Goal: Task Accomplishment & Management: Complete application form

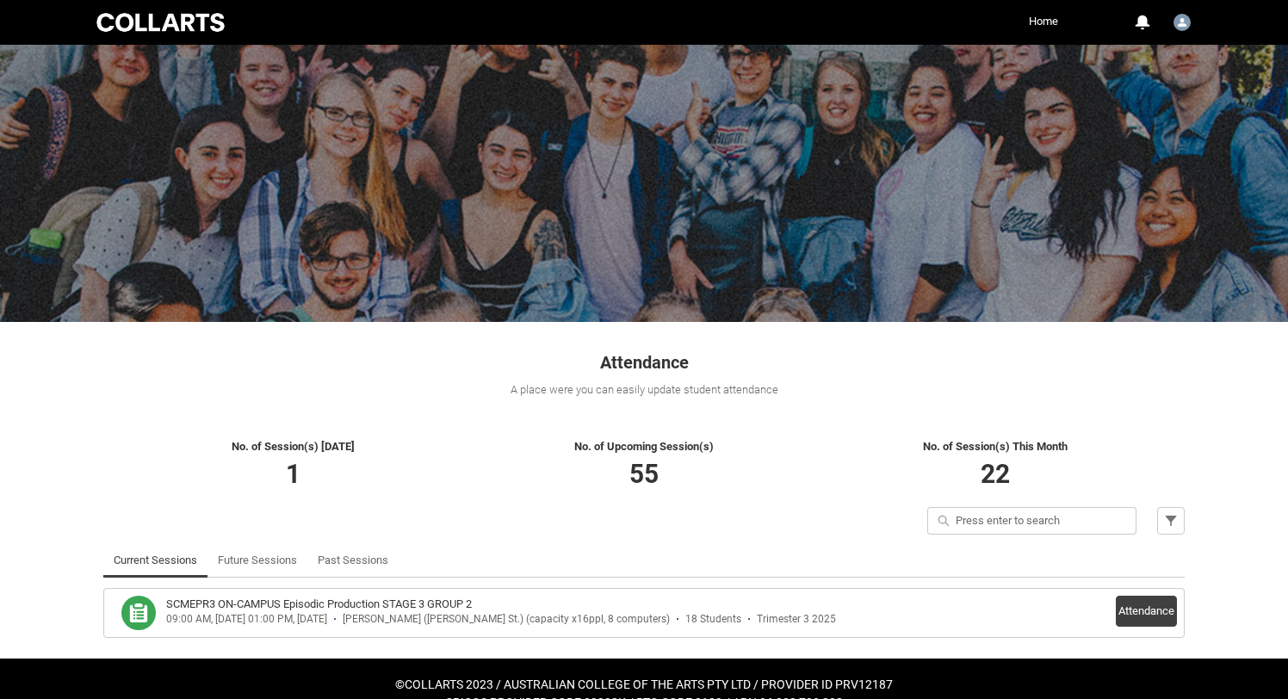
scroll to position [29, 0]
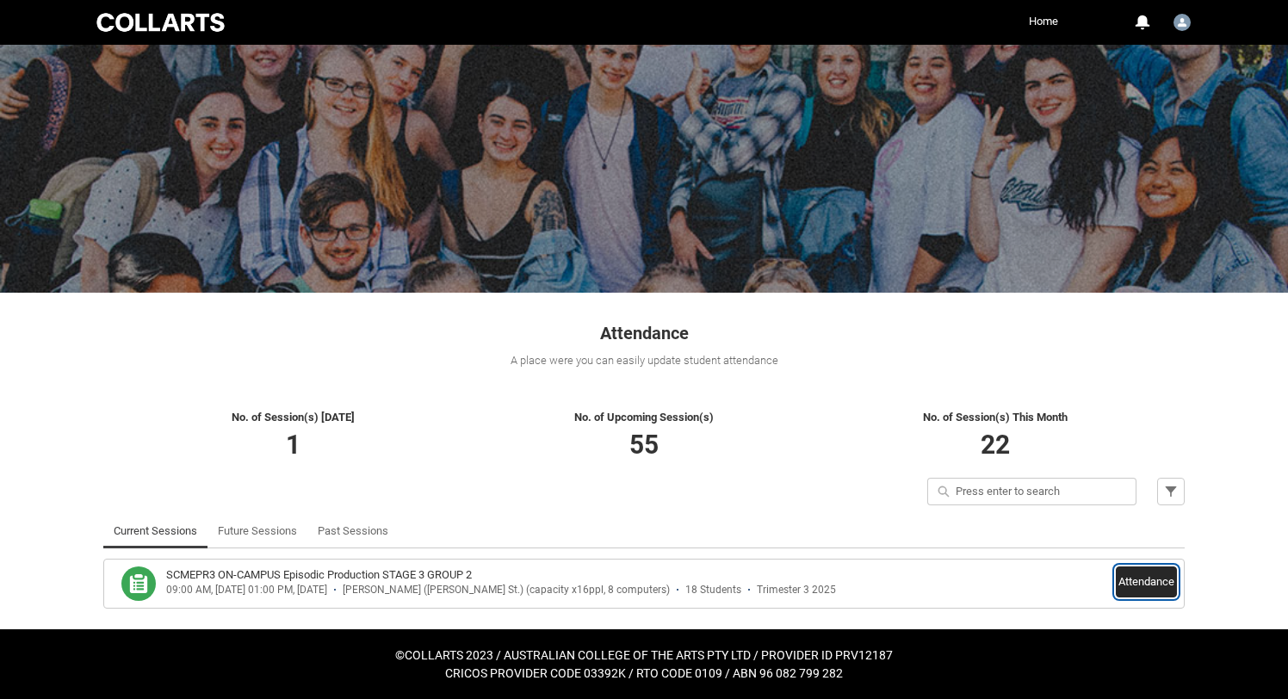
click at [1141, 580] on button "Attendance" at bounding box center [1146, 581] width 61 height 31
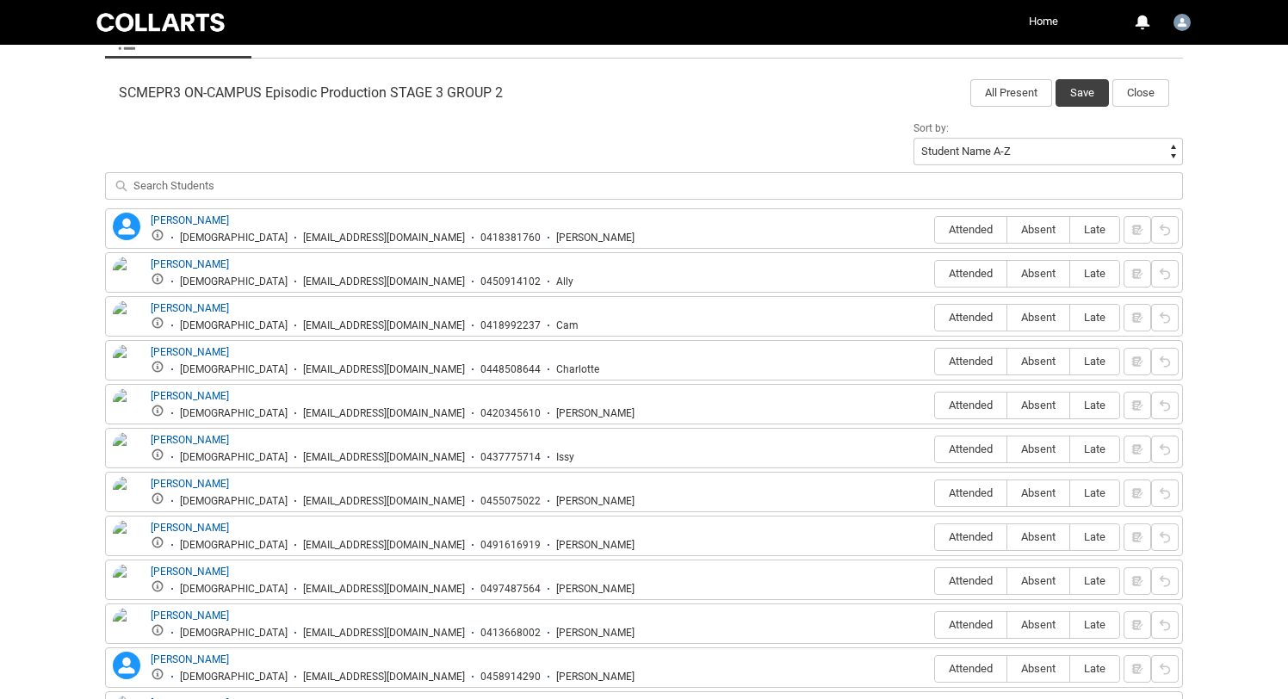
scroll to position [538, 0]
click at [970, 226] on span "Attended" at bounding box center [970, 231] width 71 height 13
click at [935, 231] on input "Attended" at bounding box center [934, 231] width 1 height 1
type lightning-radio-group "Attended"
radio input "true"
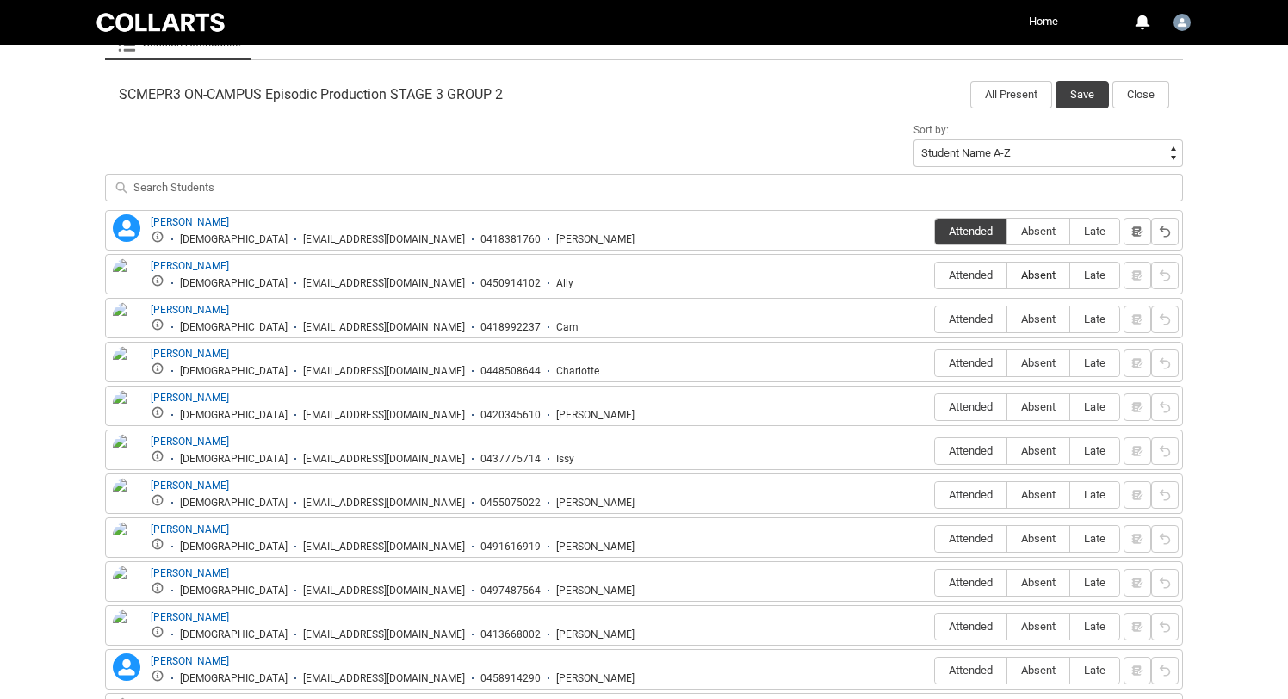
click at [1028, 273] on span "Absent" at bounding box center [1038, 275] width 62 height 13
click at [1007, 275] on input "Absent" at bounding box center [1006, 275] width 1 height 1
type lightning-radio-group "Absent"
radio input "true"
click at [980, 315] on span "Attended" at bounding box center [970, 318] width 71 height 13
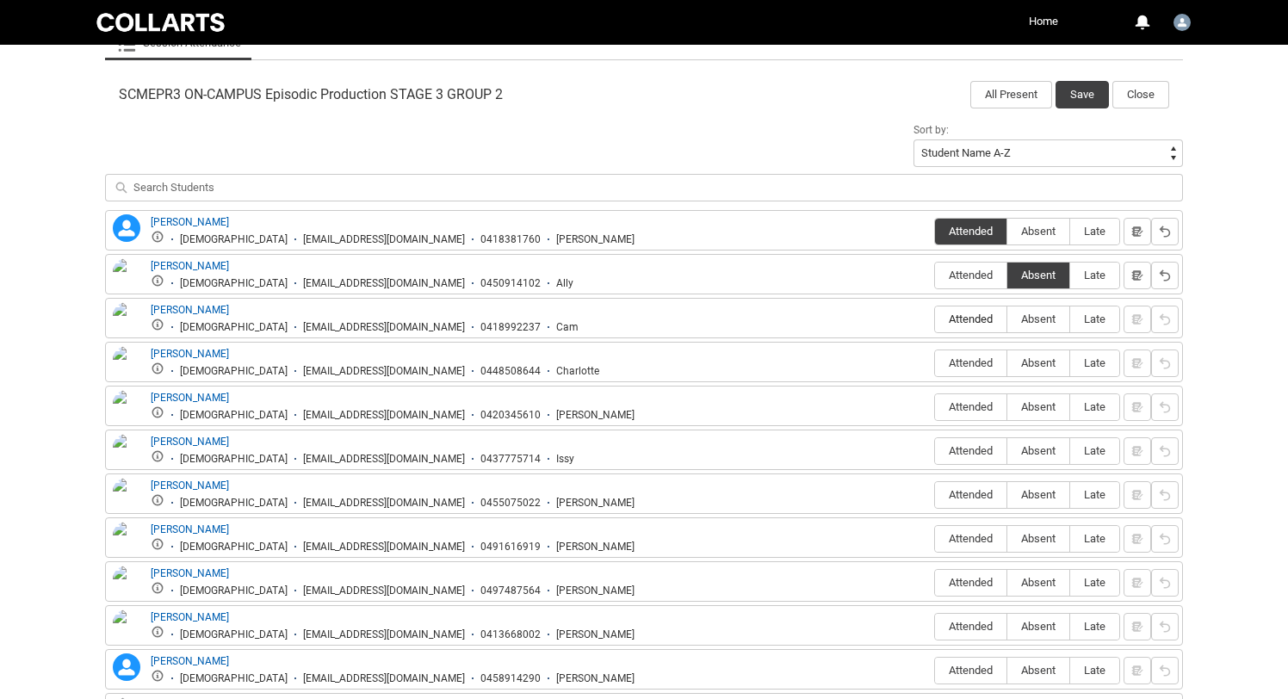
click at [935, 318] on input "Attended" at bounding box center [934, 318] width 1 height 1
type lightning-radio-group "Attended"
radio input "true"
click at [963, 365] on span "Attended" at bounding box center [970, 362] width 71 height 13
click at [935, 363] on input "Attended" at bounding box center [934, 362] width 1 height 1
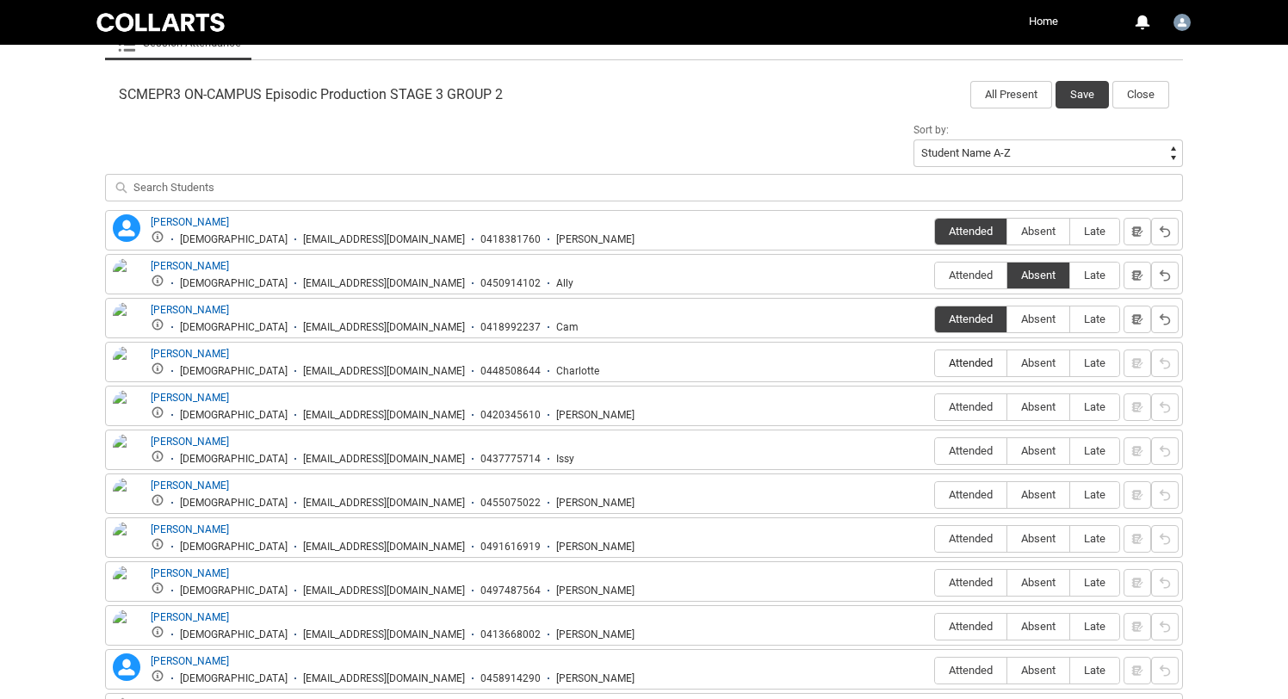
type lightning-radio-group "Attended"
radio input "true"
click at [961, 404] on span "Attended" at bounding box center [970, 406] width 71 height 13
click at [935, 406] on input "Attended" at bounding box center [934, 406] width 1 height 1
type lightning-radio-group "Attended"
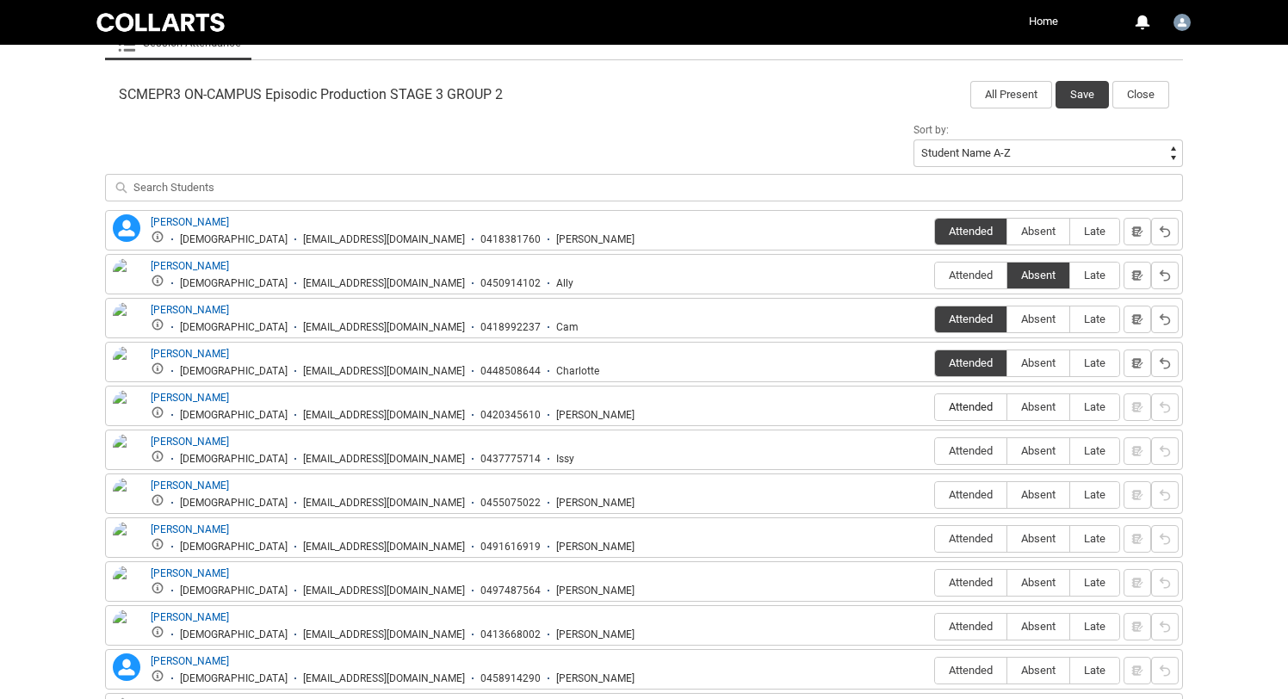
radio input "true"
click at [960, 457] on span "Attended" at bounding box center [970, 450] width 71 height 13
click at [935, 451] on input "Attended" at bounding box center [934, 450] width 1 height 1
type lightning-radio-group "Attended"
radio input "true"
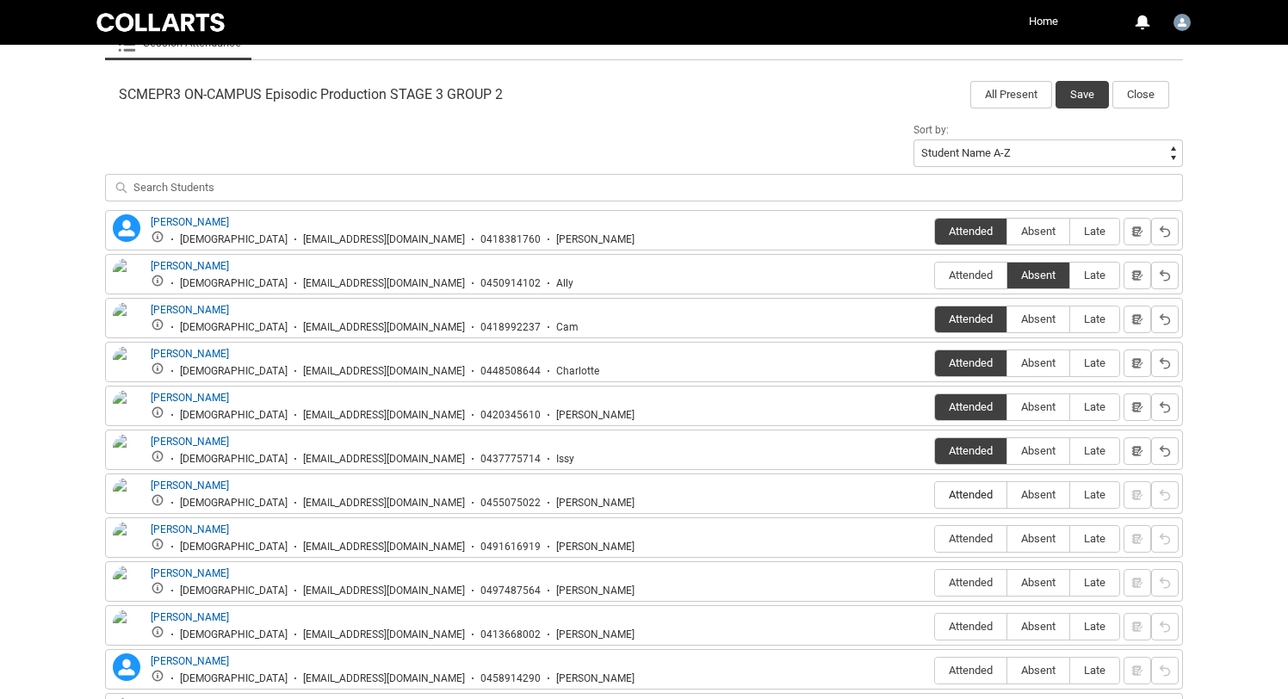
click at [965, 497] on span "Attended" at bounding box center [970, 494] width 71 height 13
click at [935, 495] on input "Attended" at bounding box center [934, 494] width 1 height 1
type lightning-radio-group "Attended"
radio input "true"
click at [1022, 543] on span "Absent" at bounding box center [1038, 538] width 62 height 13
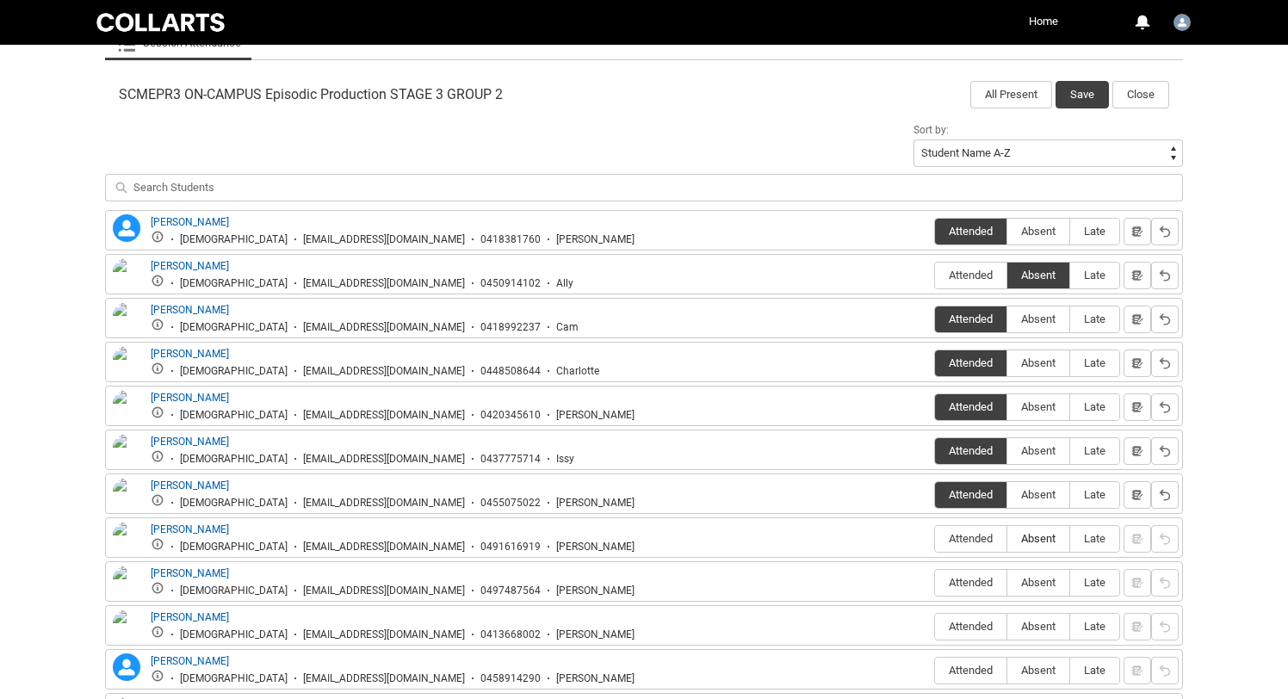
click at [1007, 539] on input "Absent" at bounding box center [1006, 538] width 1 height 1
type lightning-radio-group "Absent"
radio input "true"
click at [962, 580] on span "Attended" at bounding box center [970, 582] width 71 height 13
click at [935, 582] on input "Attended" at bounding box center [934, 582] width 1 height 1
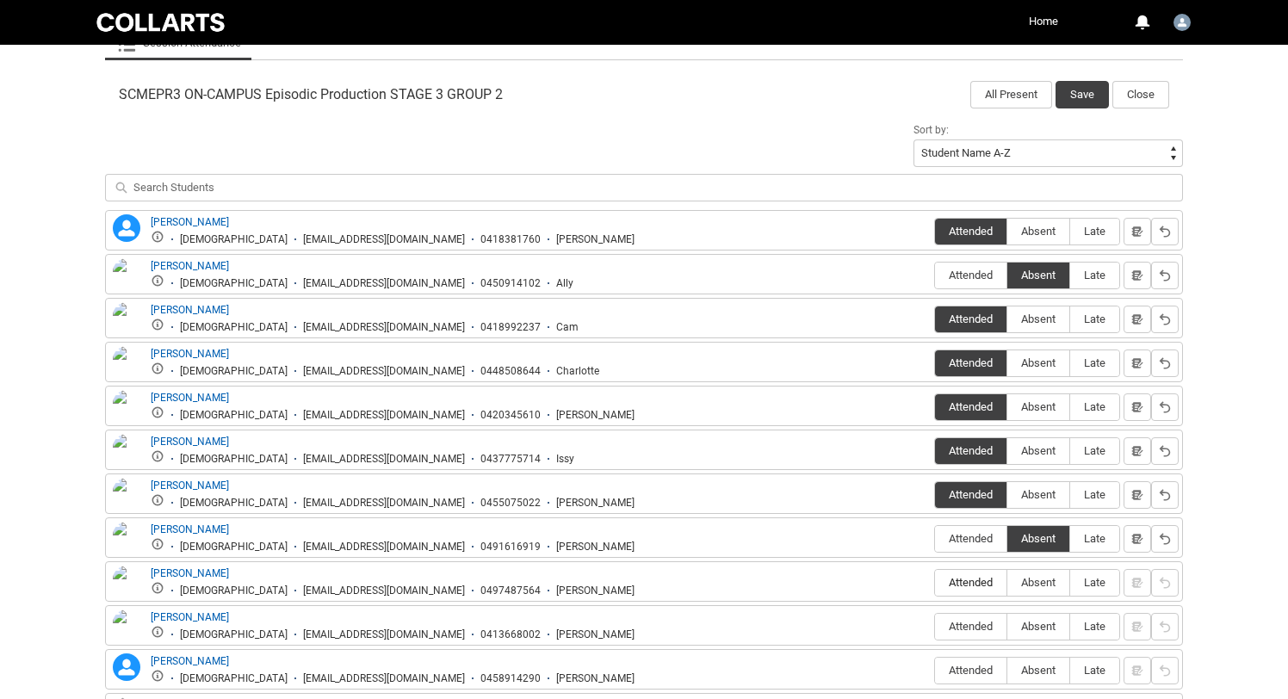
type lightning-radio-group "Attended"
radio input "true"
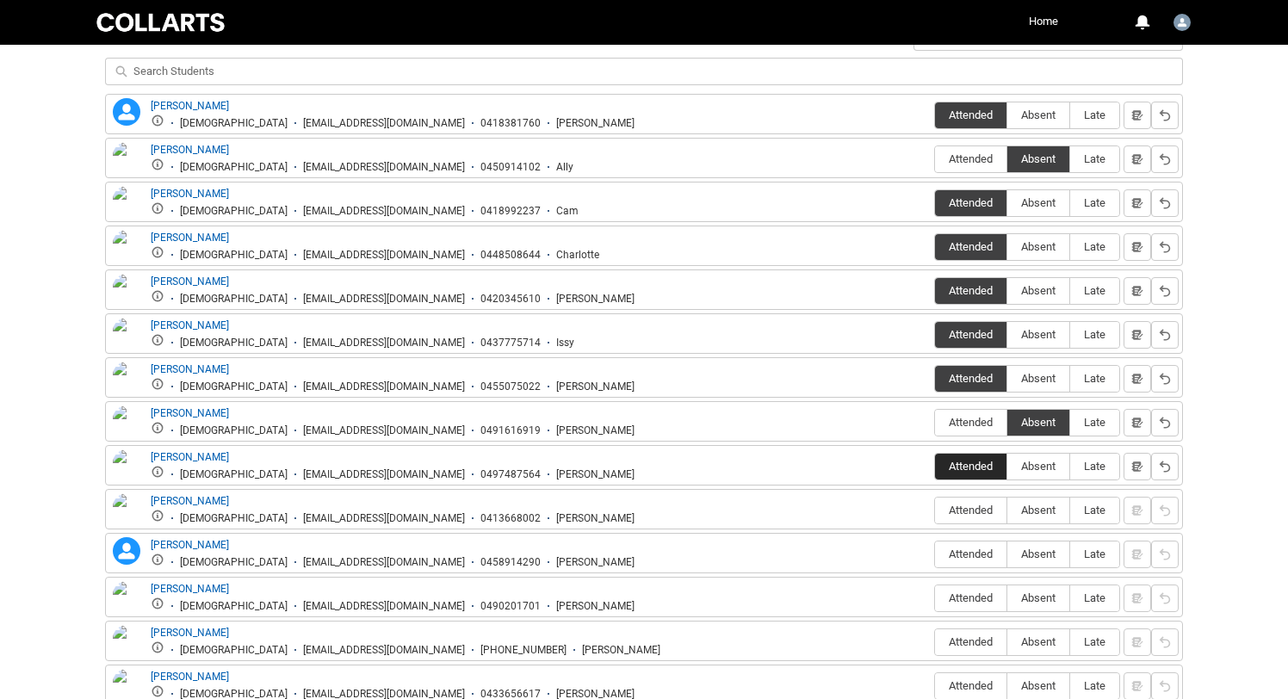
scroll to position [665, 0]
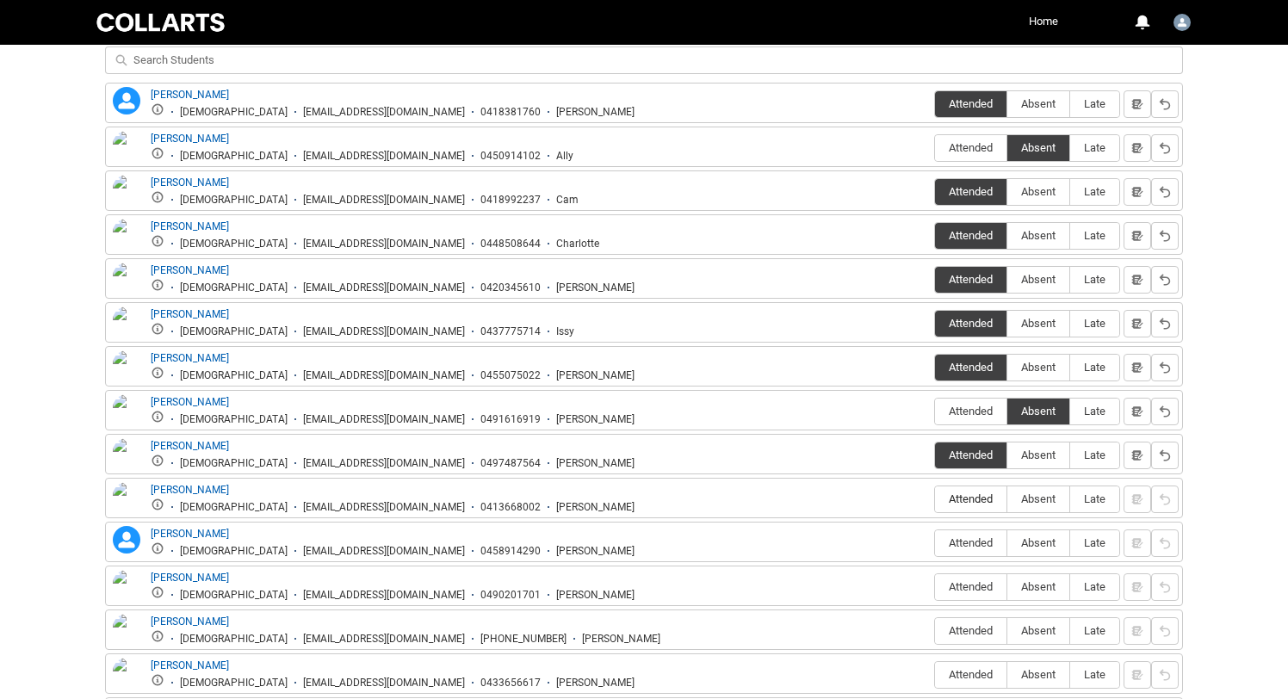
click at [960, 500] on span "Attended" at bounding box center [970, 498] width 71 height 13
click at [935, 499] on input "Attended" at bounding box center [934, 498] width 1 height 1
type lightning-radio-group "Attended"
radio input "true"
click at [972, 549] on span "Attended" at bounding box center [970, 542] width 71 height 13
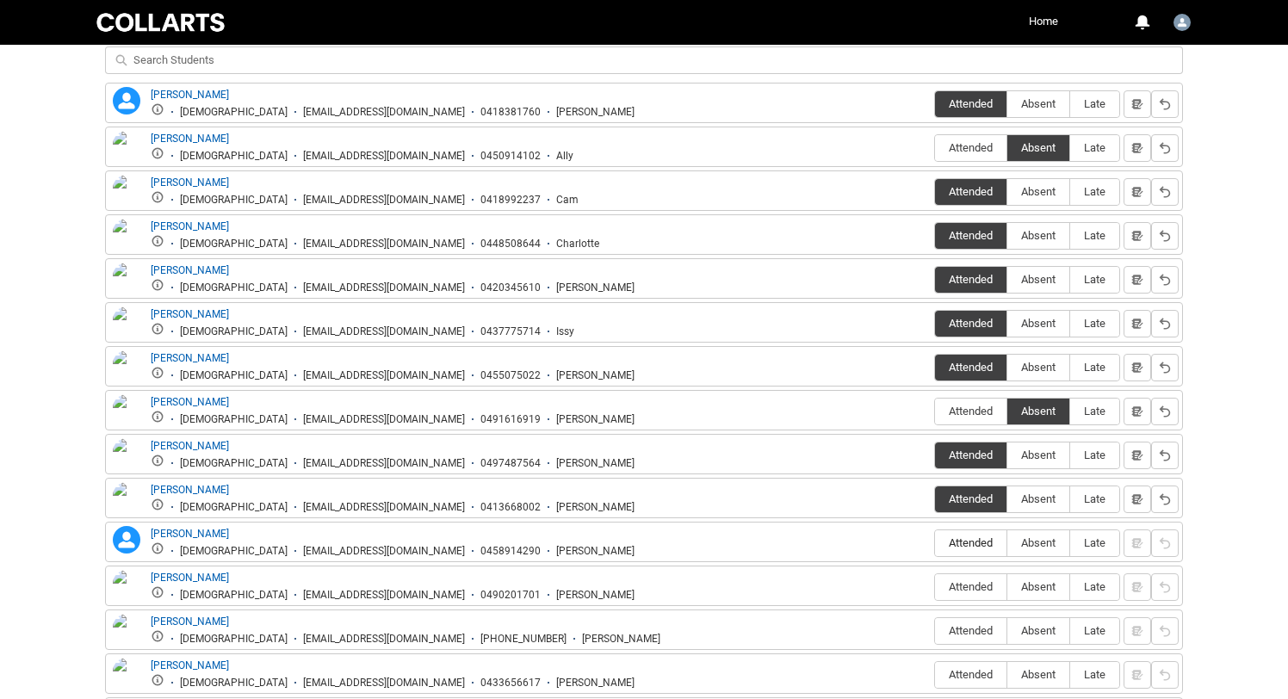
click at [935, 543] on input "Attended" at bounding box center [934, 542] width 1 height 1
type lightning-radio-group "Attended"
radio input "true"
click at [962, 588] on span "Attended" at bounding box center [970, 586] width 71 height 13
click at [935, 587] on input "Attended" at bounding box center [934, 586] width 1 height 1
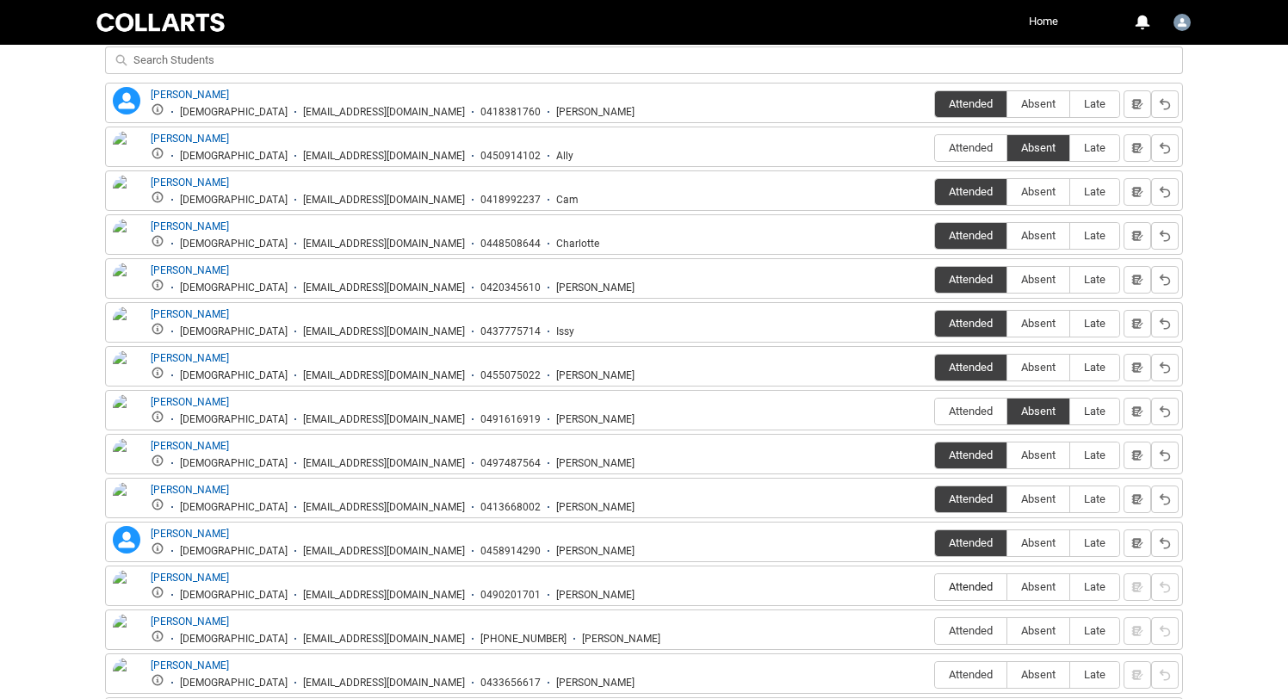
type lightning-radio-group "Attended"
radio input "true"
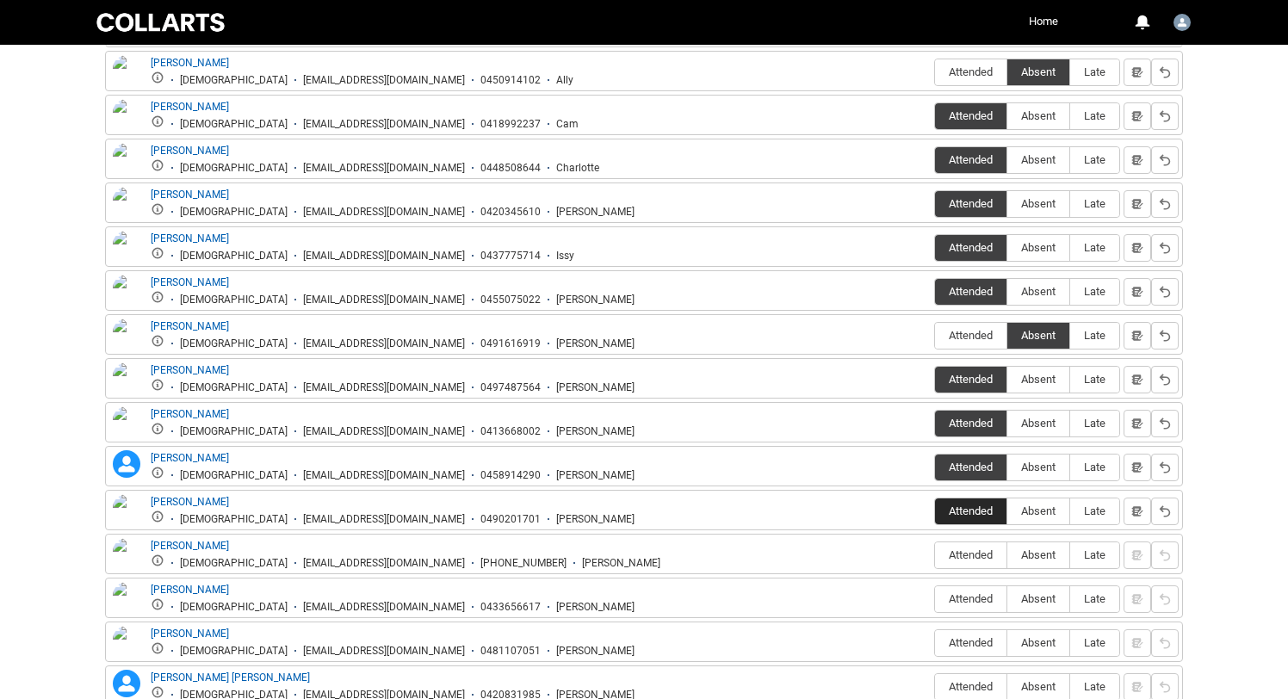
scroll to position [745, 0]
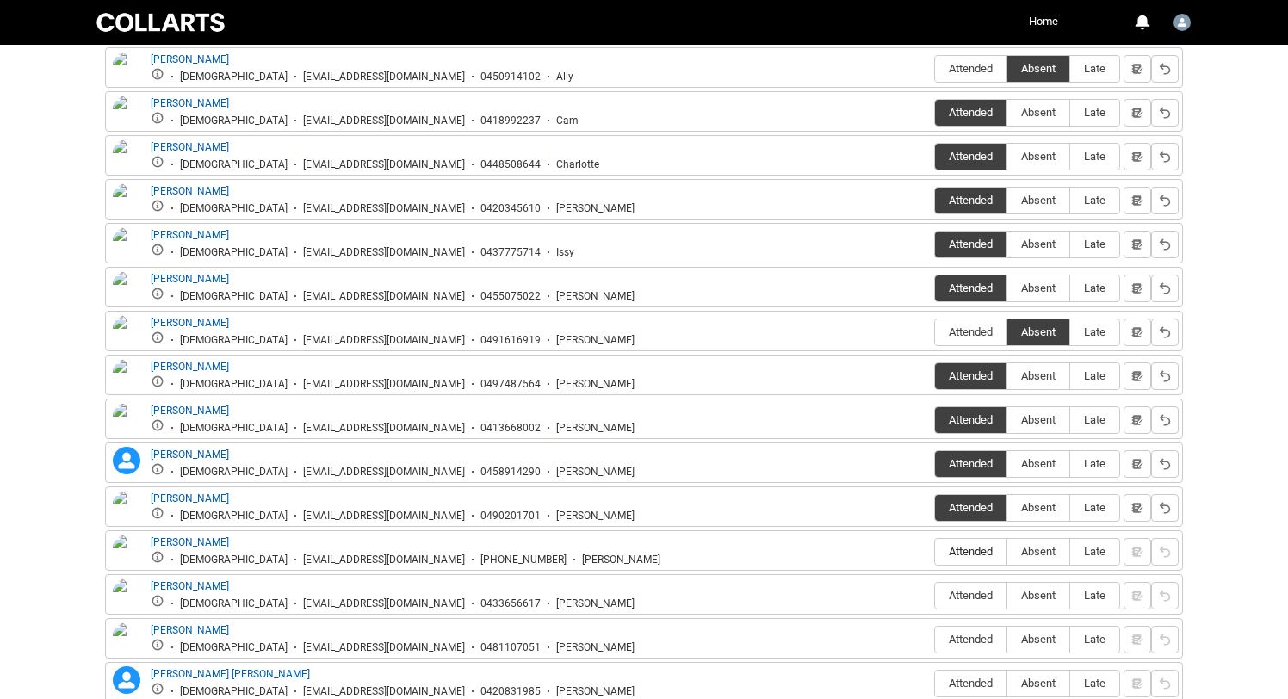
click at [957, 549] on span "Attended" at bounding box center [970, 551] width 71 height 13
click at [935, 551] on input "Attended" at bounding box center [934, 551] width 1 height 1
type lightning-radio-group "Attended"
radio input "true"
click at [966, 599] on span "Attended" at bounding box center [970, 595] width 71 height 13
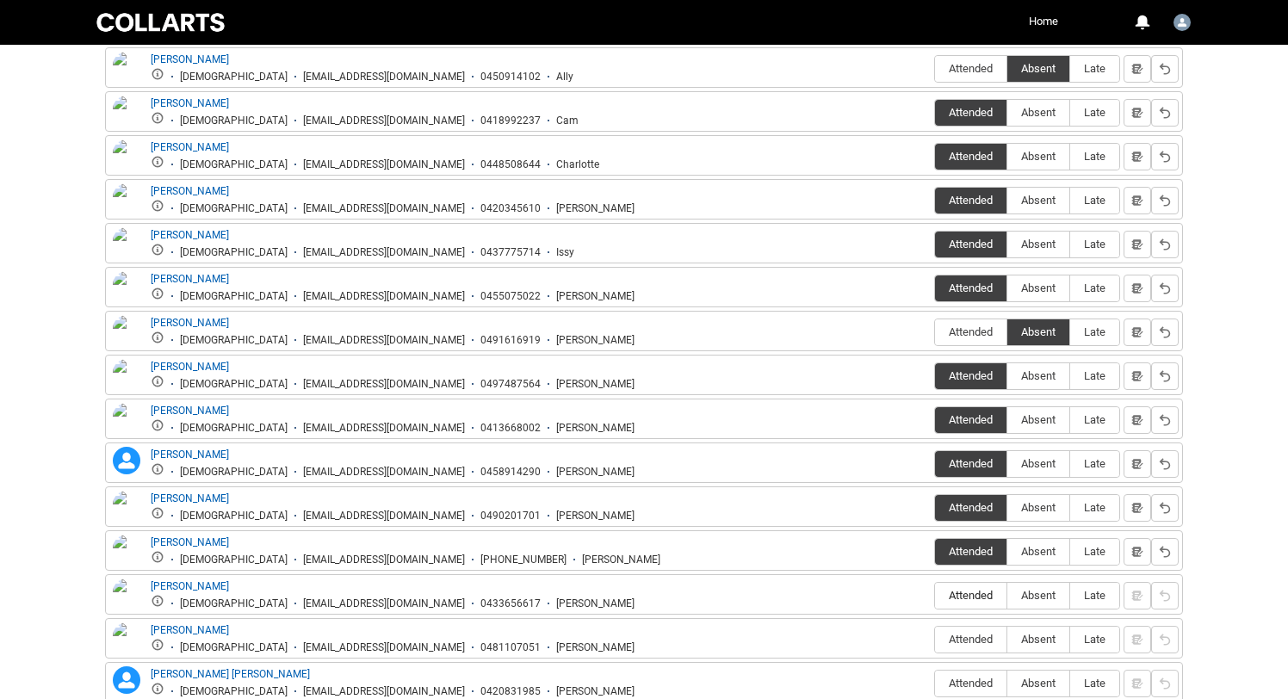
click at [935, 596] on input "Attended" at bounding box center [934, 595] width 1 height 1
type lightning-radio-group "Attended"
radio input "true"
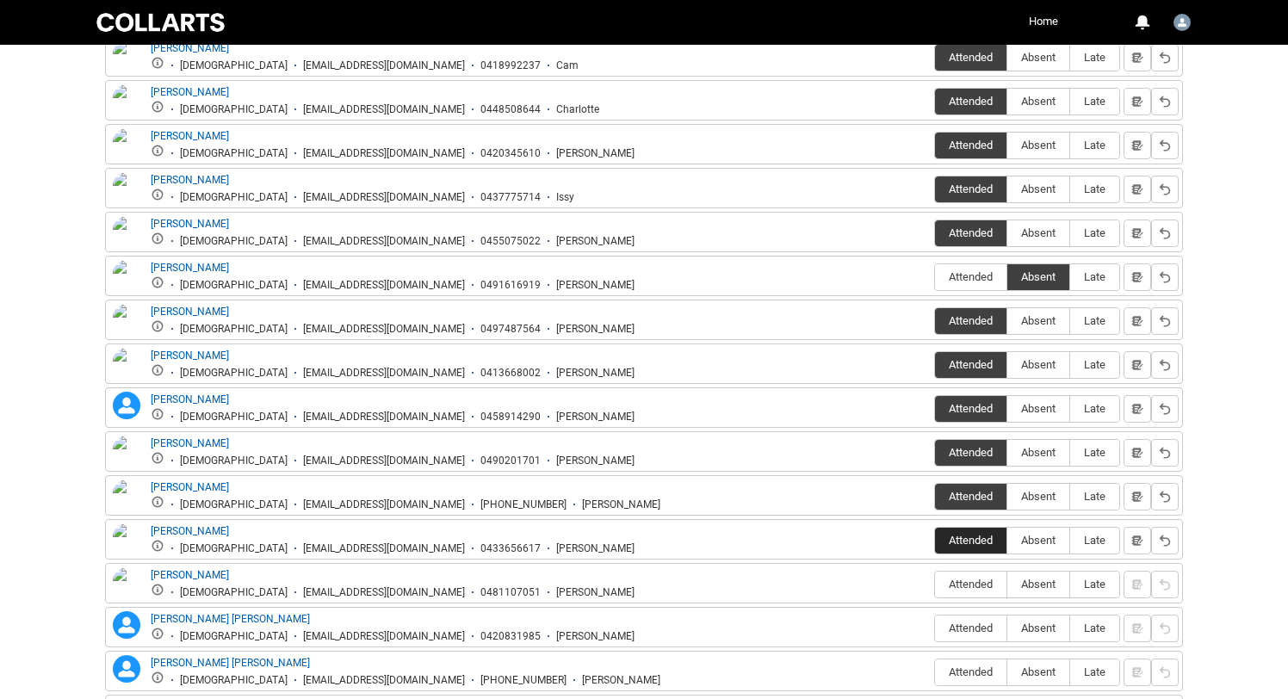
scroll to position [801, 0]
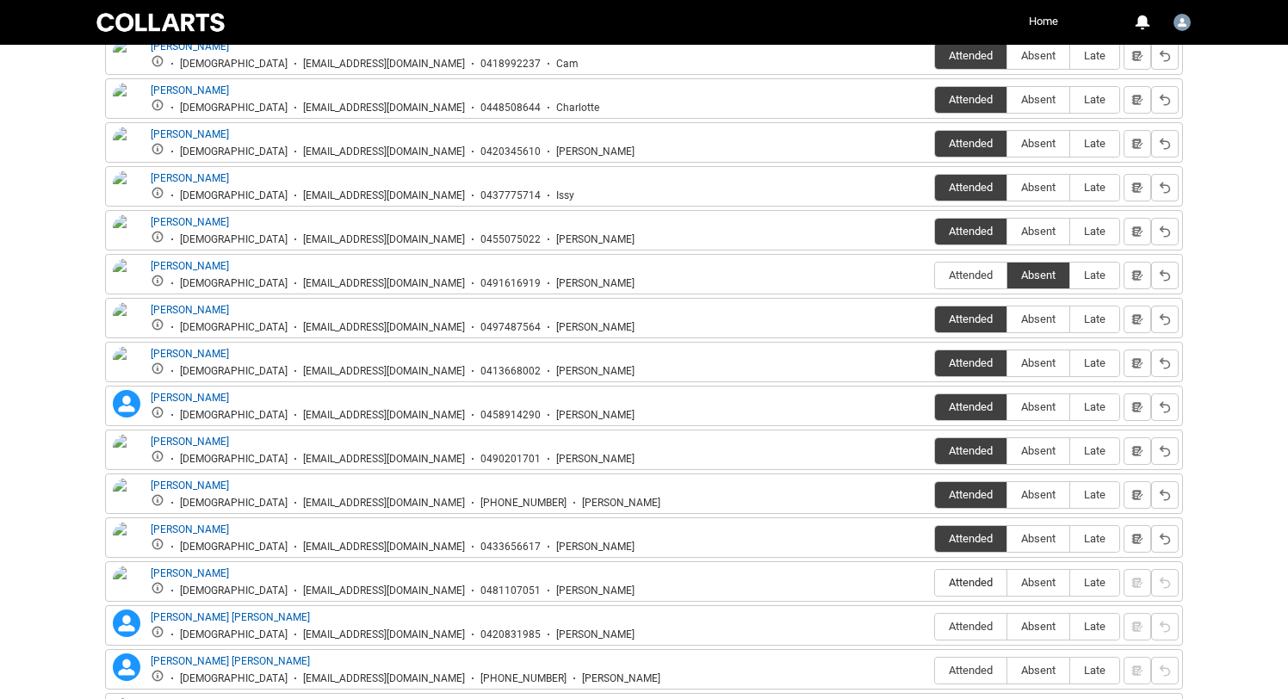
click at [944, 591] on label "Attended" at bounding box center [970, 583] width 71 height 27
click at [935, 583] on input "Attended" at bounding box center [934, 582] width 1 height 1
type lightning-radio-group "Attended"
radio input "true"
click at [954, 645] on div "[PERSON_NAME] [PERSON_NAME] [PERSON_NAME] [PERSON_NAME] [DEMOGRAPHIC_DATA] [EMA…" at bounding box center [644, 625] width 1078 height 40
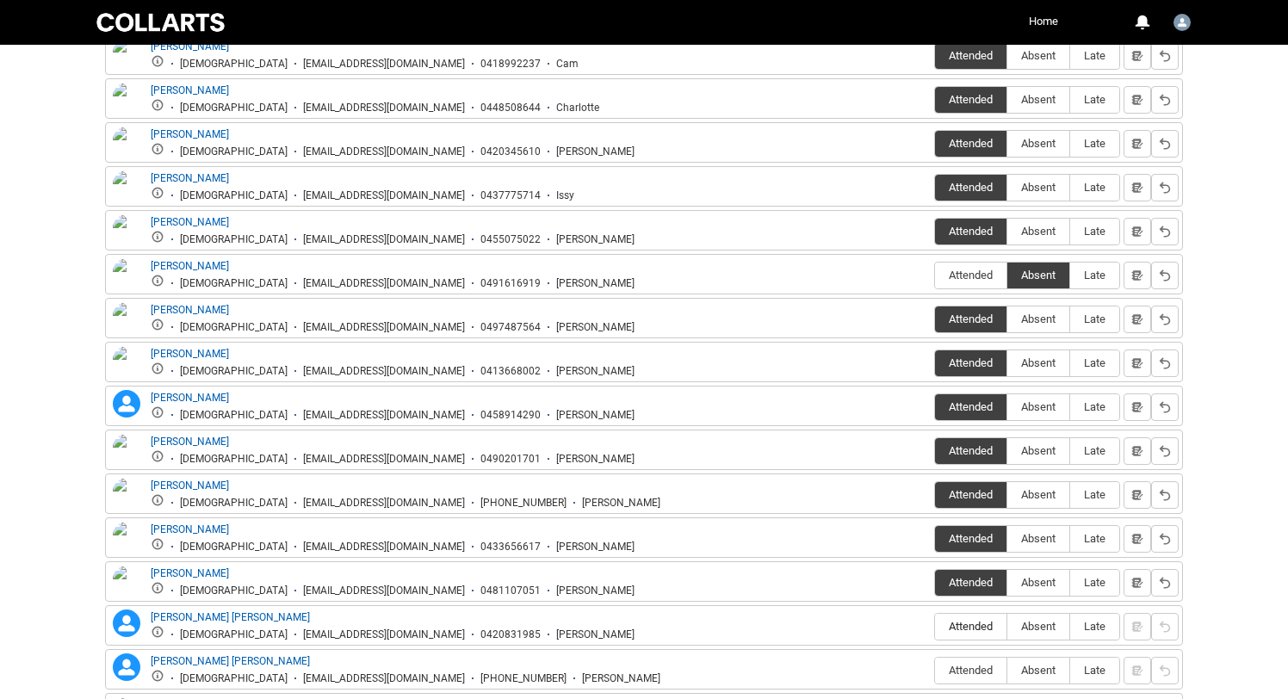
click at [965, 626] on span "Attended" at bounding box center [970, 626] width 71 height 13
click at [935, 626] on input "Attended" at bounding box center [934, 626] width 1 height 1
type lightning-radio-group "Attended"
radio input "true"
click at [1017, 673] on span "Absent" at bounding box center [1038, 670] width 62 height 13
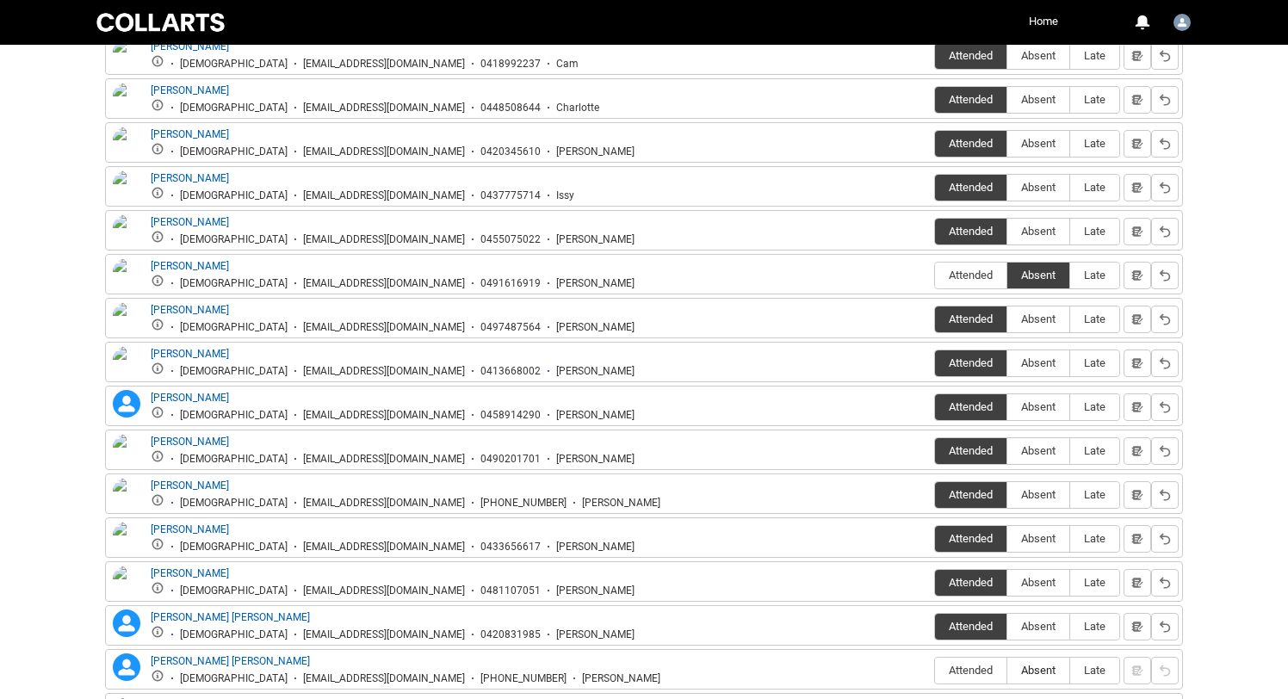
click at [1007, 671] on input "Absent" at bounding box center [1006, 670] width 1 height 1
type lightning-radio-group "Absent"
radio input "true"
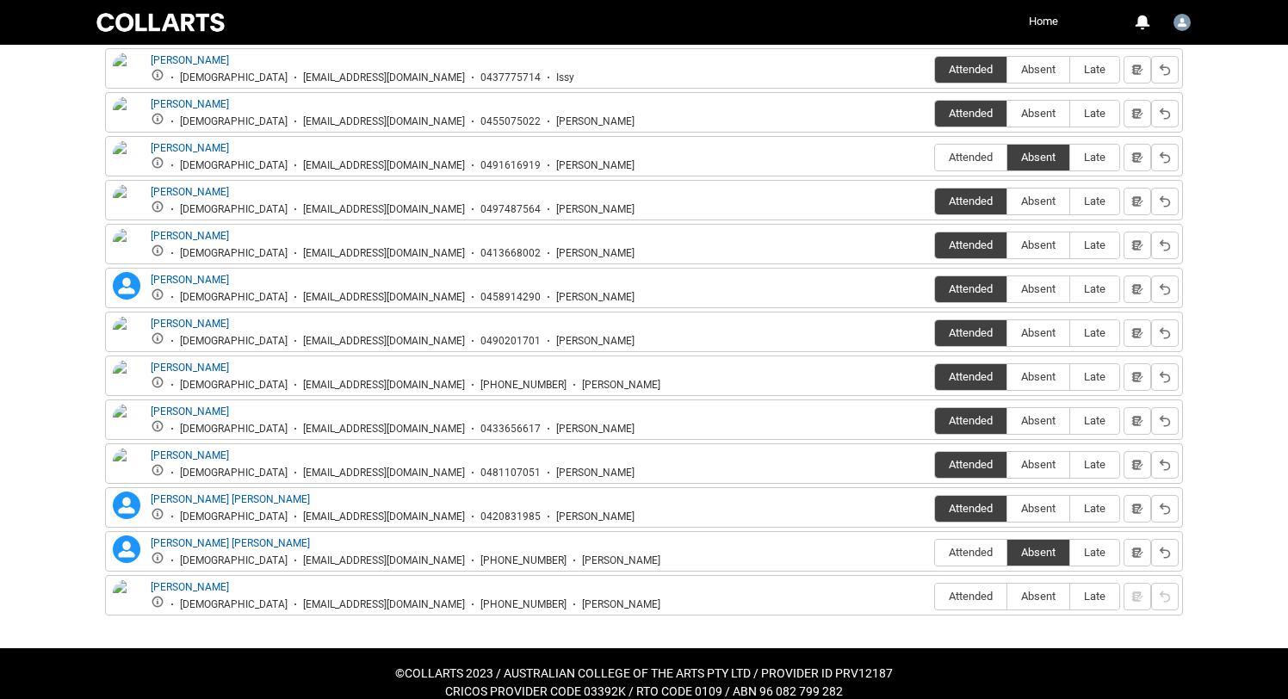
scroll to position [923, 0]
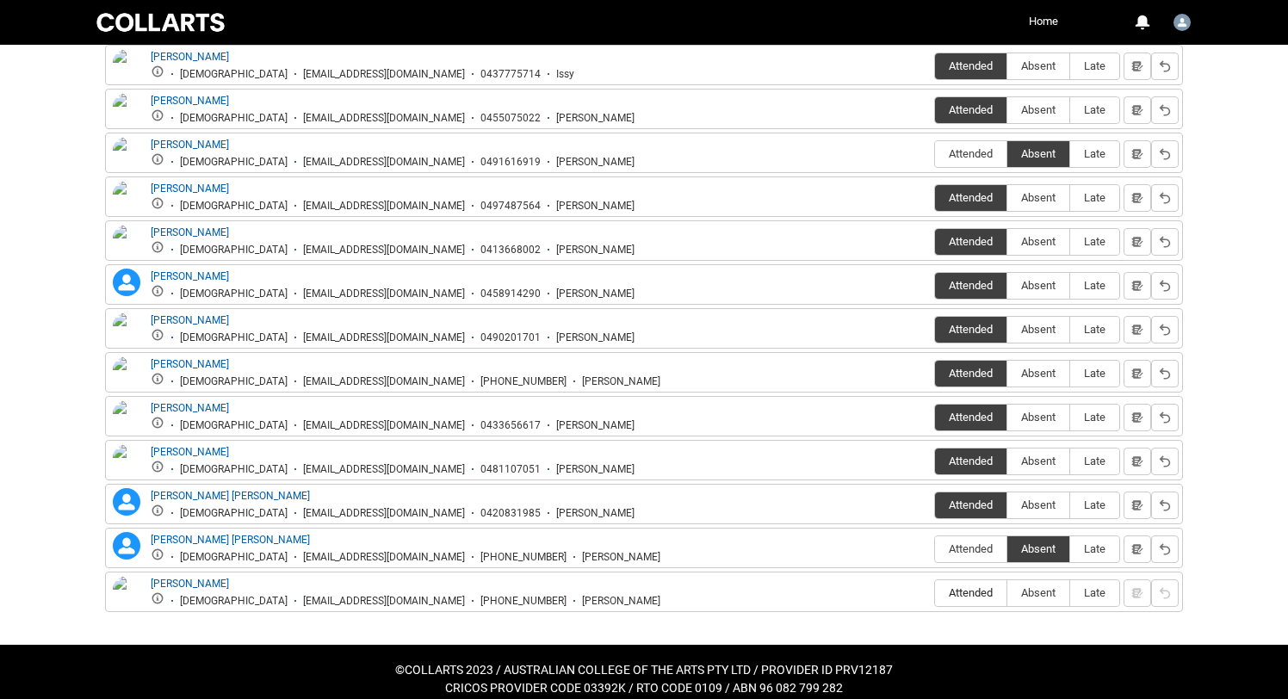
click at [943, 590] on span "Attended" at bounding box center [970, 592] width 71 height 13
click at [935, 592] on input "Attended" at bounding box center [934, 592] width 1 height 1
type lightning-radio-group "Attended"
radio input "true"
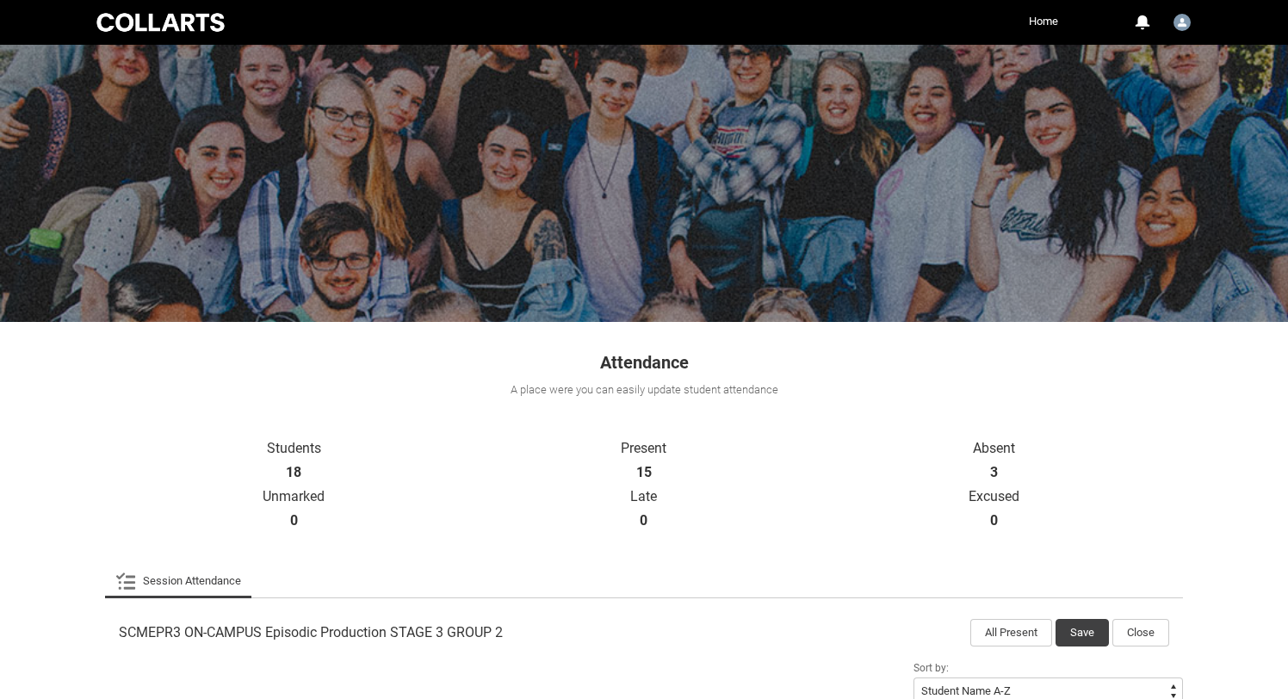
scroll to position [104, 0]
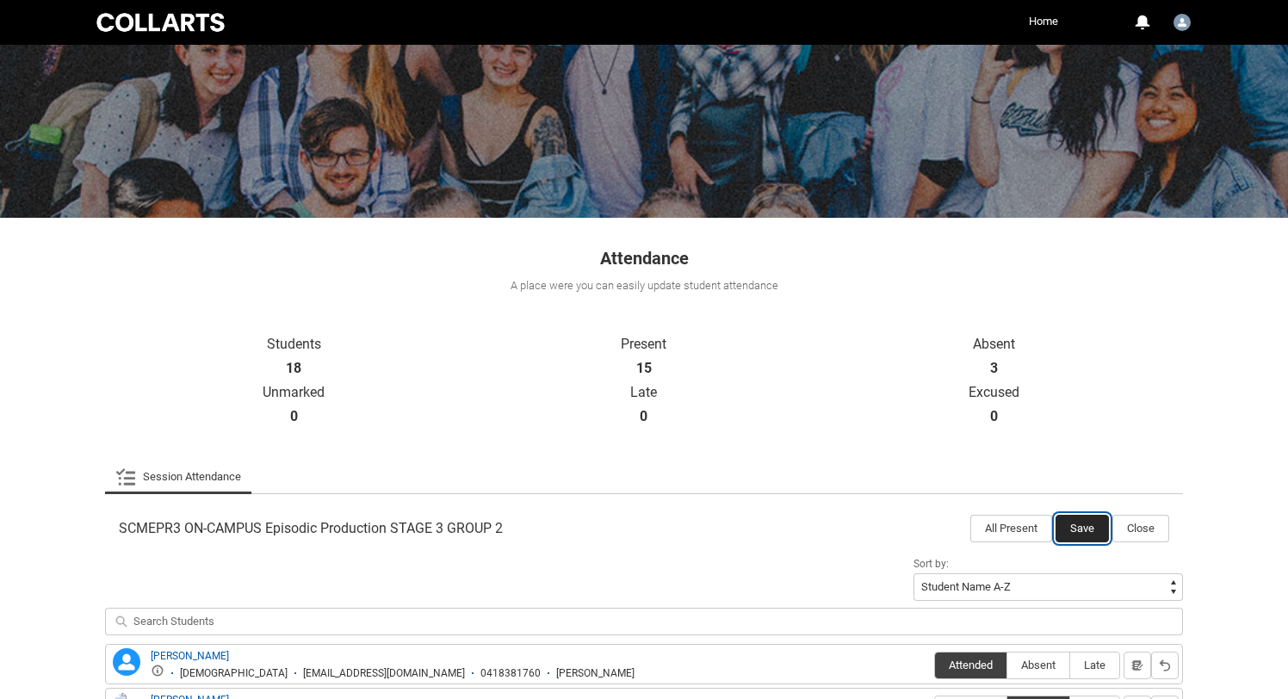
click at [1072, 529] on button "Save" at bounding box center [1081, 529] width 53 height 28
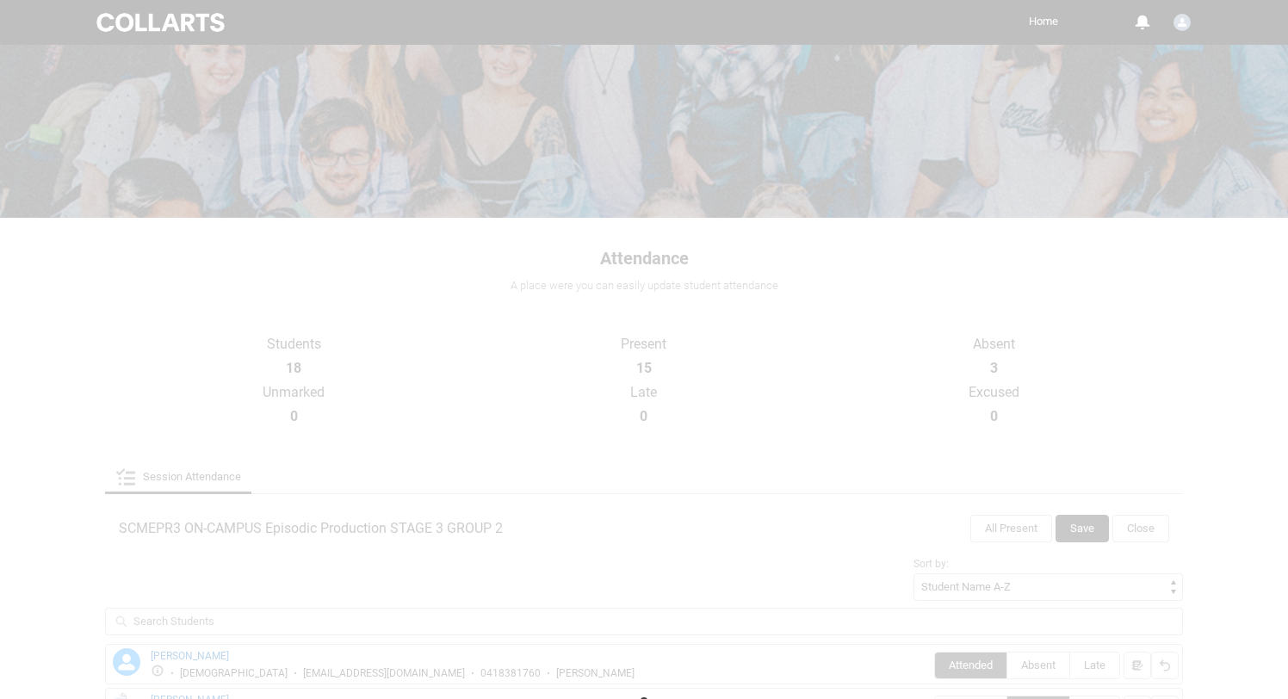
scroll to position [29, 0]
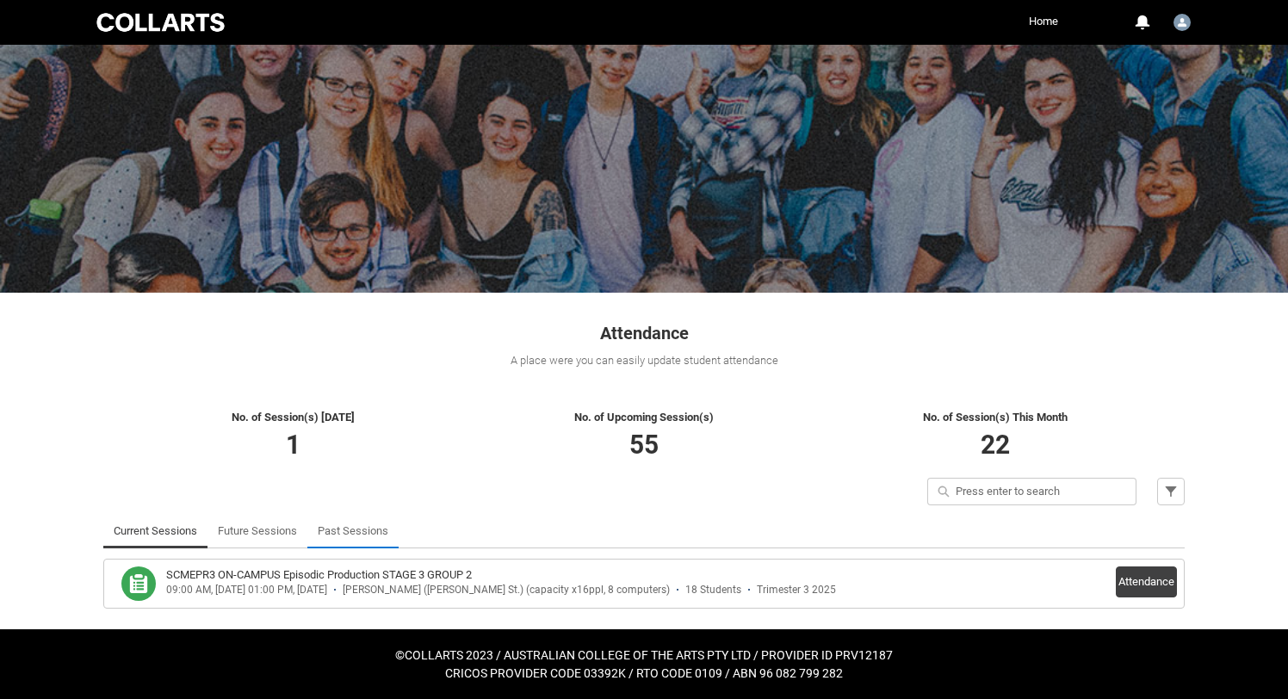
click at [345, 525] on link "Past Sessions" at bounding box center [353, 531] width 71 height 34
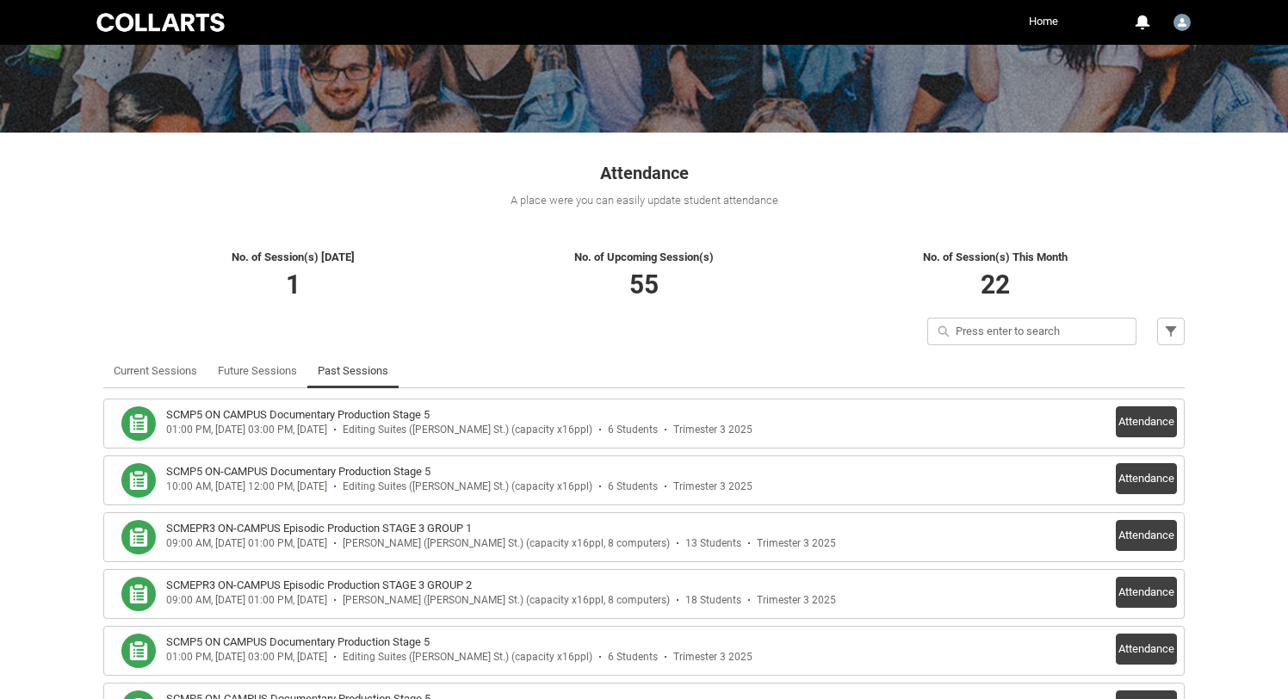
scroll to position [193, 0]
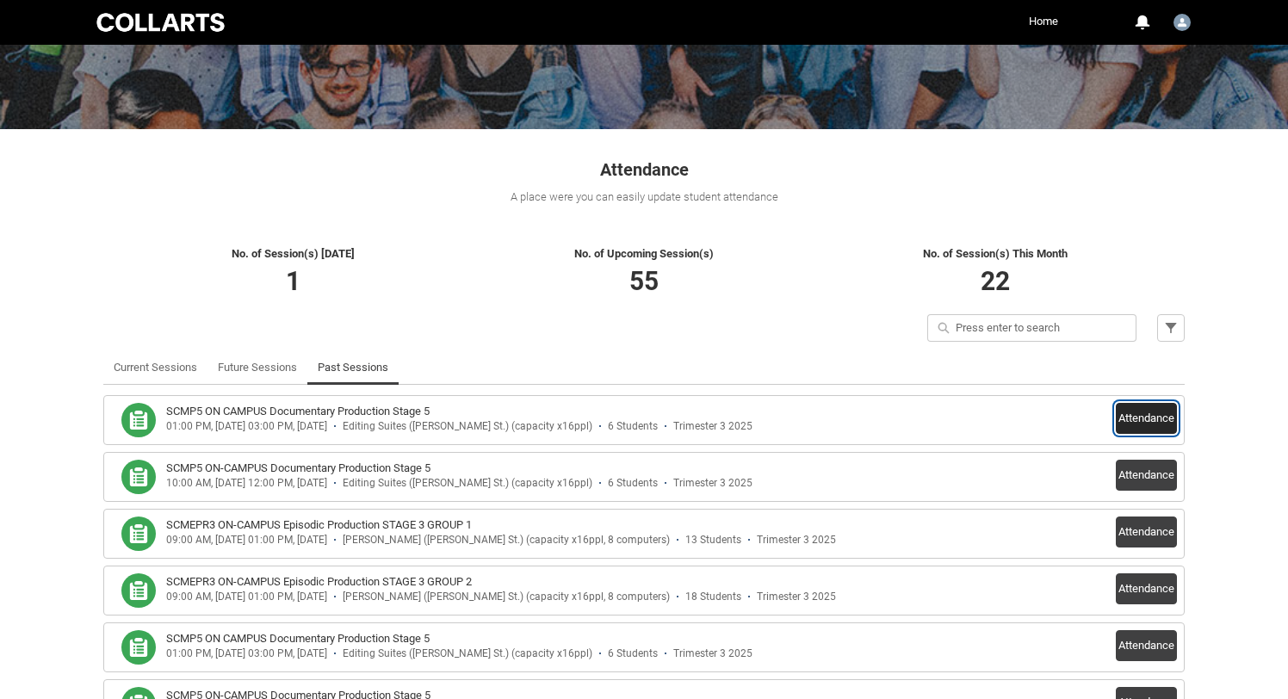
click at [1138, 423] on button "Attendance" at bounding box center [1146, 418] width 61 height 31
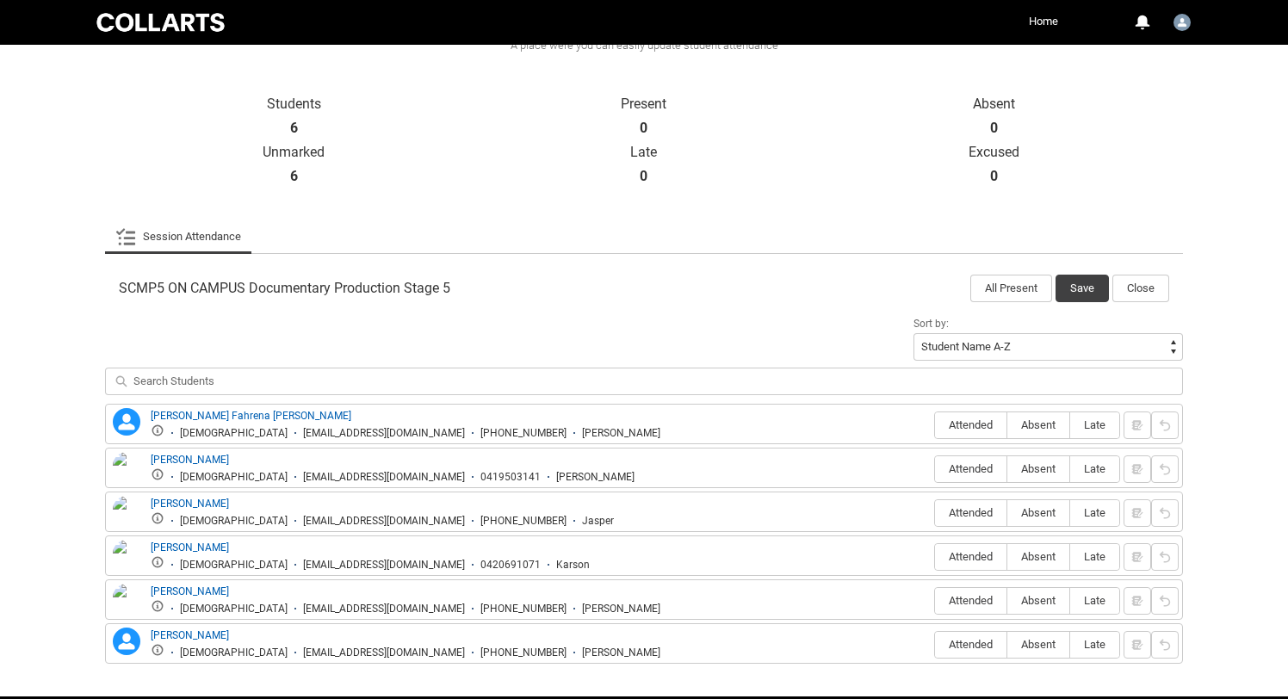
scroll to position [343, 0]
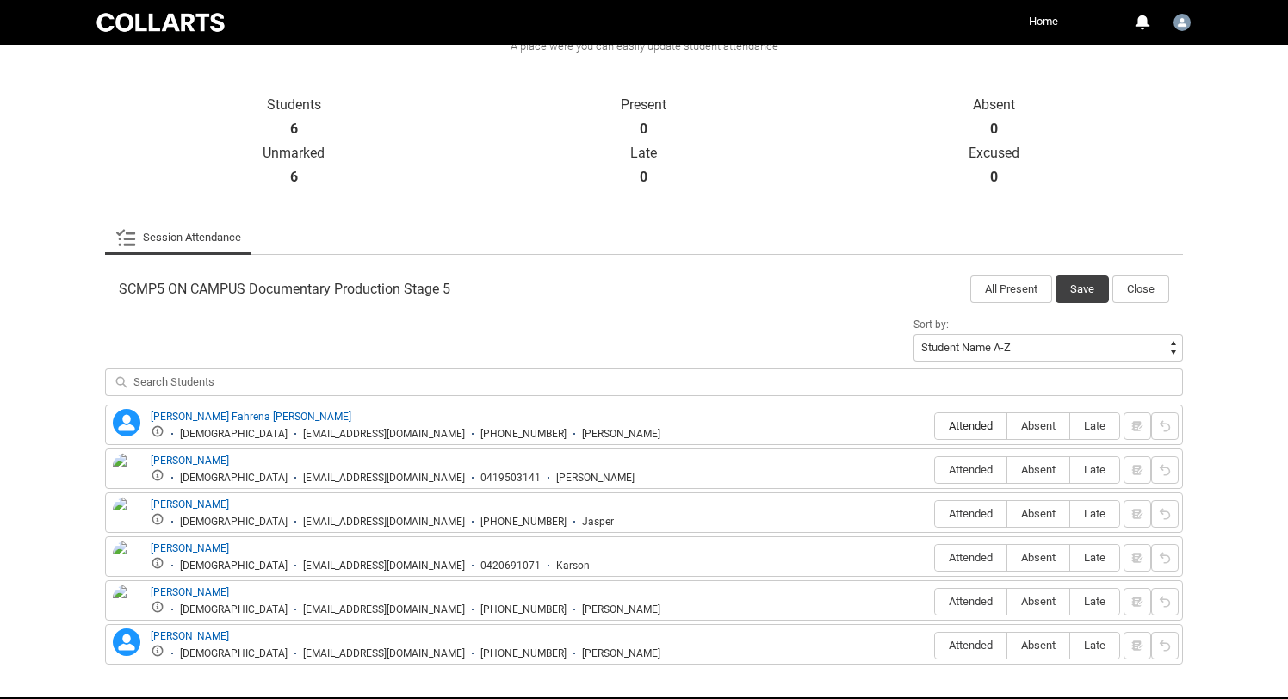
click at [958, 427] on span "Attended" at bounding box center [970, 425] width 71 height 13
click at [935, 426] on input "Attended" at bounding box center [934, 425] width 1 height 1
type lightning-radio-group "Attended"
radio input "true"
click at [974, 473] on span "Attended" at bounding box center [970, 469] width 71 height 13
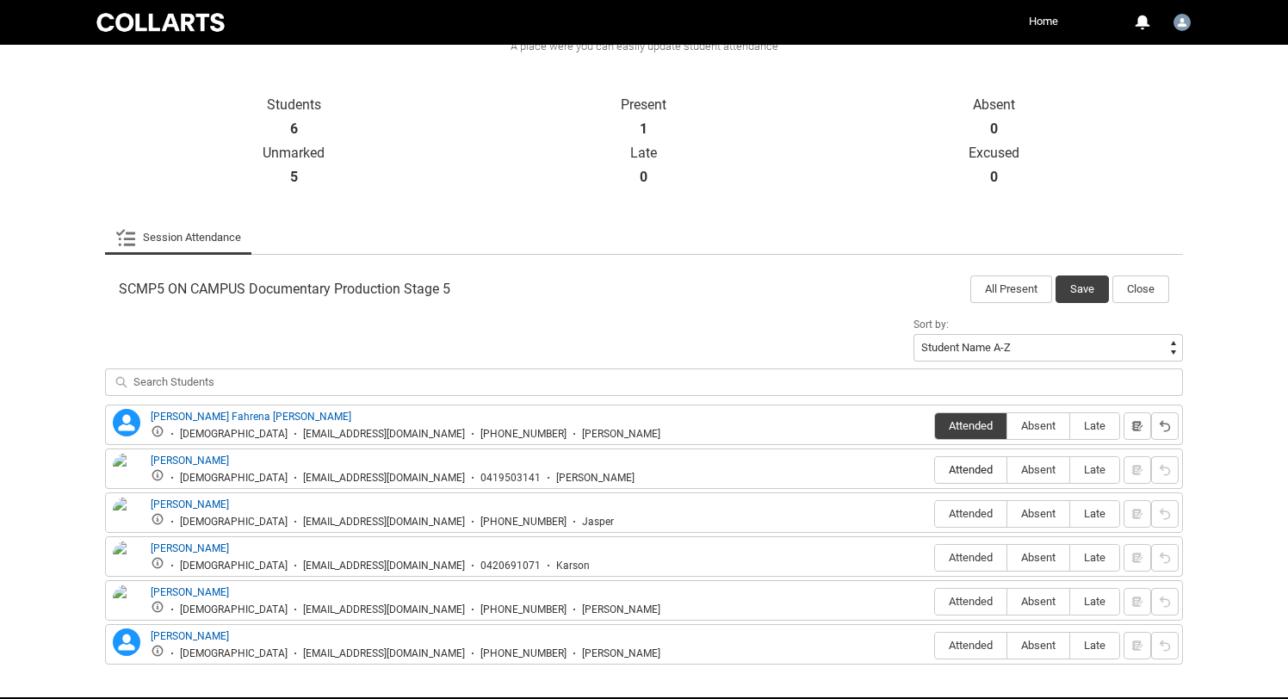
click at [935, 470] on input "Attended" at bounding box center [934, 469] width 1 height 1
type lightning-radio-group "Attended"
radio input "true"
click at [956, 514] on span "Attended" at bounding box center [970, 513] width 71 height 13
click at [935, 514] on input "Attended" at bounding box center [934, 513] width 1 height 1
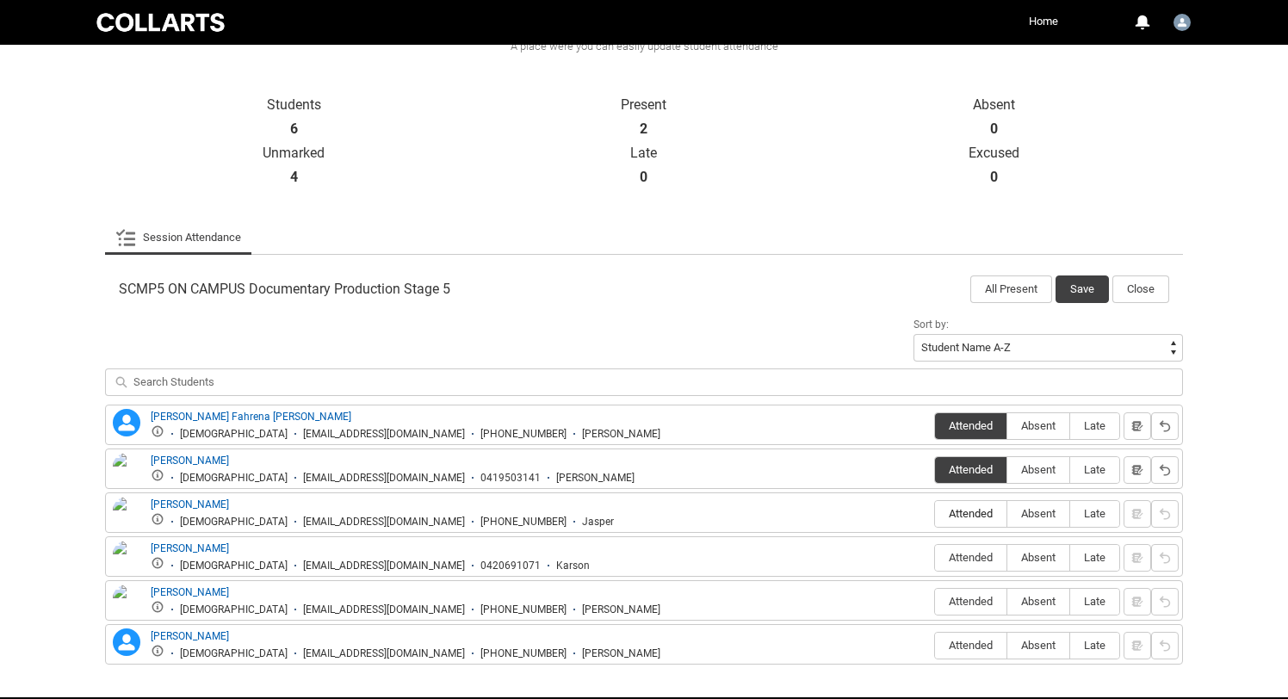
type lightning-radio-group "Attended"
radio input "true"
click at [953, 563] on span "Attended" at bounding box center [970, 557] width 71 height 13
click at [935, 558] on input "Attended" at bounding box center [934, 557] width 1 height 1
type lightning-radio-group "Attended"
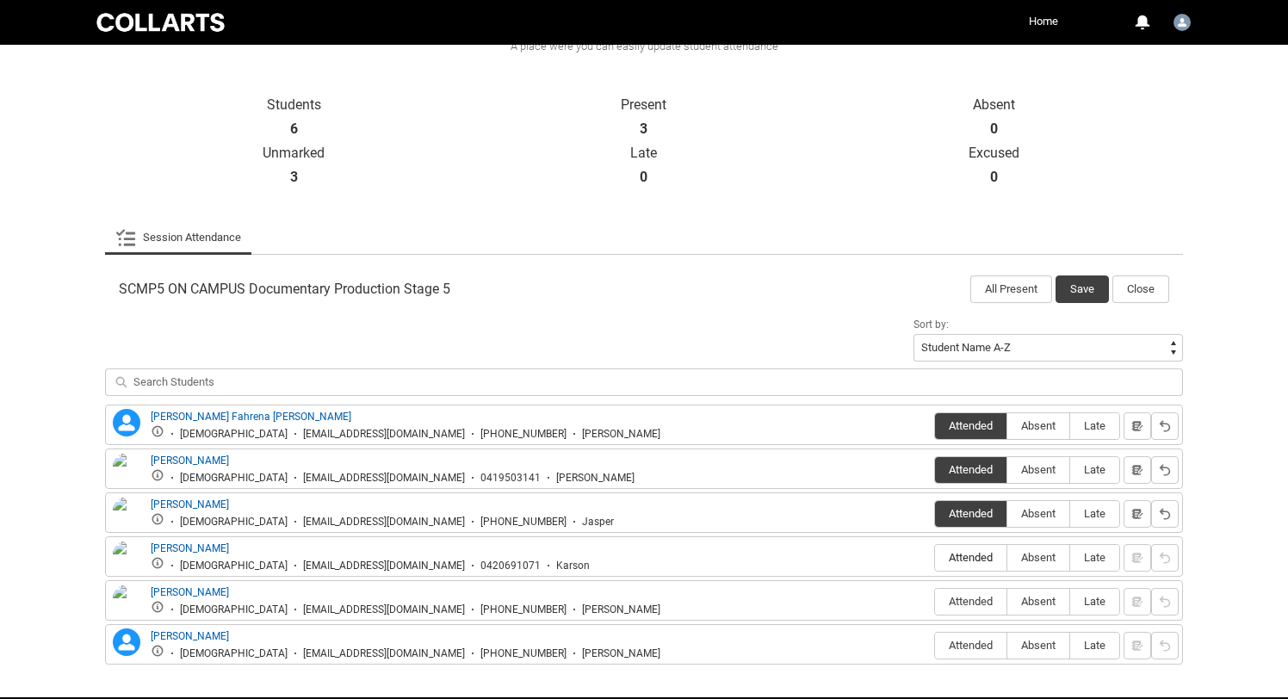
radio input "true"
click at [971, 599] on span "Attended" at bounding box center [970, 601] width 71 height 13
click at [935, 601] on input "Attended" at bounding box center [934, 601] width 1 height 1
type lightning-radio-group "Attended"
radio input "true"
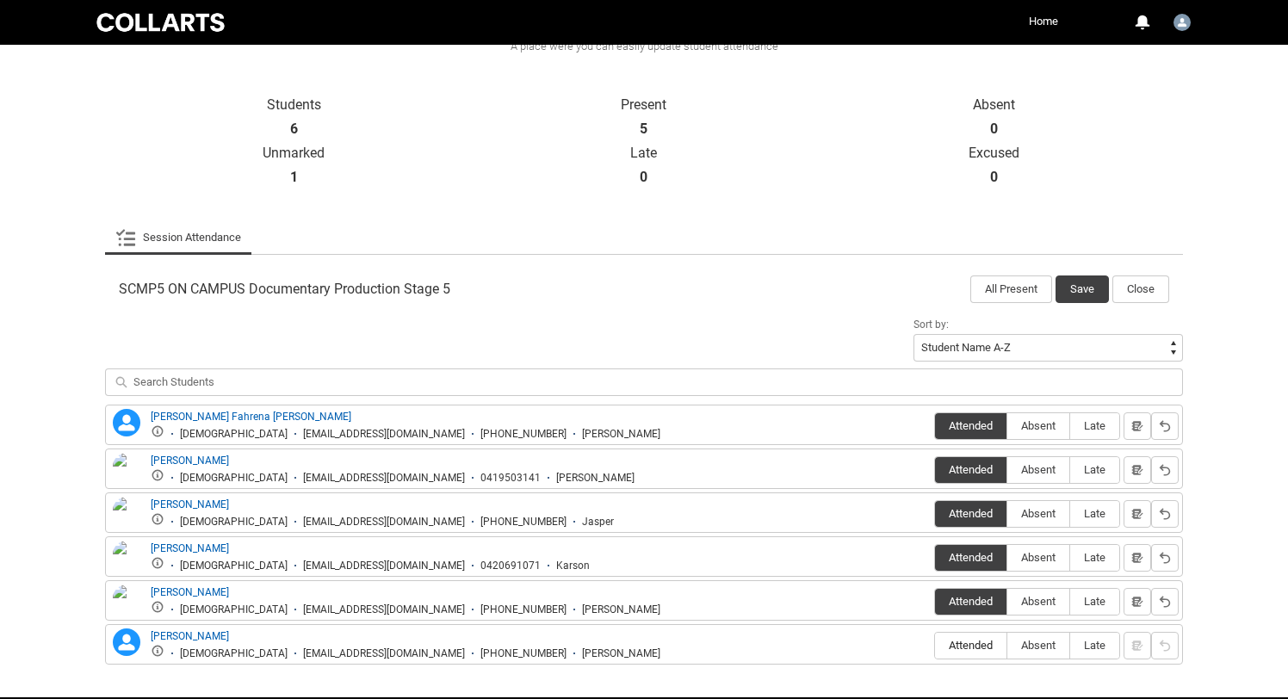
click at [955, 640] on span "Attended" at bounding box center [970, 645] width 71 height 13
click at [935, 645] on input "Attended" at bounding box center [934, 645] width 1 height 1
type lightning-radio-group "Attended"
radio input "true"
click at [1072, 294] on button "Save" at bounding box center [1081, 289] width 53 height 28
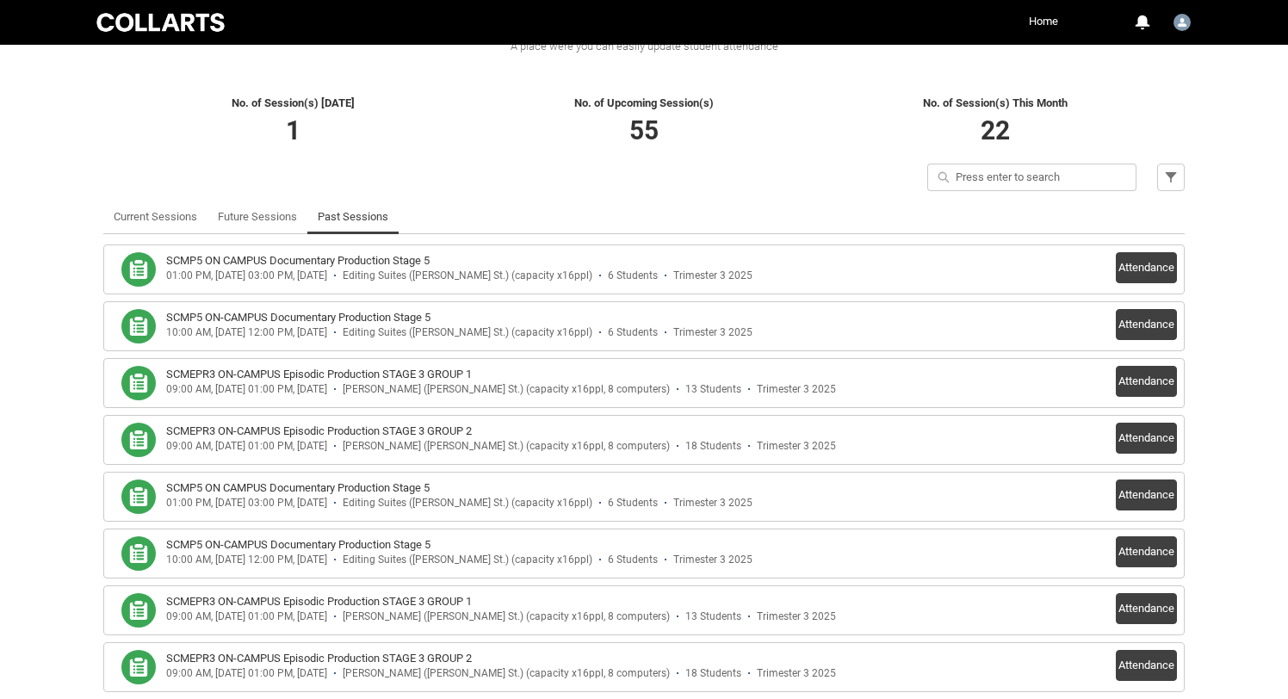
click at [1150, 399] on div "Attendance" at bounding box center [1146, 383] width 61 height 34
click at [1141, 380] on button "Attendance" at bounding box center [1146, 381] width 61 height 31
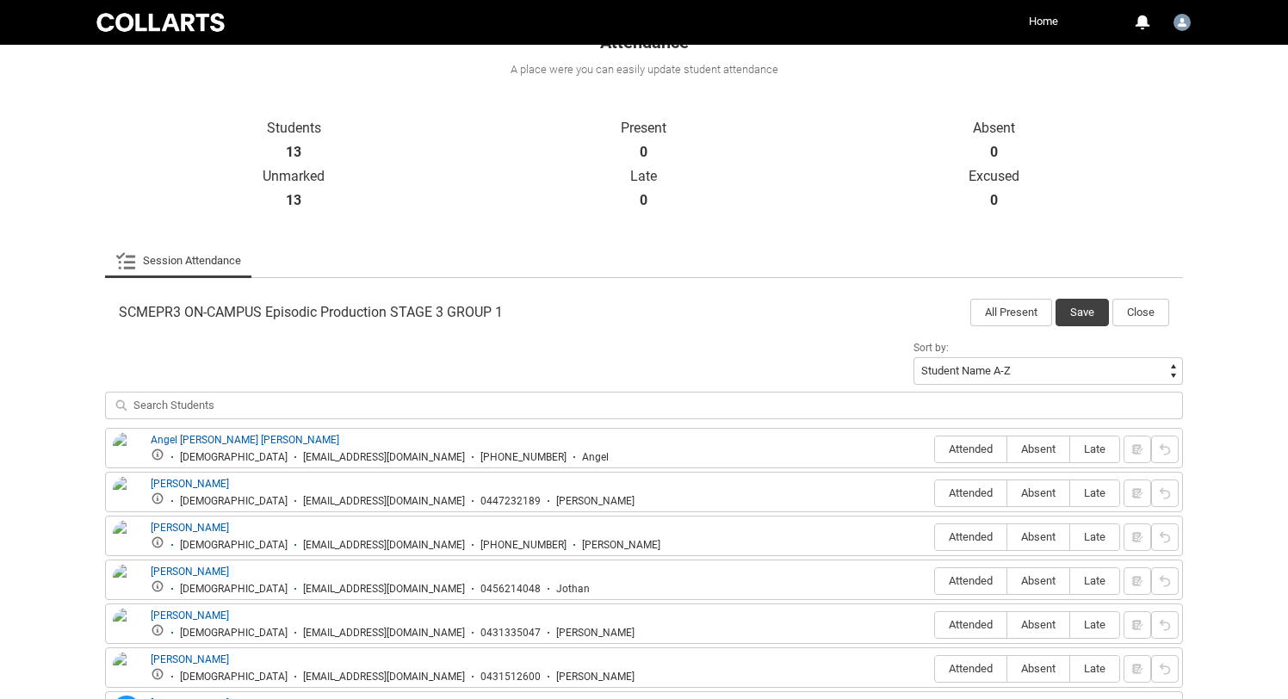
scroll to position [504, 0]
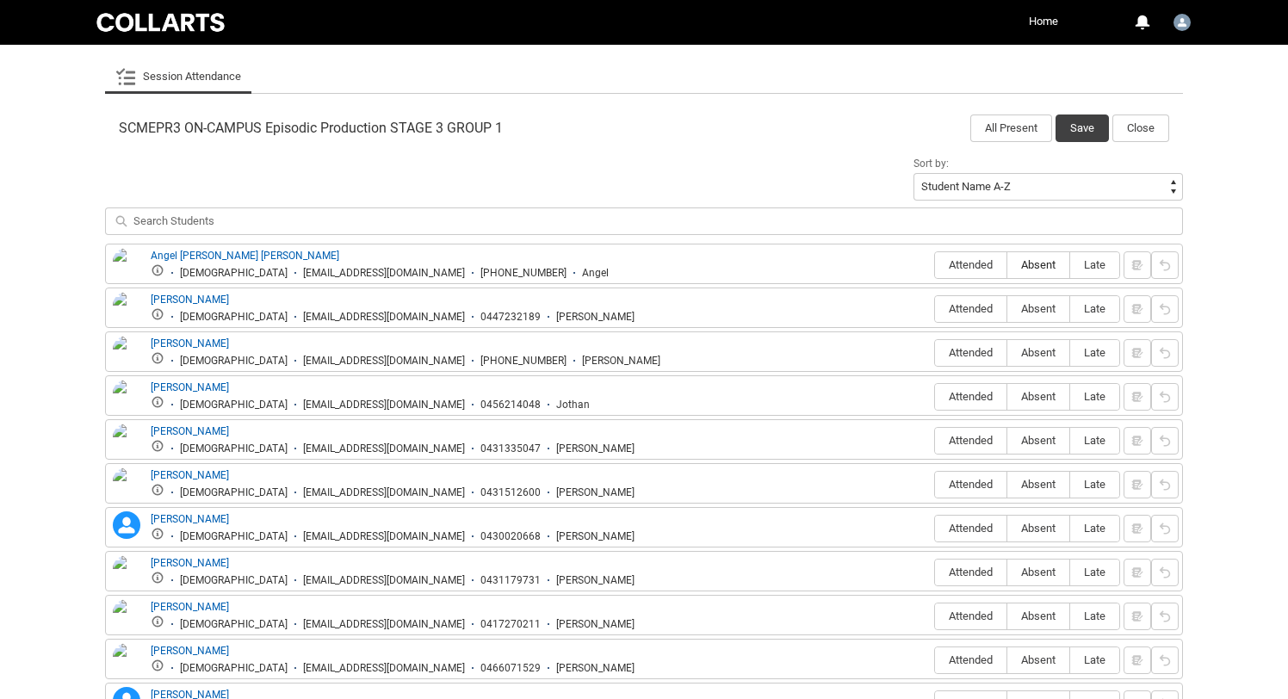
click at [1026, 269] on span "Absent" at bounding box center [1038, 264] width 62 height 13
click at [1007, 265] on input "Absent" at bounding box center [1006, 264] width 1 height 1
type lightning-radio-group "Absent"
radio input "true"
click at [970, 307] on span "Attended" at bounding box center [970, 308] width 71 height 13
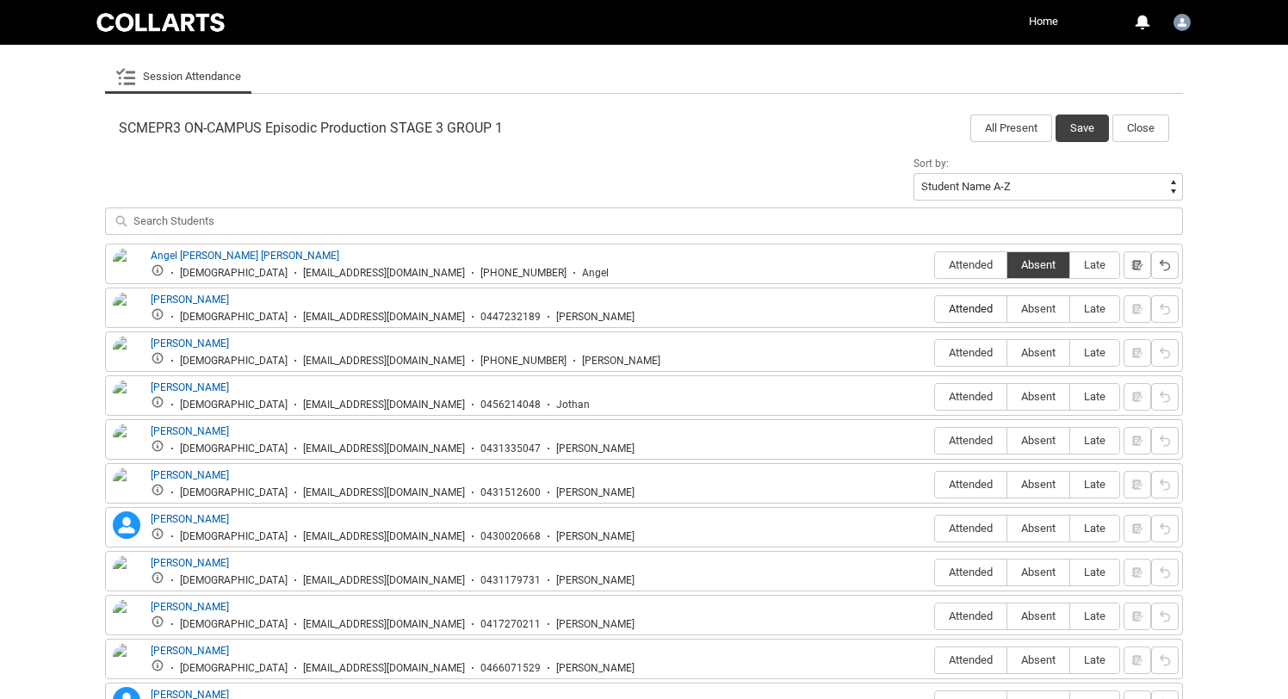
click at [935, 308] on input "Attended" at bounding box center [934, 308] width 1 height 1
type lightning-radio-group "Attended"
radio input "true"
click at [967, 343] on label "Attended" at bounding box center [970, 353] width 71 height 27
click at [935, 352] on input "Attended" at bounding box center [934, 352] width 1 height 1
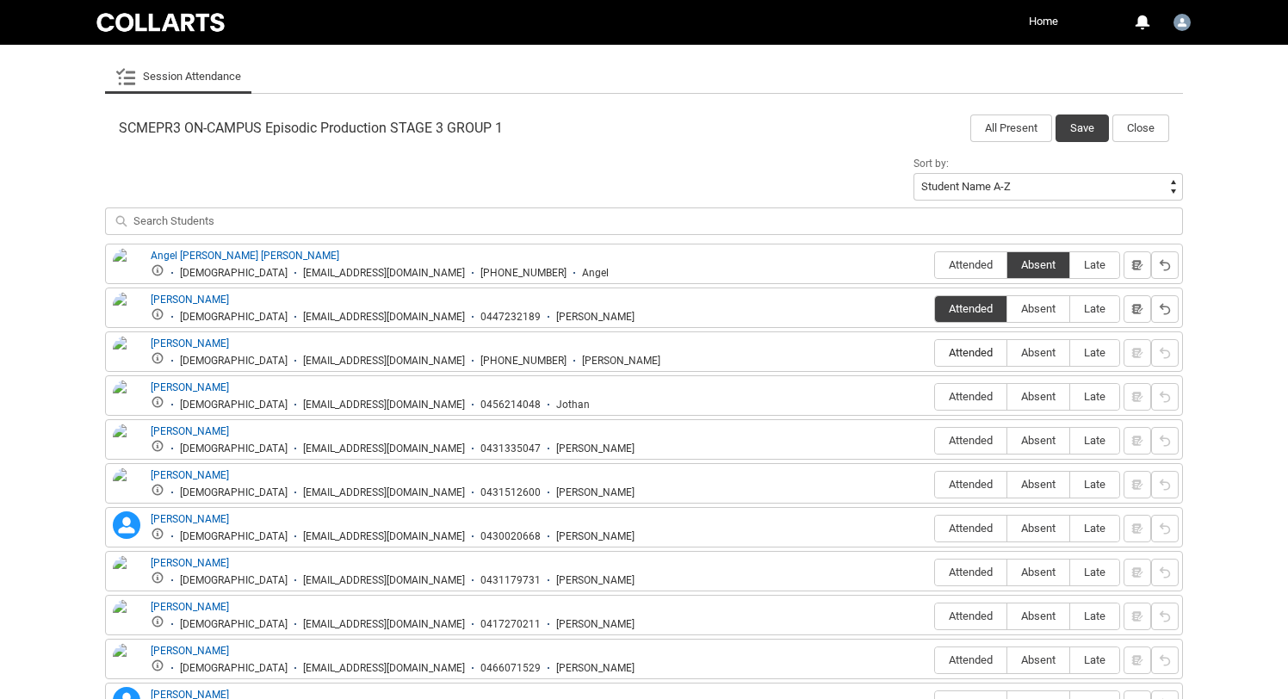
type lightning-radio-group "Attended"
radio input "true"
click at [962, 397] on span "Attended" at bounding box center [970, 396] width 71 height 13
click at [935, 397] on input "Attended" at bounding box center [934, 396] width 1 height 1
type lightning-radio-group "Attended"
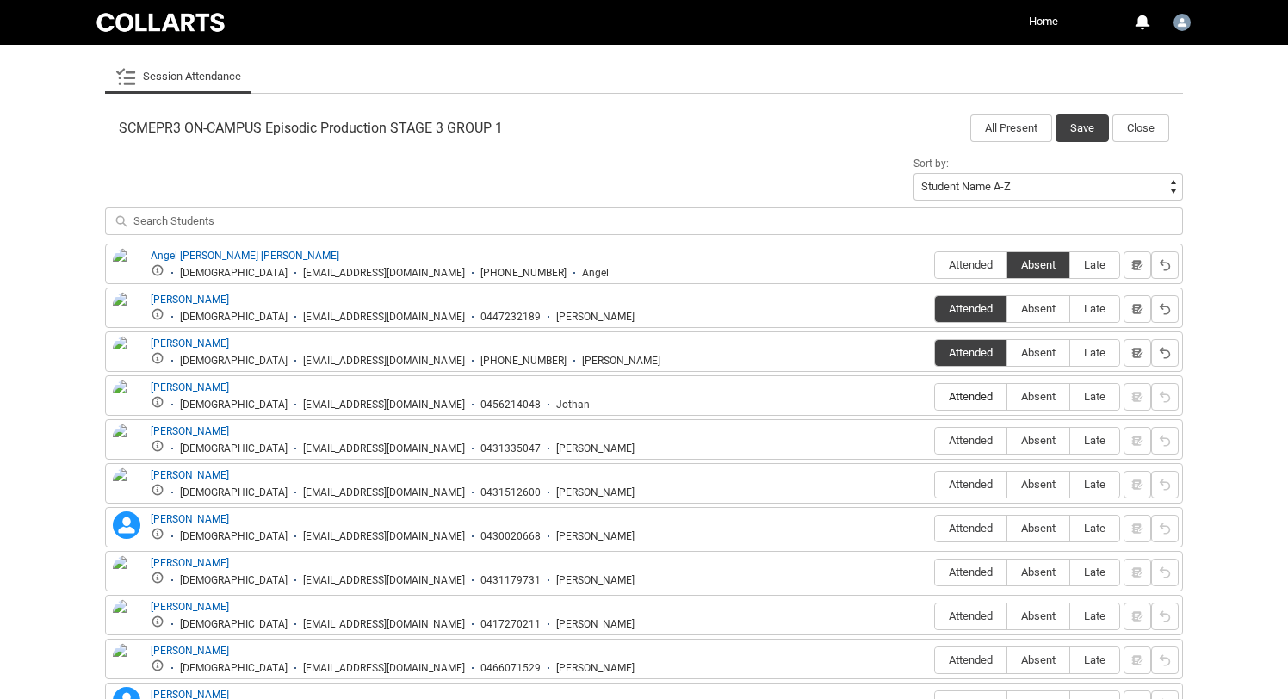
radio input "true"
click at [968, 442] on span "Attended" at bounding box center [970, 440] width 71 height 13
click at [935, 441] on input "Attended" at bounding box center [934, 440] width 1 height 1
type lightning-radio-group "Attended"
radio input "true"
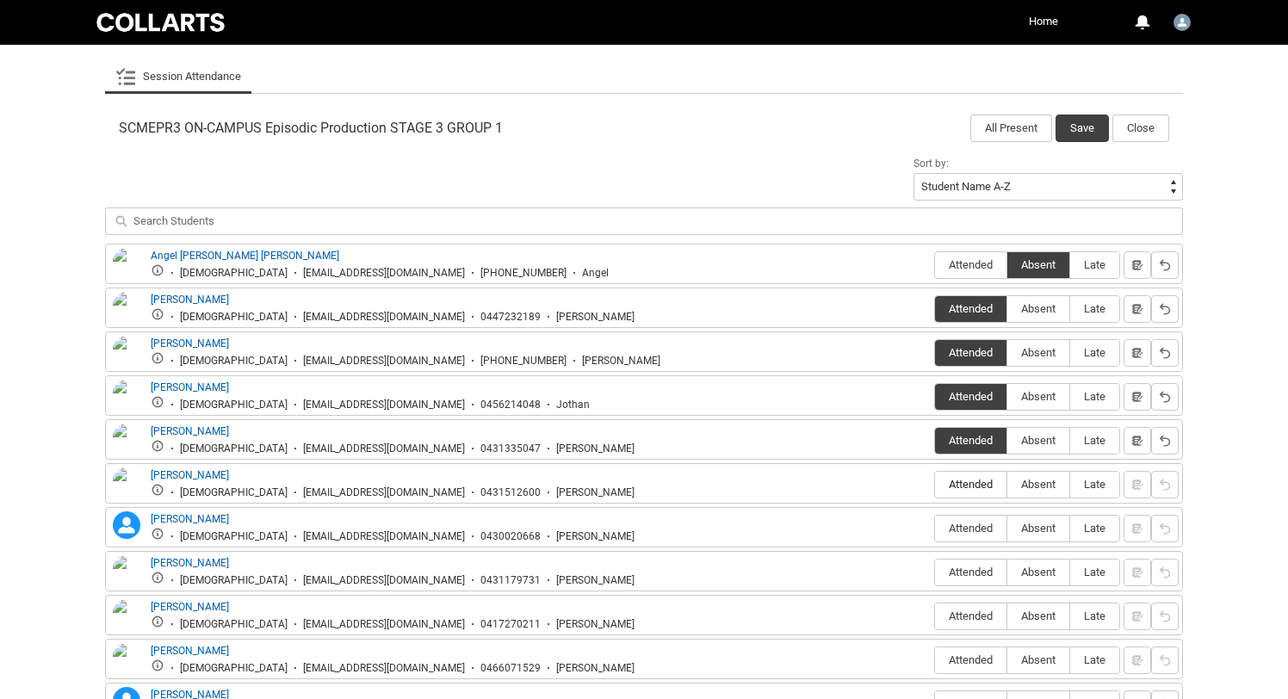
click at [963, 482] on span "Attended" at bounding box center [970, 484] width 71 height 13
click at [935, 484] on input "Attended" at bounding box center [934, 484] width 1 height 1
type lightning-radio-group "Attended"
radio input "true"
click at [968, 527] on span "Attended" at bounding box center [970, 528] width 71 height 13
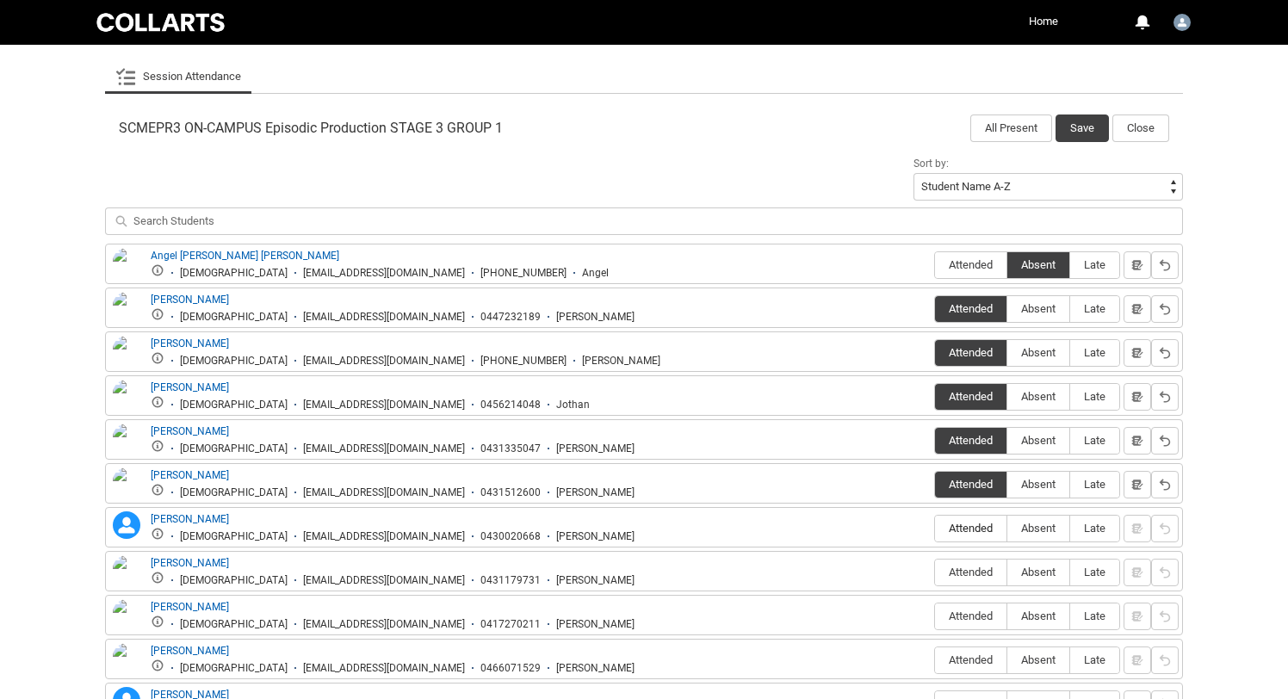
click at [935, 528] on input "Attended" at bounding box center [934, 528] width 1 height 1
type lightning-radio-group "Attended"
radio input "true"
click at [957, 566] on span "Attended" at bounding box center [970, 572] width 71 height 13
click at [935, 572] on input "Attended" at bounding box center [934, 572] width 1 height 1
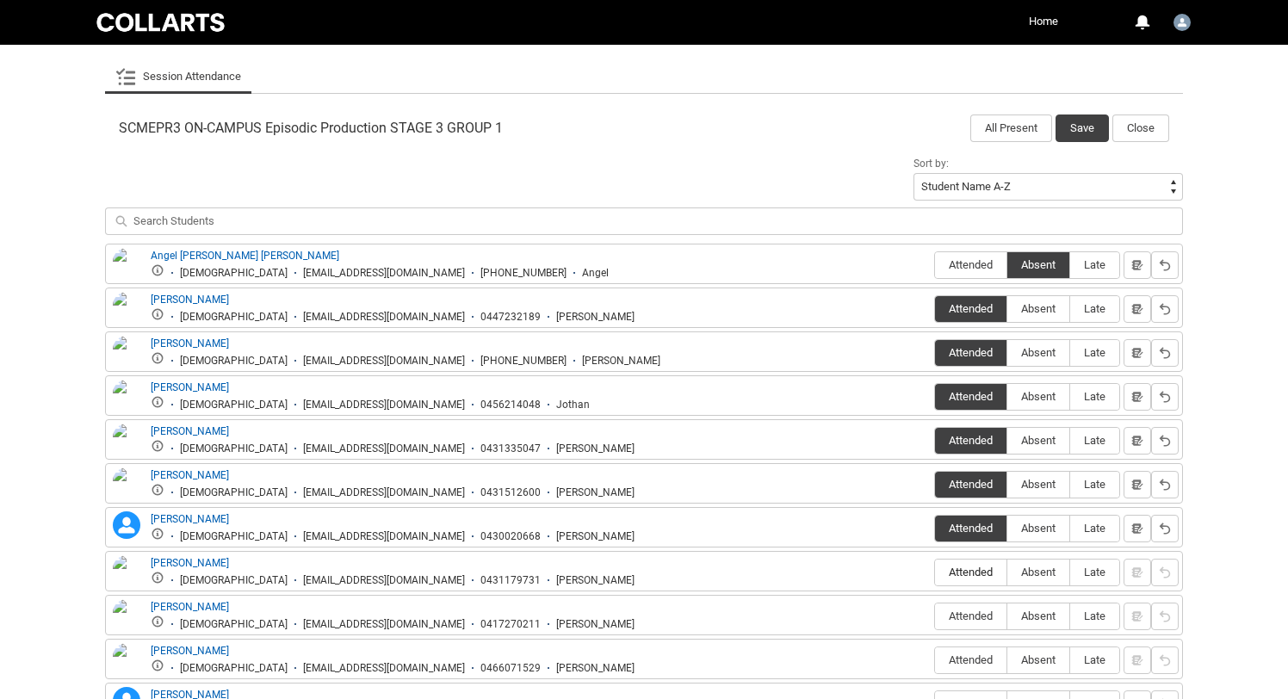
type lightning-radio-group "Attended"
radio input "true"
click at [970, 608] on label "Attended" at bounding box center [970, 616] width 71 height 27
click at [935, 615] on input "Attended" at bounding box center [934, 615] width 1 height 1
type lightning-radio-group "Attended"
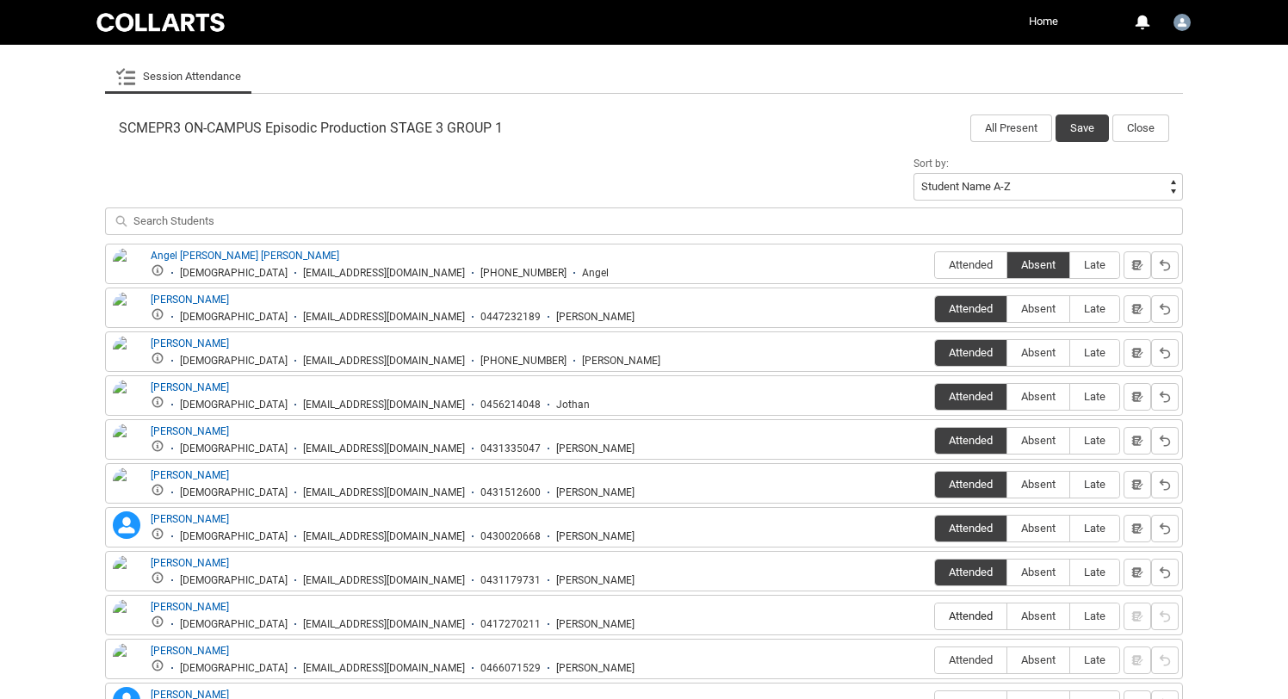
radio input "true"
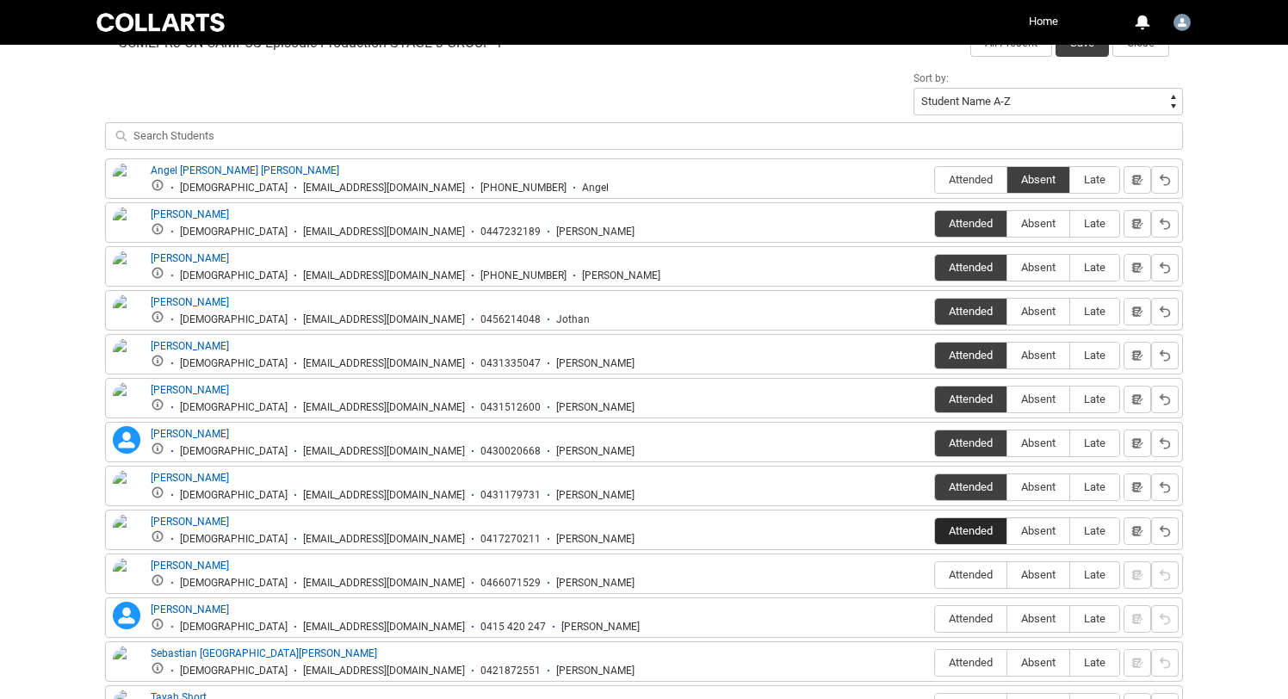
scroll to position [591, 0]
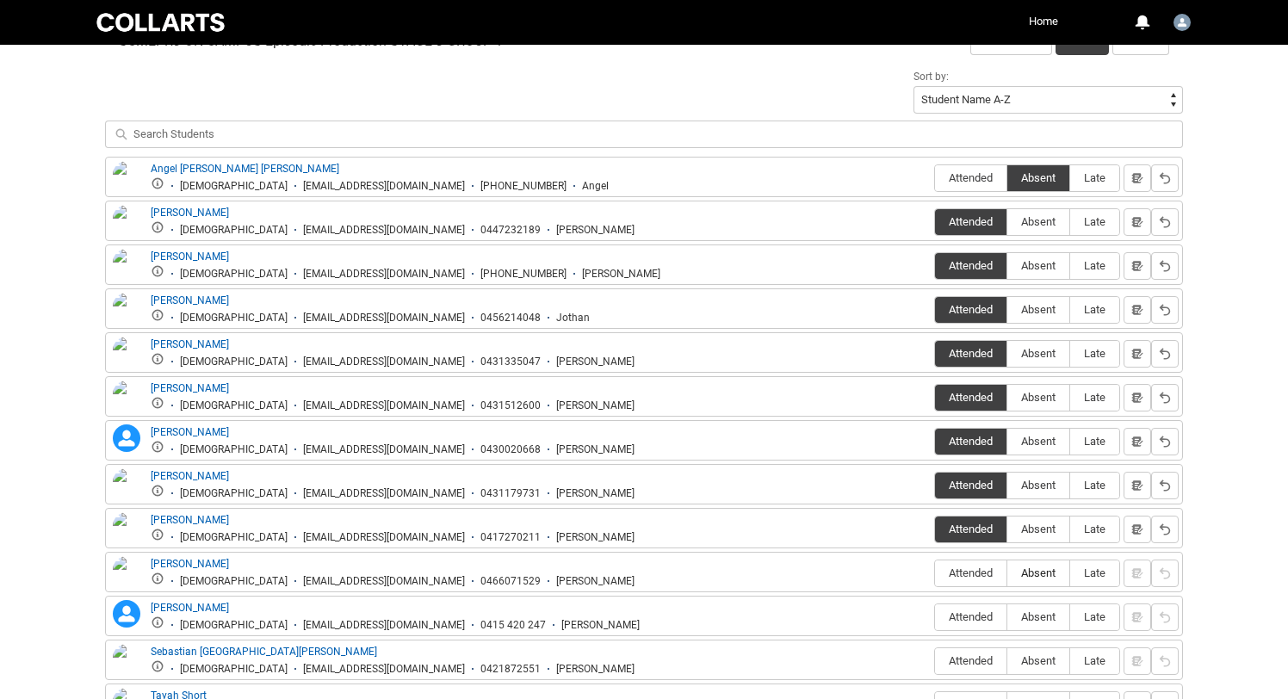
drag, startPoint x: 968, startPoint y: 577, endPoint x: 1065, endPoint y: 561, distance: 97.6
click at [1066, 560] on div "Attended Absent Late" at bounding box center [1027, 574] width 186 height 28
click at [1034, 574] on span "Absent" at bounding box center [1038, 572] width 62 height 13
click at [1007, 573] on input "Absent" at bounding box center [1006, 572] width 1 height 1
type lightning-radio-group "Absent"
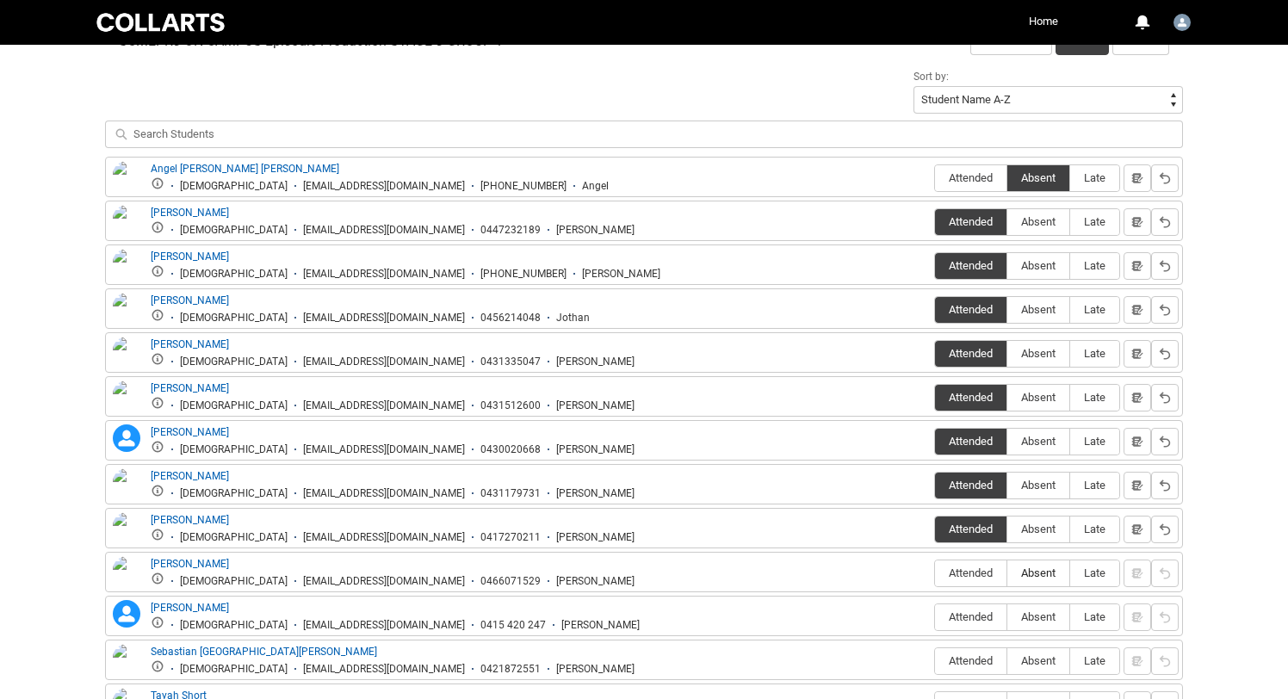
radio input "true"
click at [949, 622] on span "Attended" at bounding box center [970, 616] width 71 height 13
click at [935, 617] on input "Attended" at bounding box center [934, 616] width 1 height 1
type lightning-radio-group "Attended"
radio input "true"
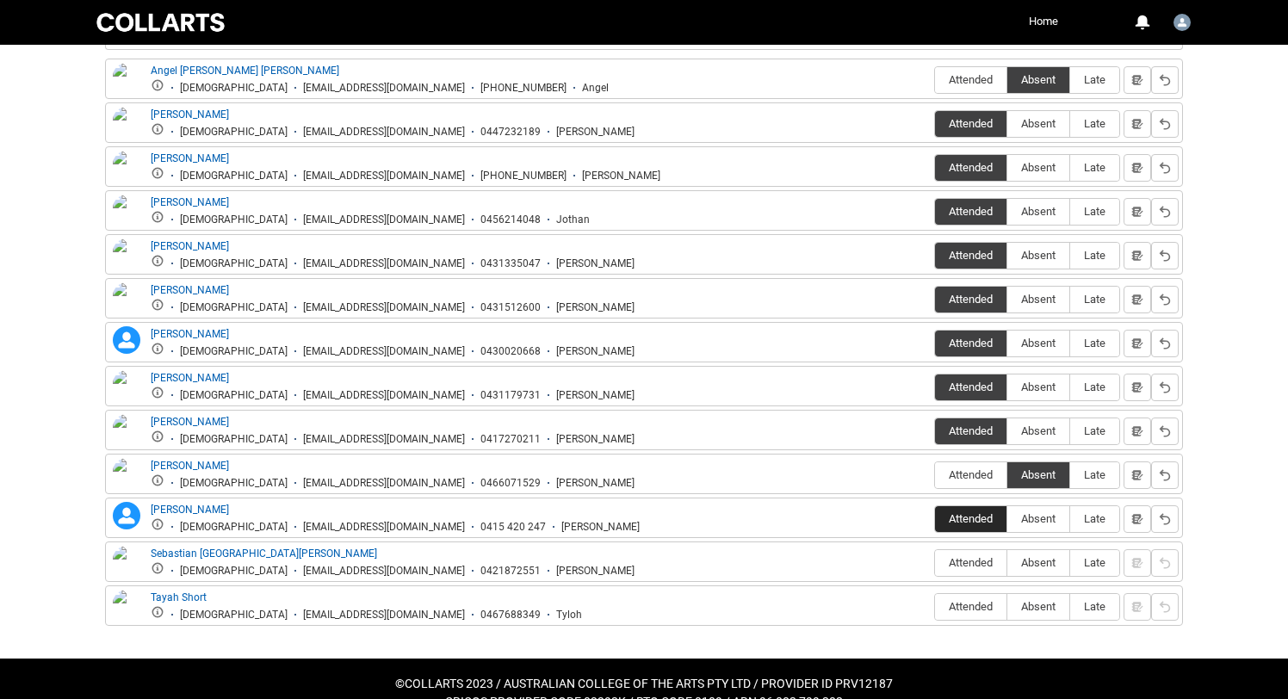
scroll to position [719, 0]
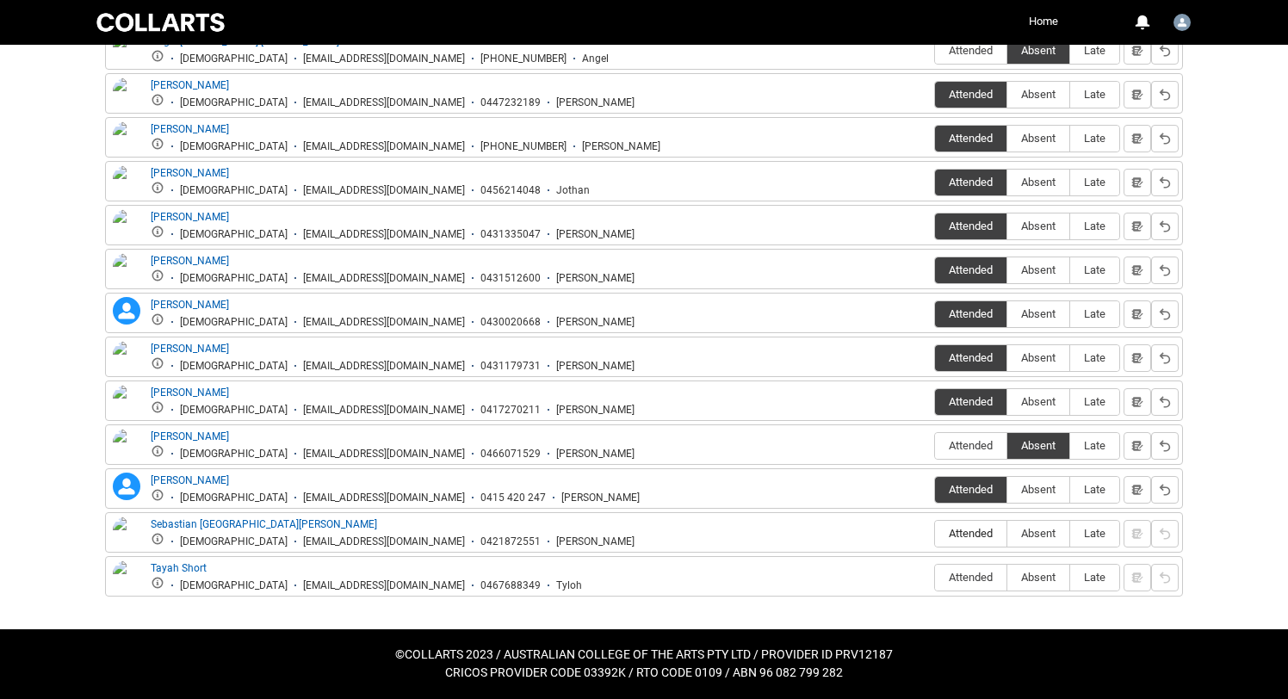
click at [958, 535] on span "Attended" at bounding box center [970, 533] width 71 height 13
click at [935, 534] on input "Attended" at bounding box center [934, 533] width 1 height 1
type lightning-radio-group "Attended"
radio input "true"
click at [944, 578] on span "Attended" at bounding box center [970, 577] width 71 height 13
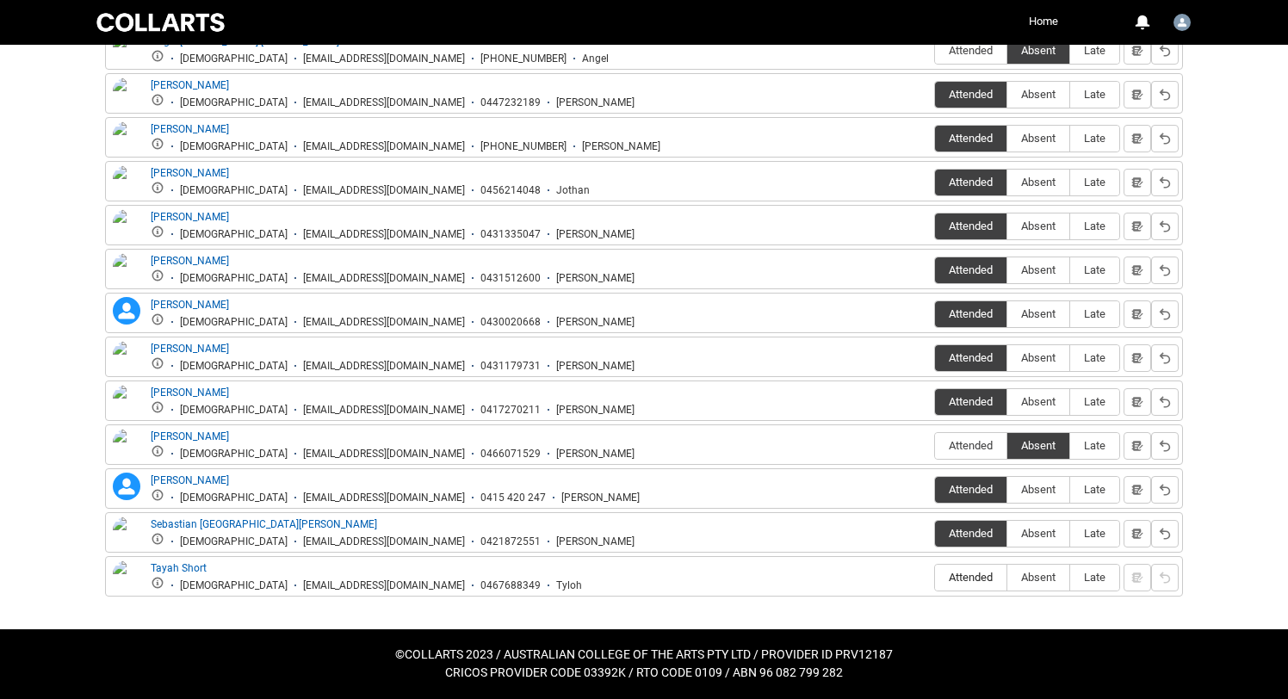
click at [935, 578] on input "Attended" at bounding box center [934, 577] width 1 height 1
type lightning-radio-group "Attended"
radio input "true"
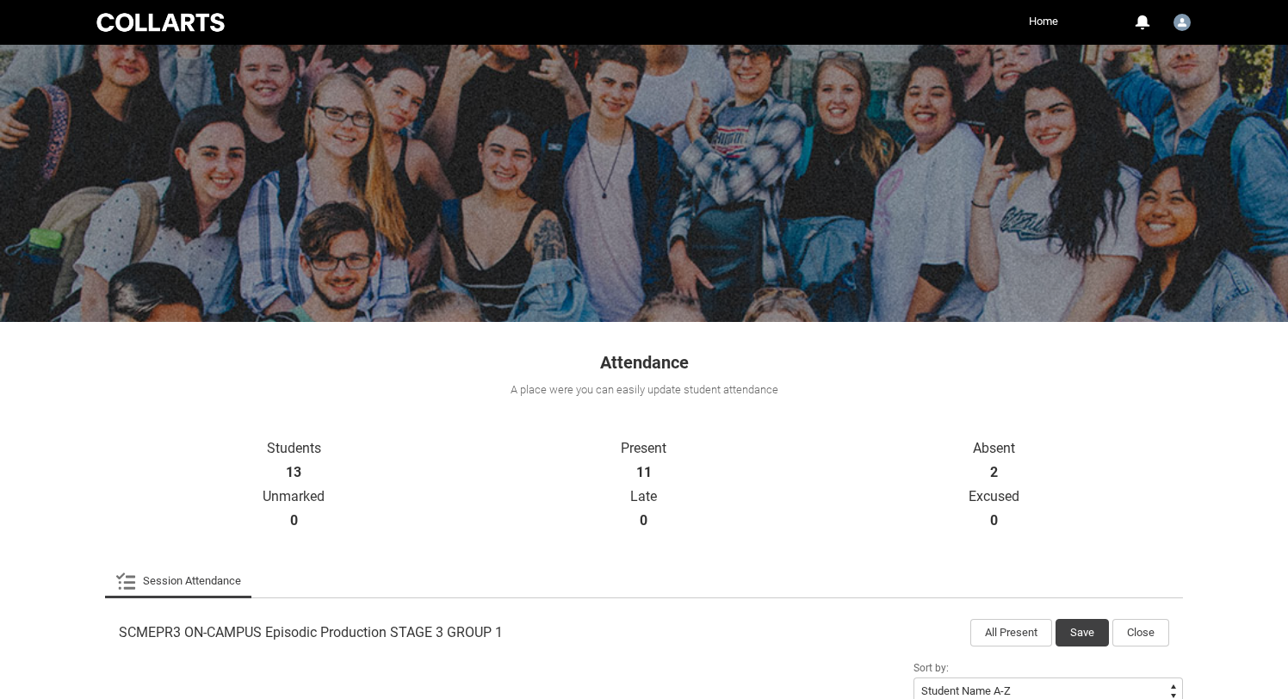
scroll to position [140, 0]
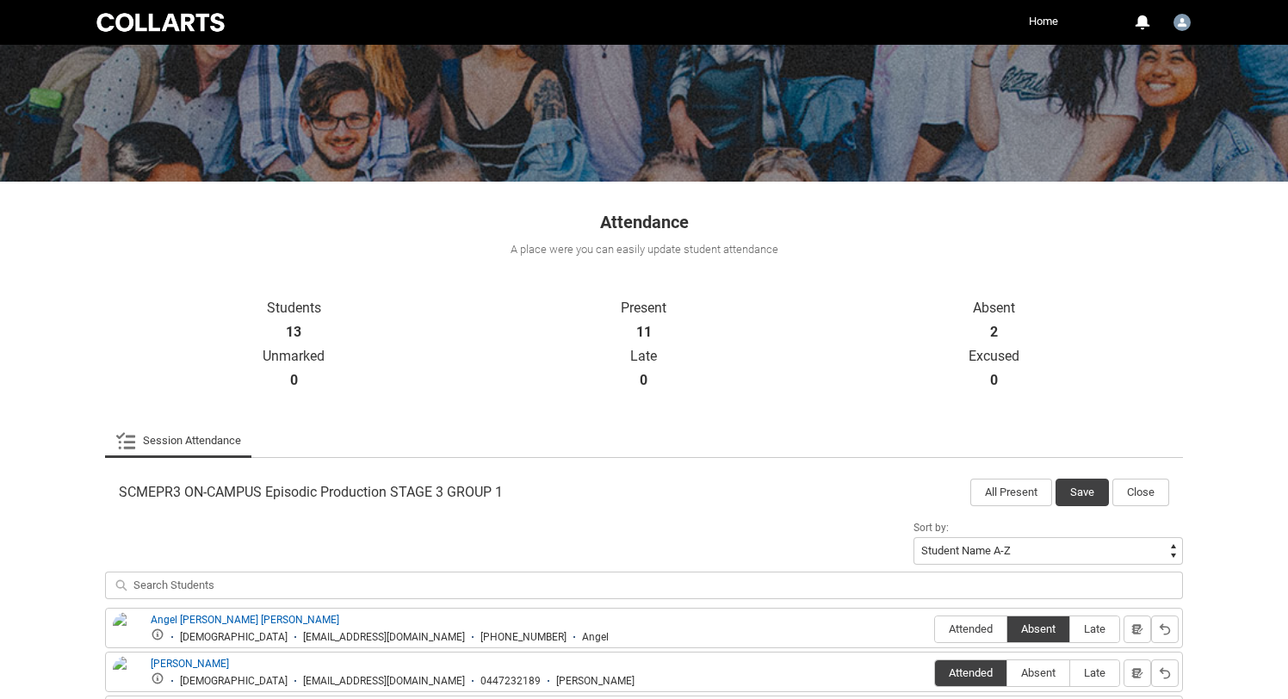
click at [1069, 479] on button "Save" at bounding box center [1081, 493] width 53 height 28
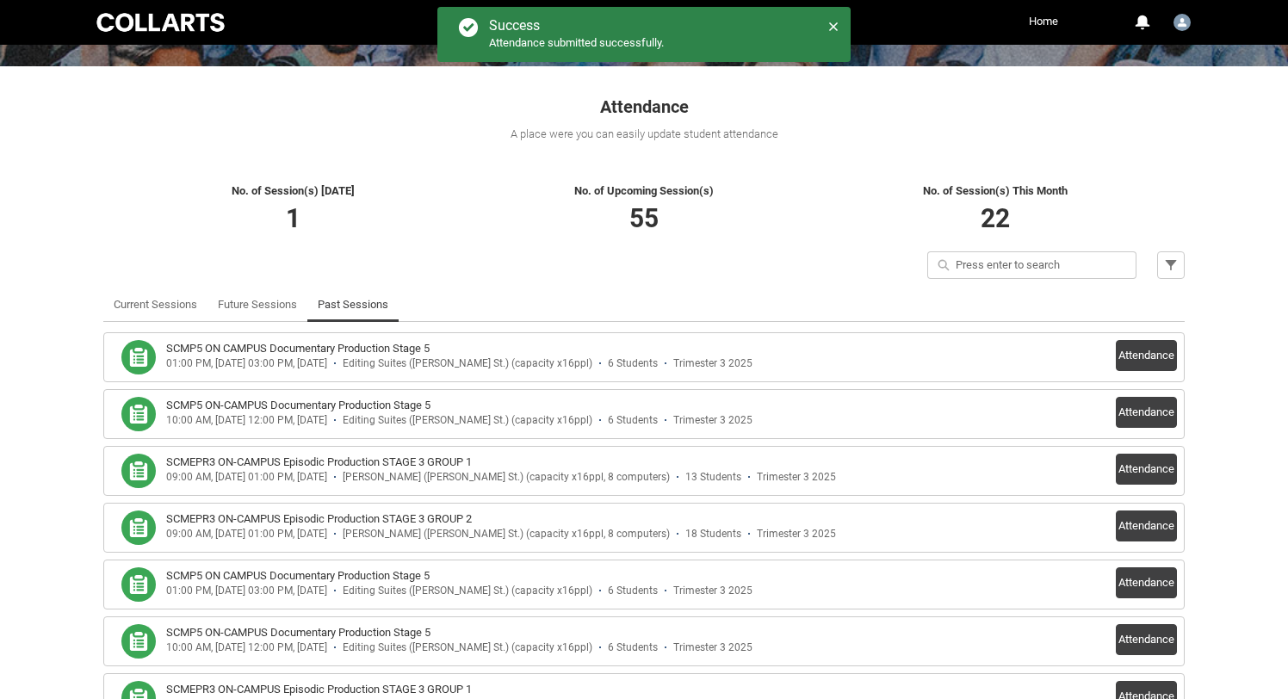
scroll to position [257, 0]
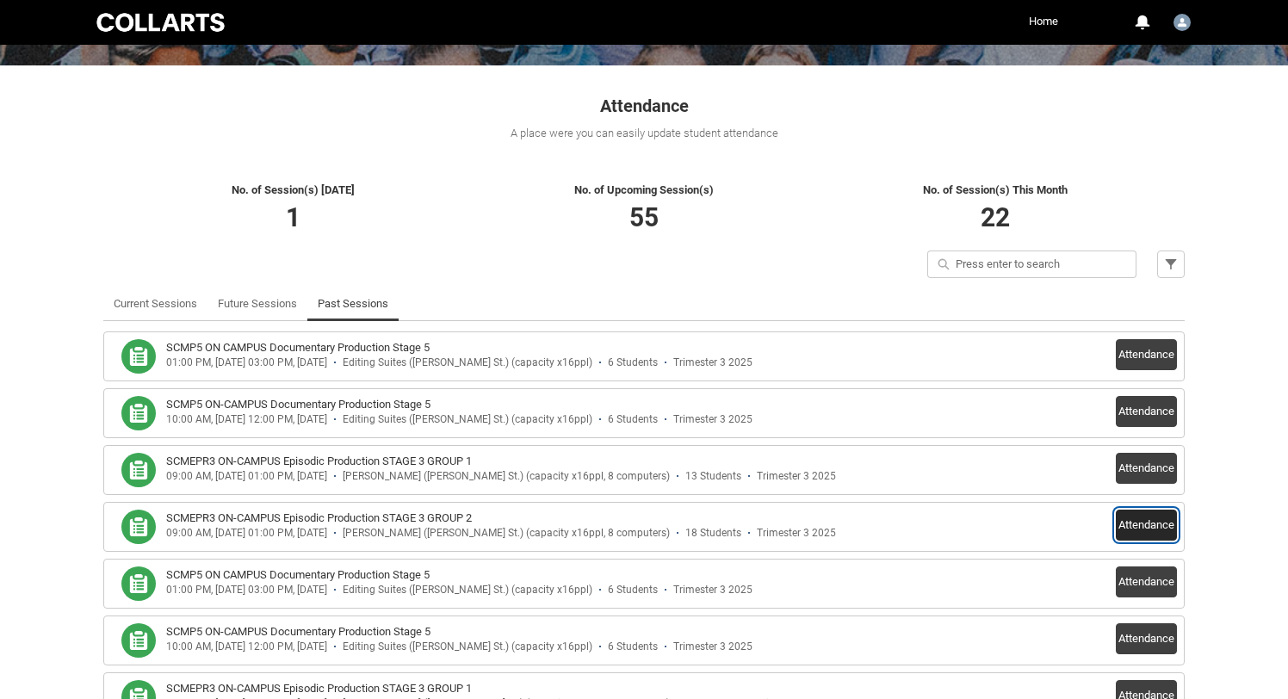
click at [1129, 529] on button "Attendance" at bounding box center [1146, 525] width 61 height 31
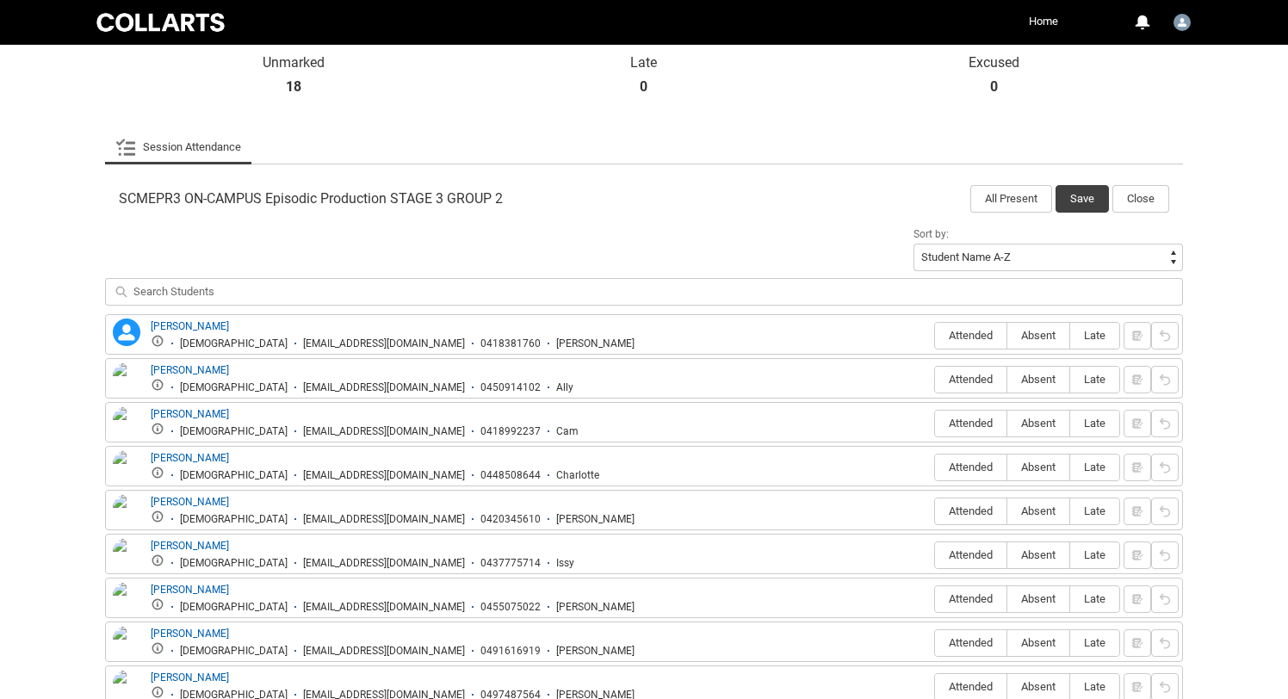
scroll to position [430, 0]
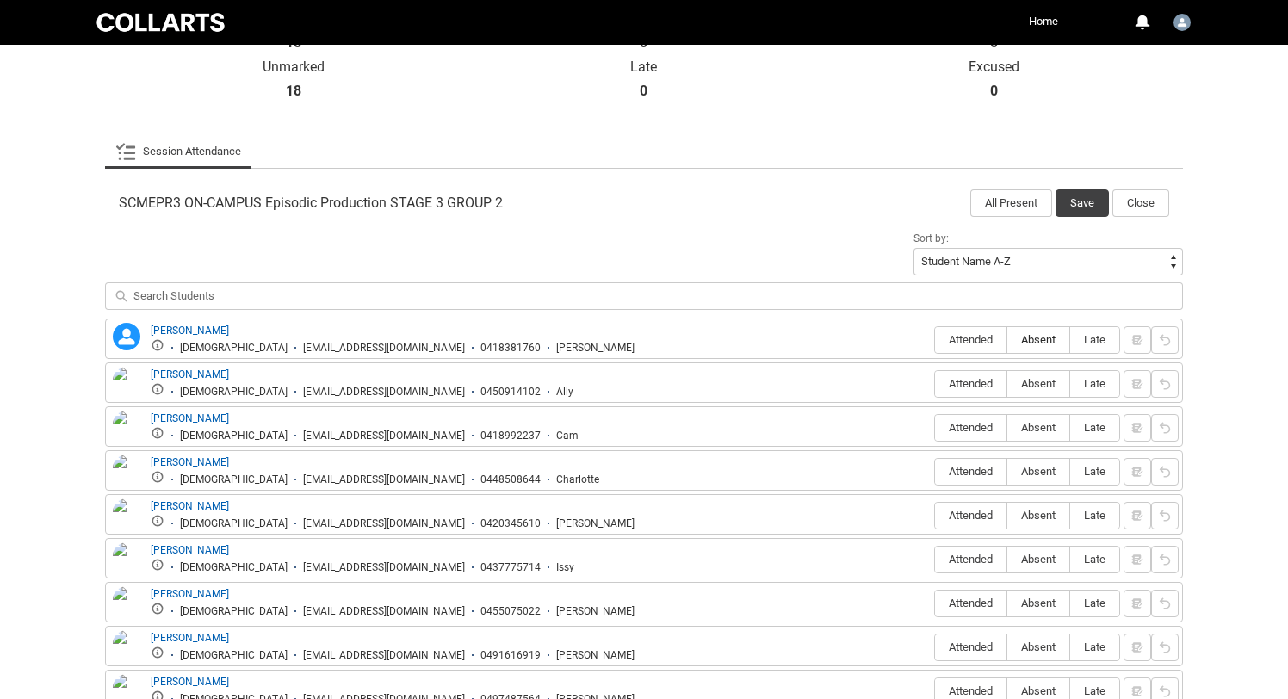
click at [1037, 336] on span "Absent" at bounding box center [1038, 339] width 62 height 13
click at [1007, 339] on input "Absent" at bounding box center [1006, 339] width 1 height 1
type lightning-radio-group "Absent"
radio input "true"
click at [956, 380] on span "Attended" at bounding box center [970, 383] width 71 height 13
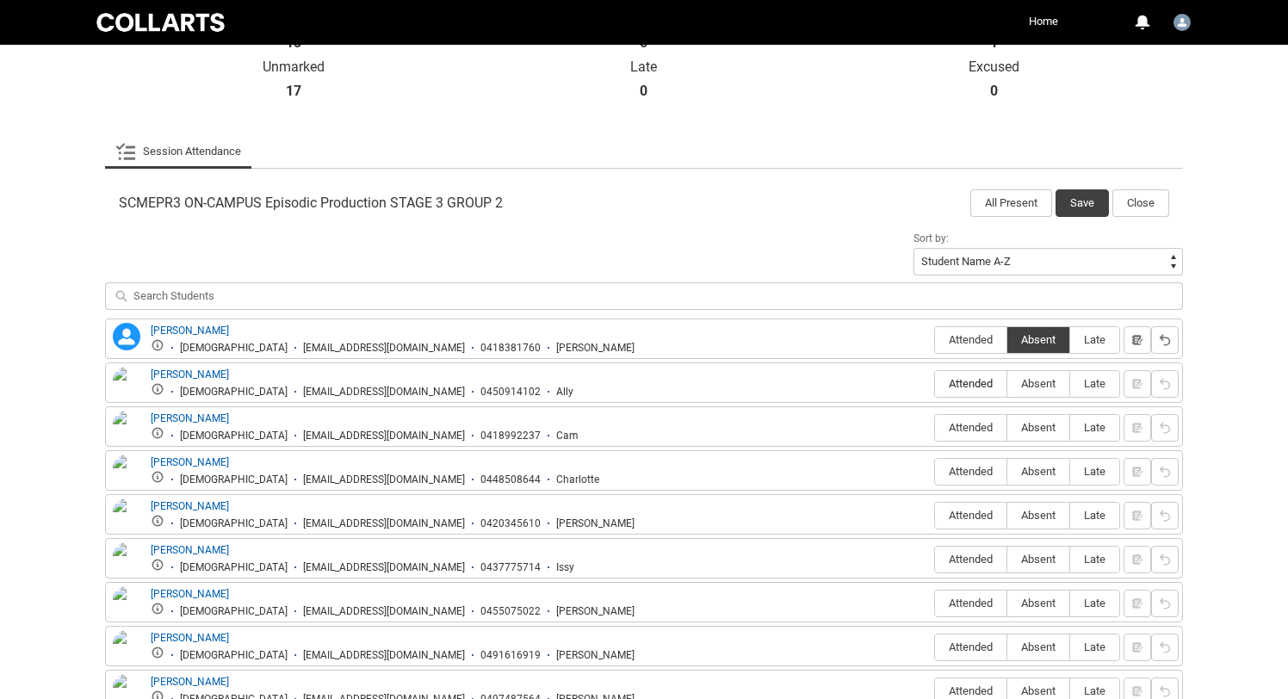
click at [935, 383] on input "Attended" at bounding box center [934, 383] width 1 height 1
type lightning-radio-group "Attended"
radio input "true"
click at [962, 430] on span "Attended" at bounding box center [970, 427] width 71 height 13
click at [935, 428] on input "Attended" at bounding box center [934, 427] width 1 height 1
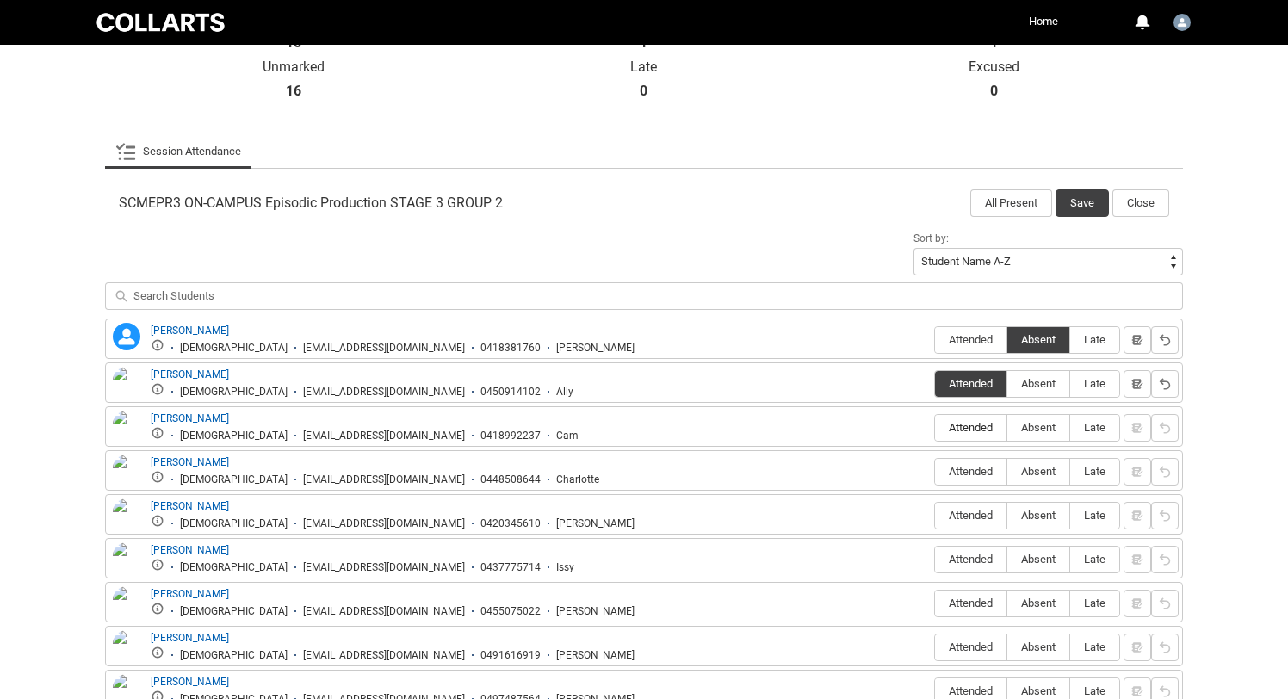
type lightning-radio-group "Attended"
radio input "true"
click at [962, 465] on span "Attended" at bounding box center [970, 471] width 71 height 13
click at [935, 471] on input "Attended" at bounding box center [934, 471] width 1 height 1
type lightning-radio-group "Attended"
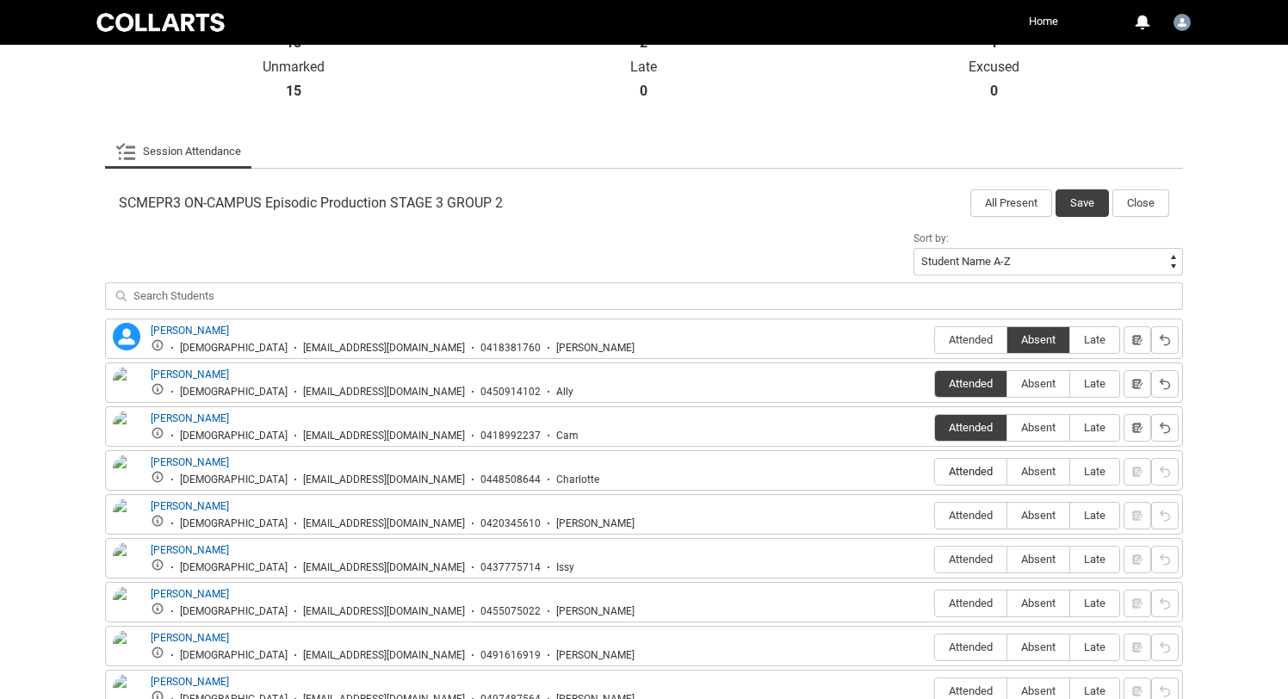
radio input "true"
click at [964, 515] on span "Attended" at bounding box center [970, 515] width 71 height 13
click at [935, 515] on input "Attended" at bounding box center [934, 515] width 1 height 1
type lightning-radio-group "Attended"
radio input "true"
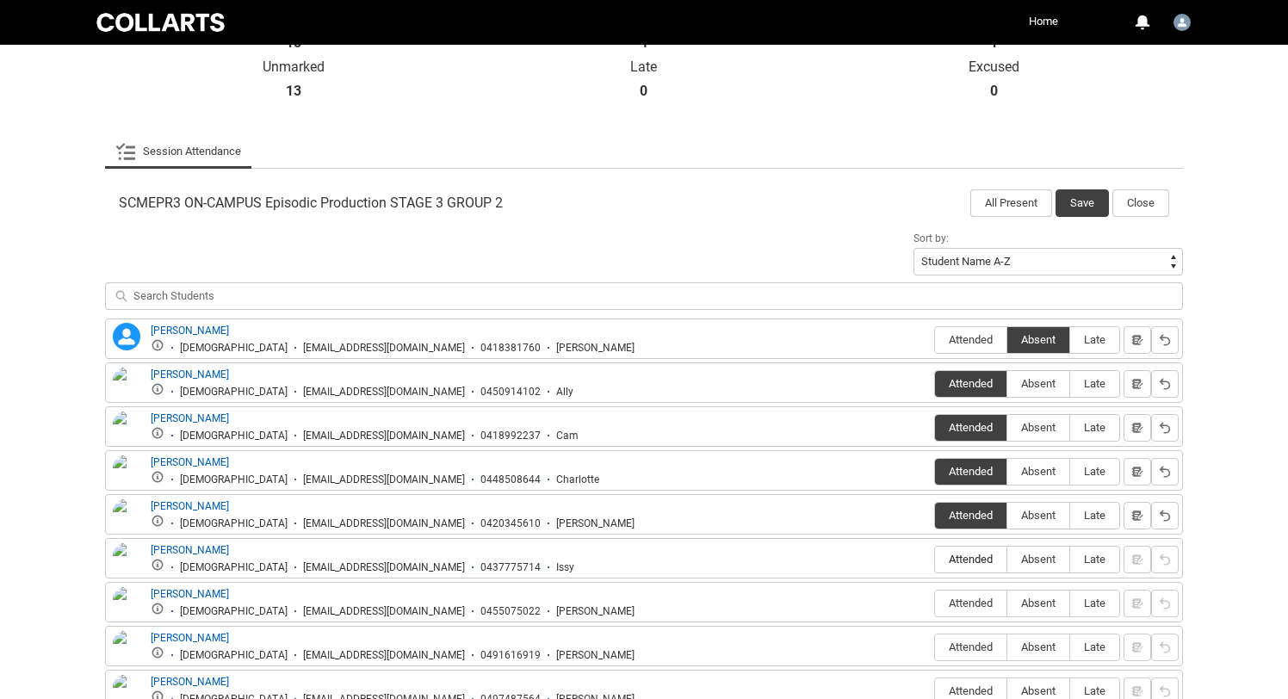
click at [947, 548] on label "Attended" at bounding box center [970, 560] width 71 height 27
click at [935, 559] on input "Attended" at bounding box center [934, 559] width 1 height 1
type lightning-radio-group "Attended"
radio input "true"
click at [958, 605] on span "Attended" at bounding box center [970, 603] width 71 height 13
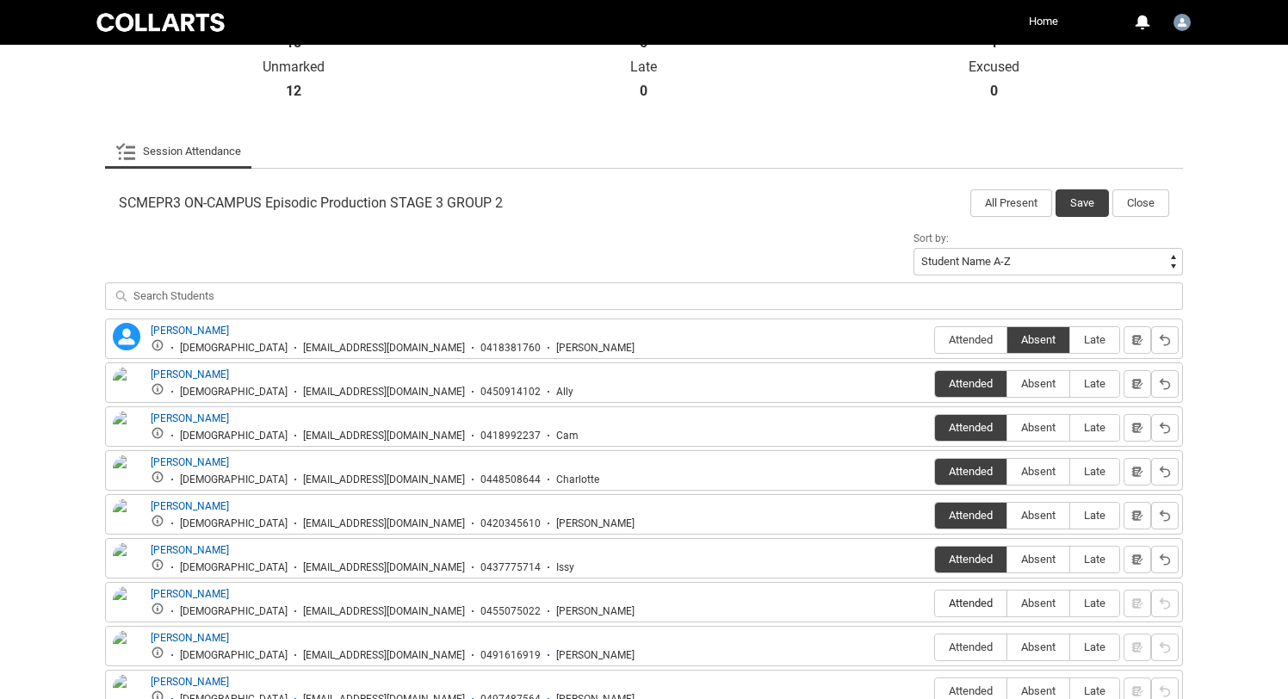
click at [935, 603] on input "Attended" at bounding box center [934, 603] width 1 height 1
type lightning-radio-group "Attended"
radio input "true"
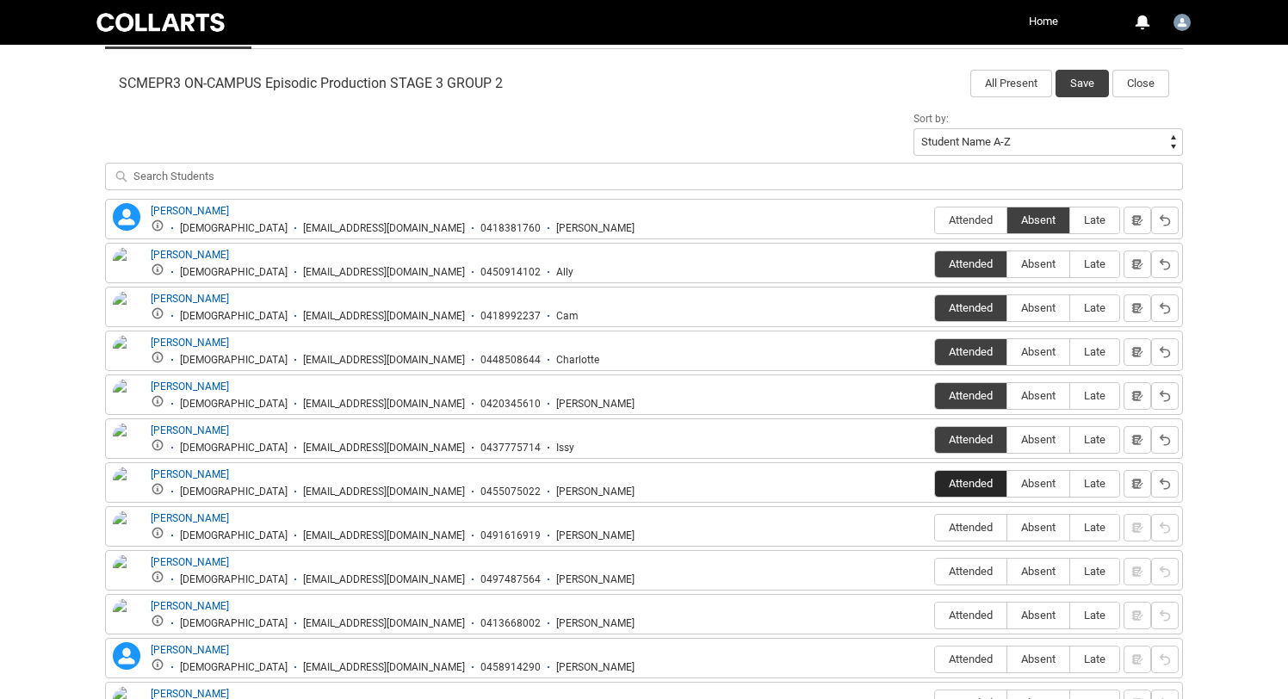
scroll to position [578, 0]
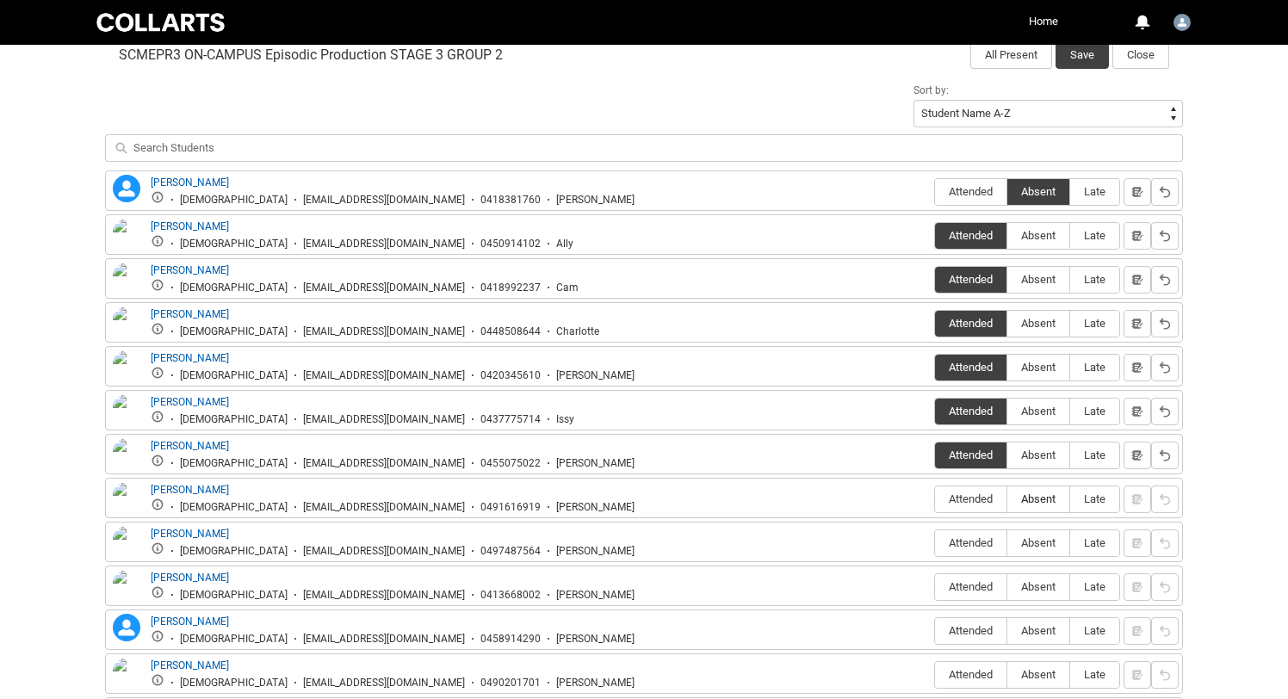
click at [1030, 496] on span "Absent" at bounding box center [1038, 498] width 62 height 13
click at [1007, 498] on input "Absent" at bounding box center [1006, 498] width 1 height 1
type lightning-radio-group "Absent"
radio input "true"
click at [952, 549] on span "Attended" at bounding box center [970, 542] width 71 height 13
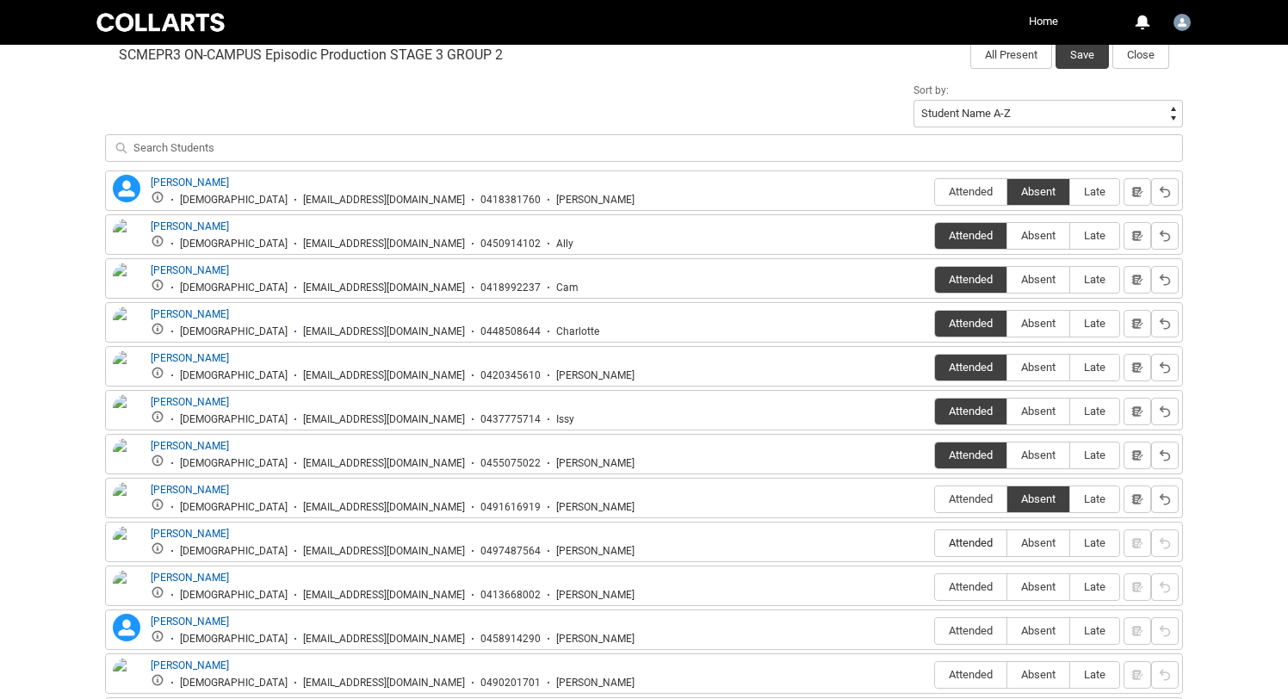
click at [935, 543] on input "Attended" at bounding box center [934, 542] width 1 height 1
type lightning-radio-group "Attended"
radio input "true"
click at [968, 591] on span "Attended" at bounding box center [970, 586] width 71 height 13
click at [935, 587] on input "Attended" at bounding box center [934, 586] width 1 height 1
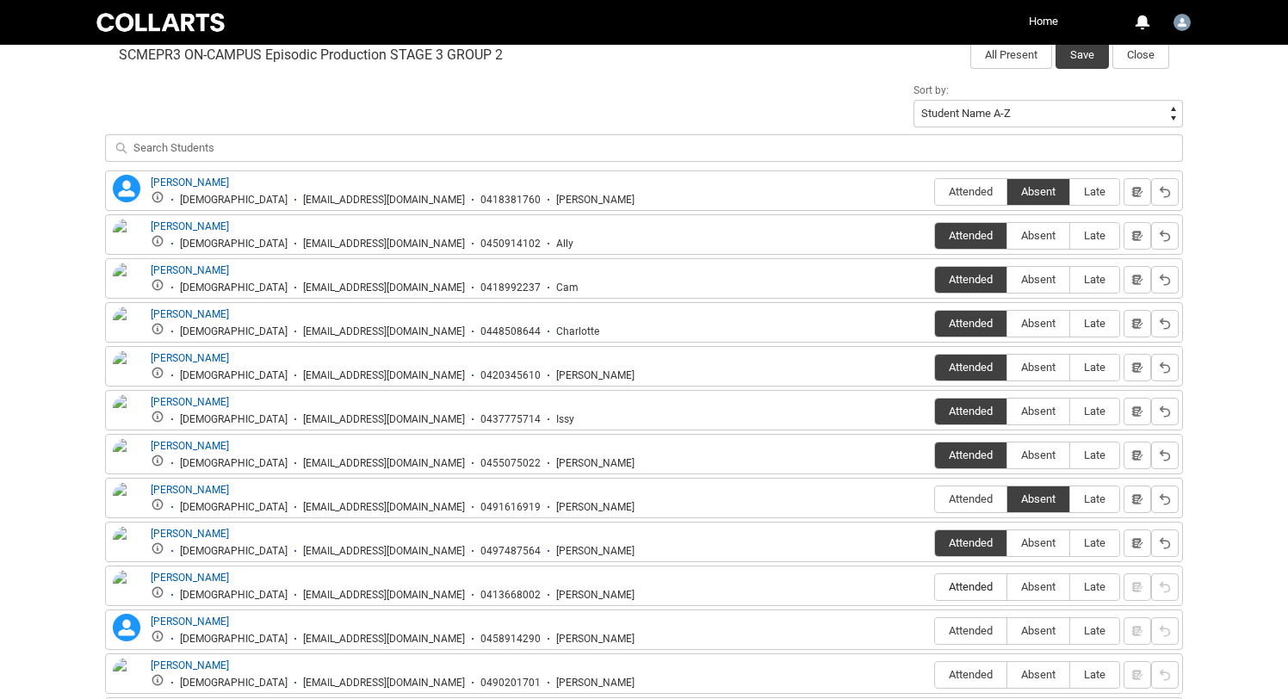
type lightning-radio-group "Attended"
radio input "true"
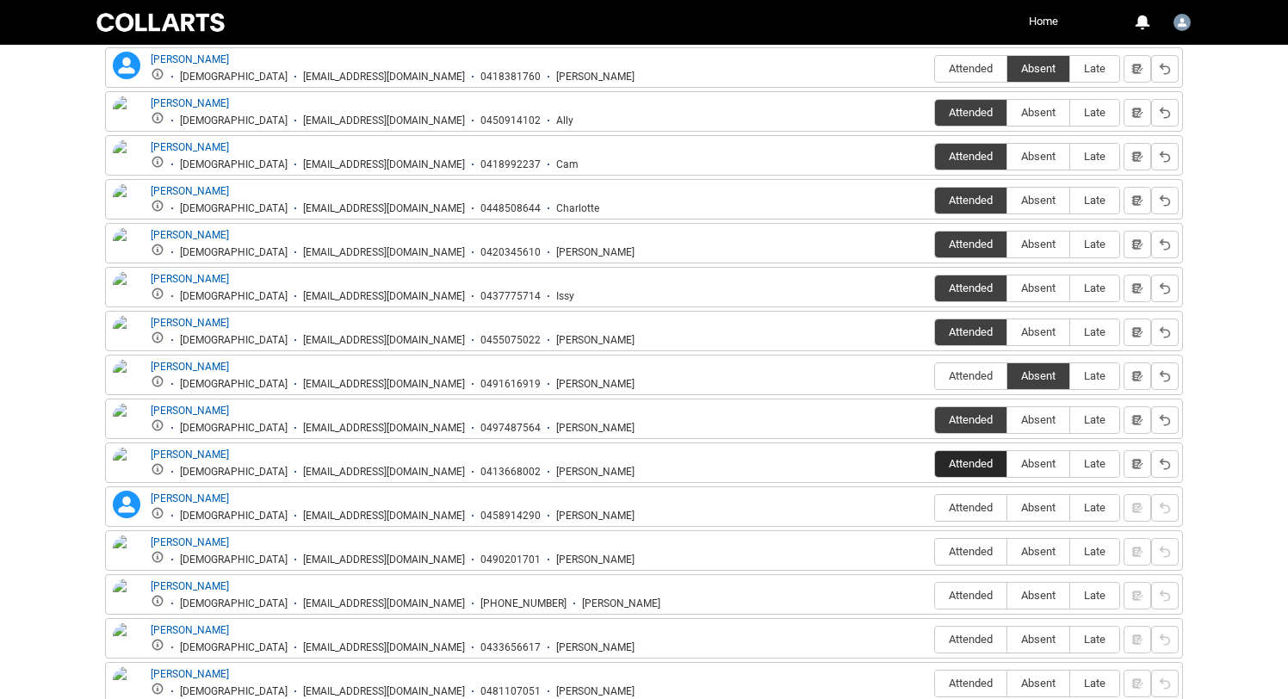
scroll to position [703, 0]
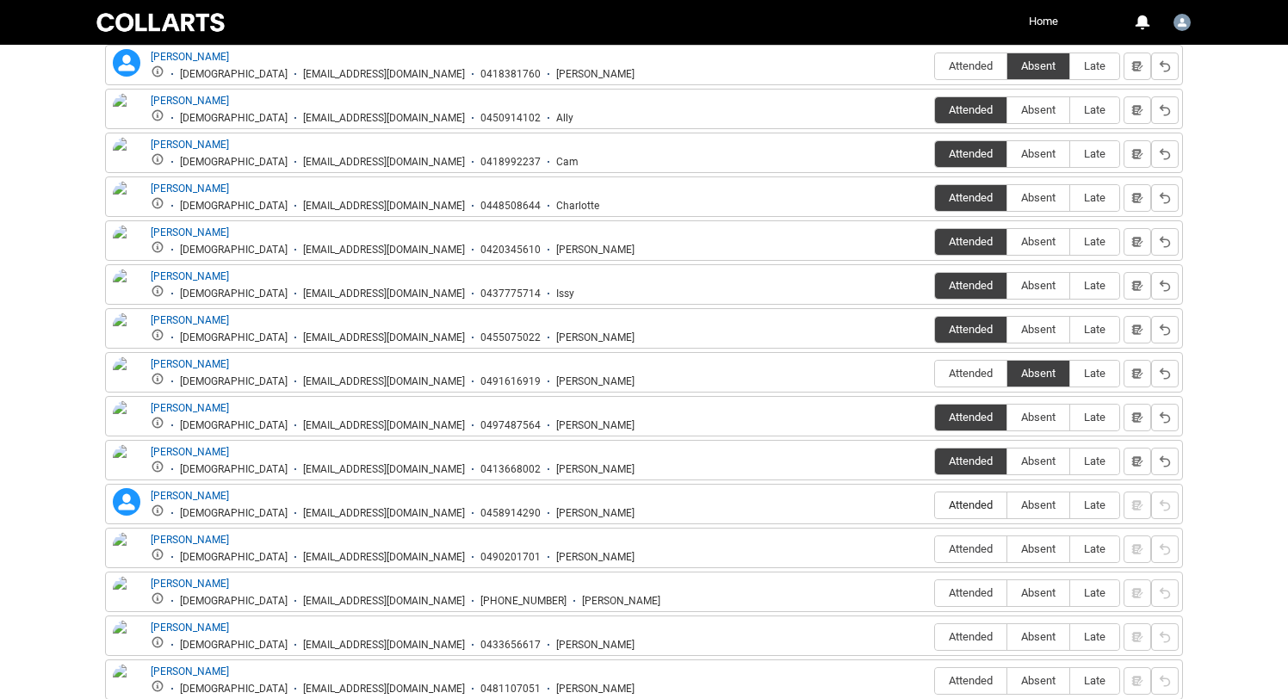
click at [965, 512] on label "Attended" at bounding box center [970, 505] width 71 height 27
click at [935, 505] on input "Attended" at bounding box center [934, 504] width 1 height 1
type lightning-radio-group "Attended"
radio input "true"
click at [950, 555] on span "Attended" at bounding box center [970, 548] width 71 height 13
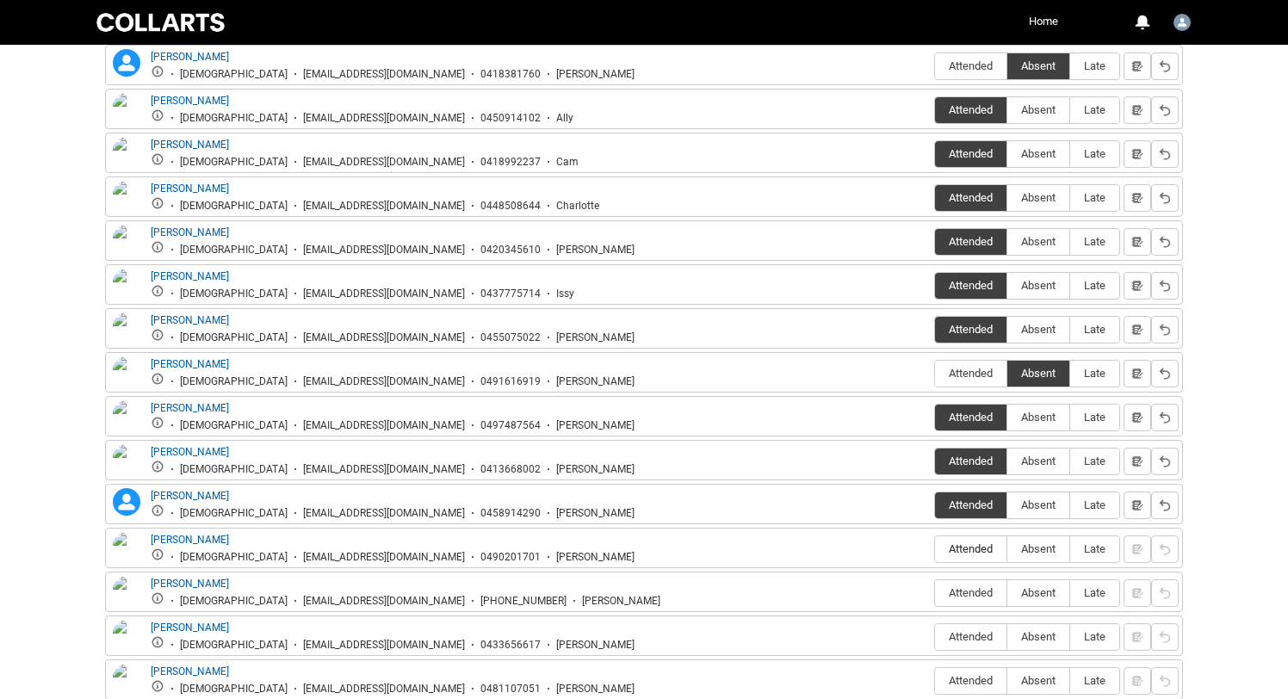
click at [935, 549] on input "Attended" at bounding box center [934, 548] width 1 height 1
type lightning-radio-group "Attended"
radio input "true"
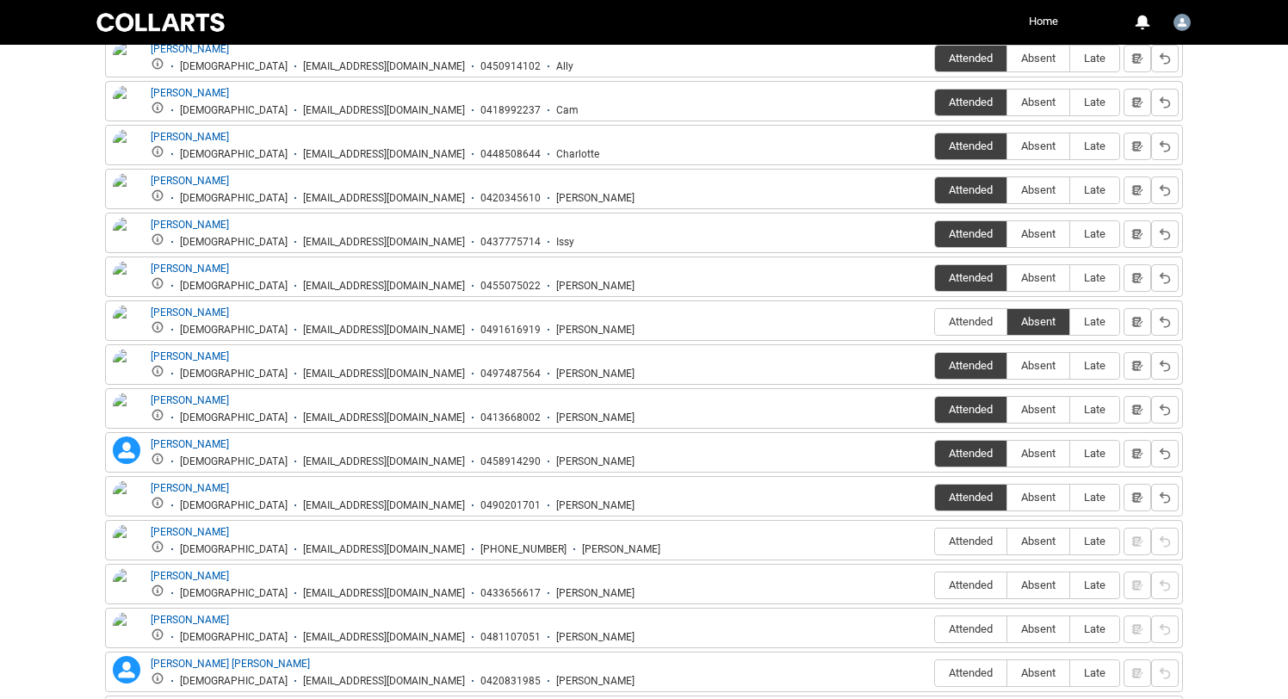
scroll to position [763, 0]
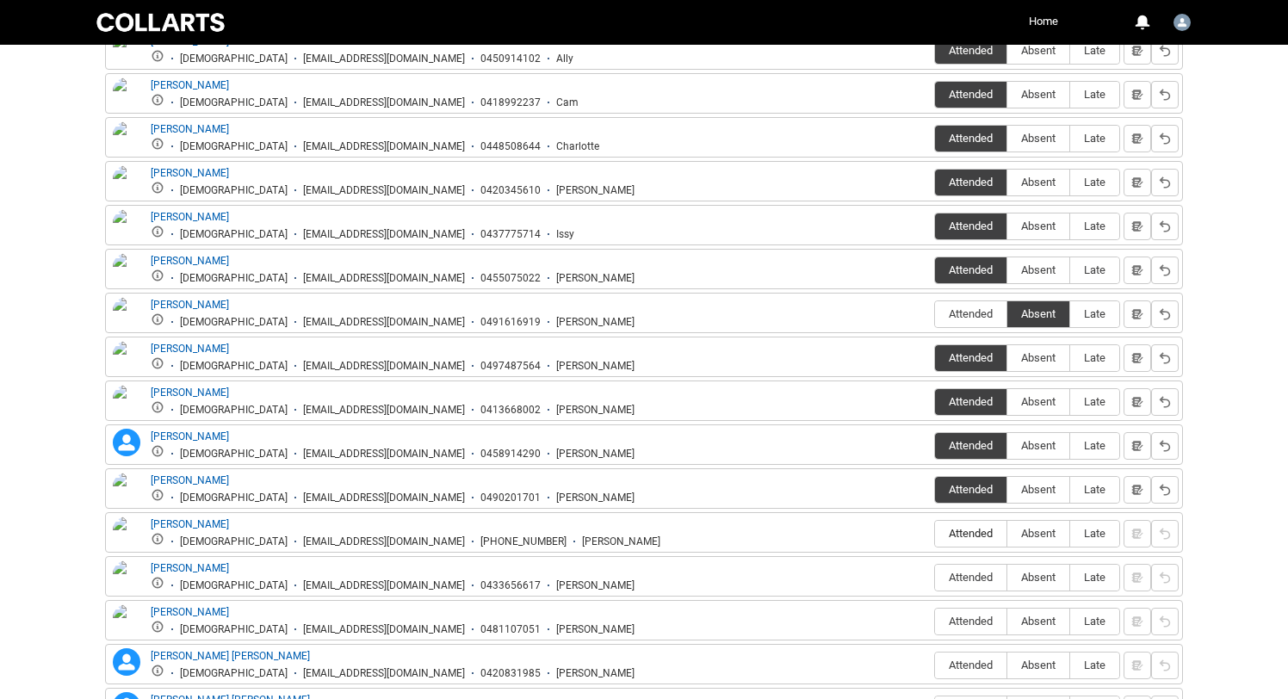
click at [961, 536] on span "Attended" at bounding box center [970, 533] width 71 height 13
click at [935, 534] on input "Attended" at bounding box center [934, 533] width 1 height 1
type lightning-radio-group "Attended"
radio input "true"
click at [966, 582] on span "Attended" at bounding box center [970, 577] width 71 height 13
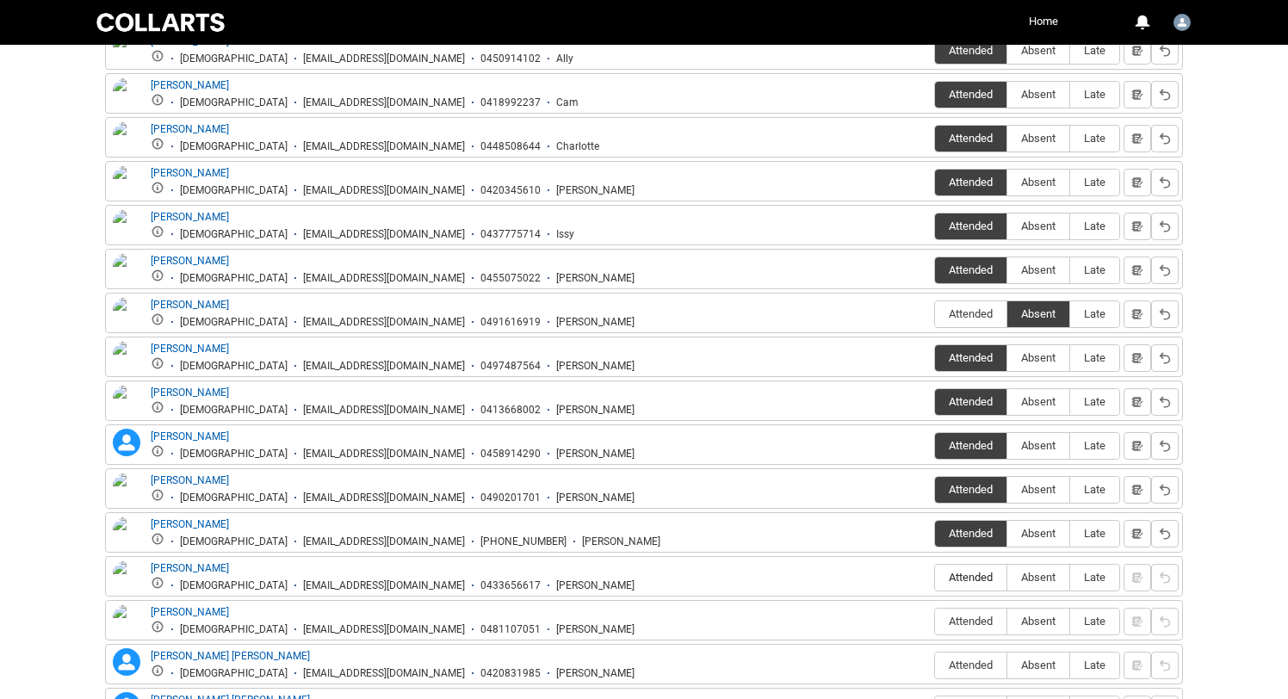
click at [935, 578] on input "Attended" at bounding box center [934, 577] width 1 height 1
type lightning-radio-group "Attended"
radio input "true"
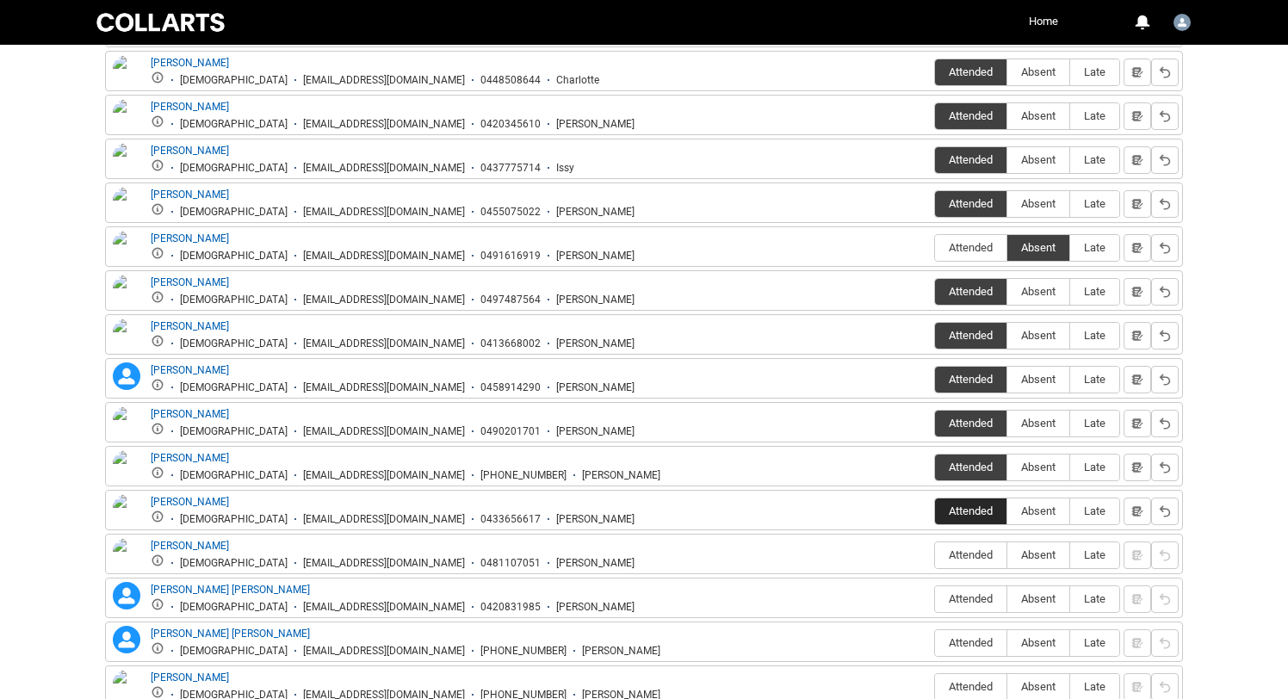
scroll to position [831, 0]
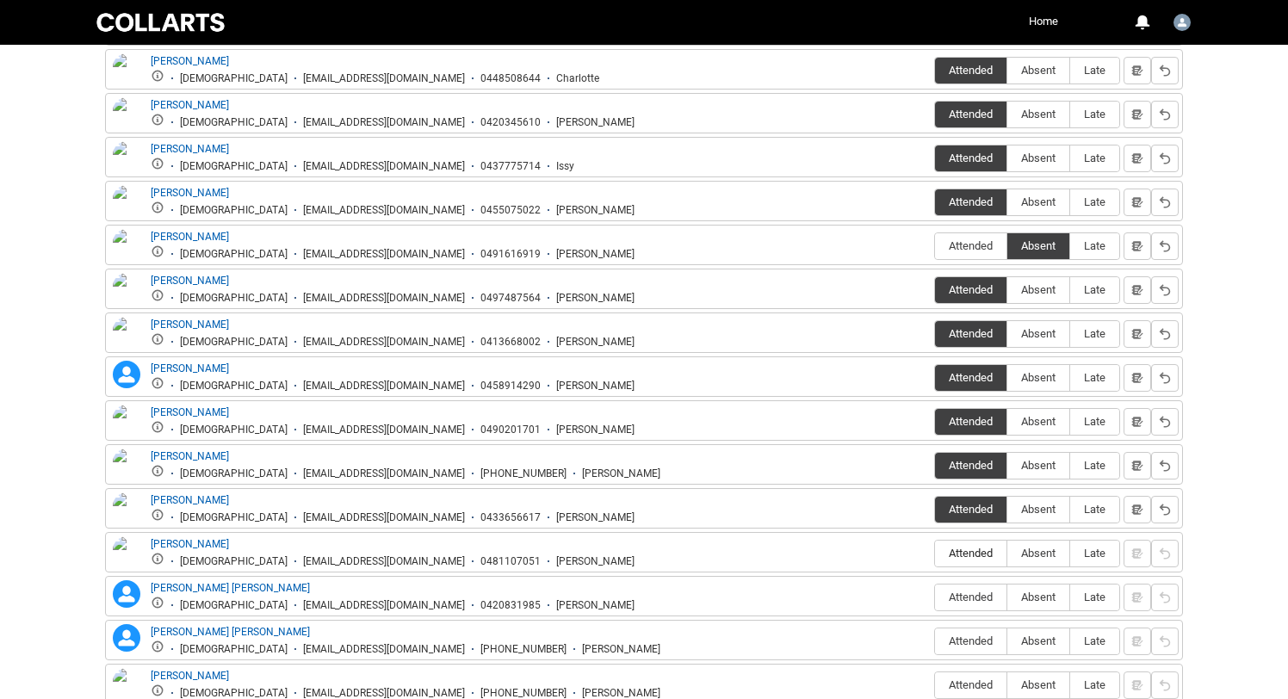
click at [960, 559] on span "Attended" at bounding box center [970, 553] width 71 height 13
click at [935, 553] on input "Attended" at bounding box center [934, 553] width 1 height 1
type lightning-radio-group "Attended"
radio input "true"
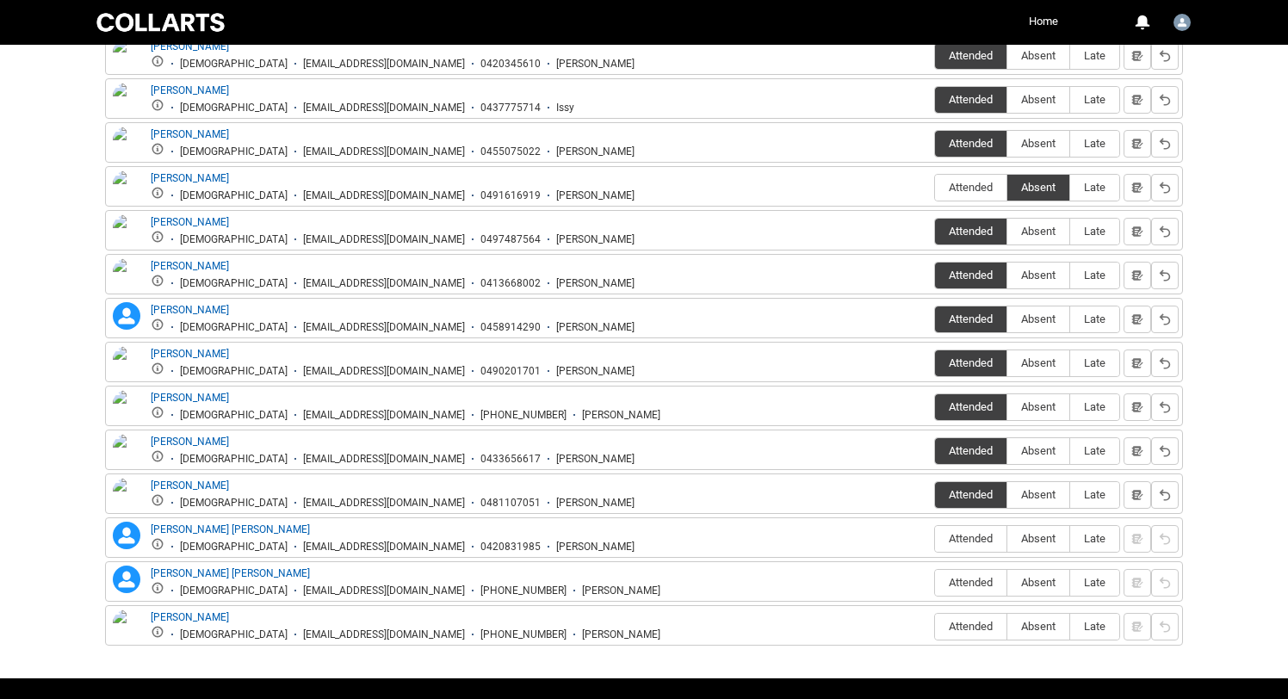
scroll to position [890, 0]
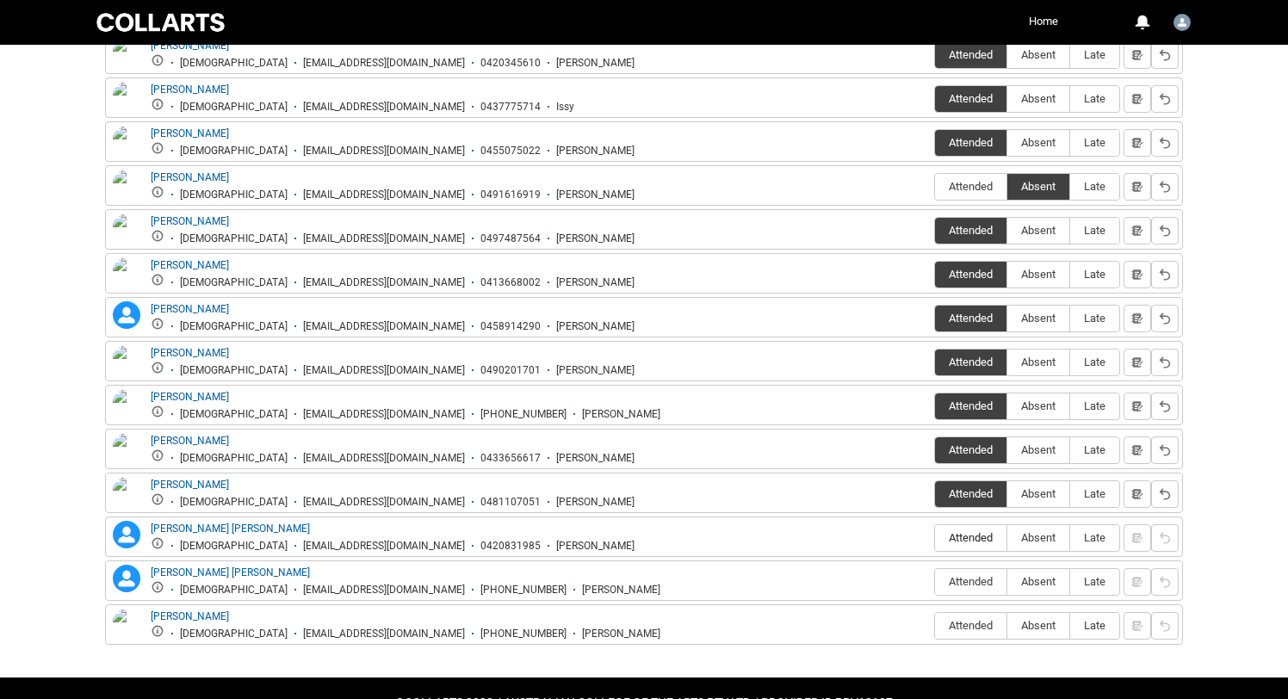
click at [958, 544] on span "Attended" at bounding box center [970, 537] width 71 height 13
click at [935, 538] on input "Attended" at bounding box center [934, 537] width 1 height 1
type lightning-radio-group "Attended"
radio input "true"
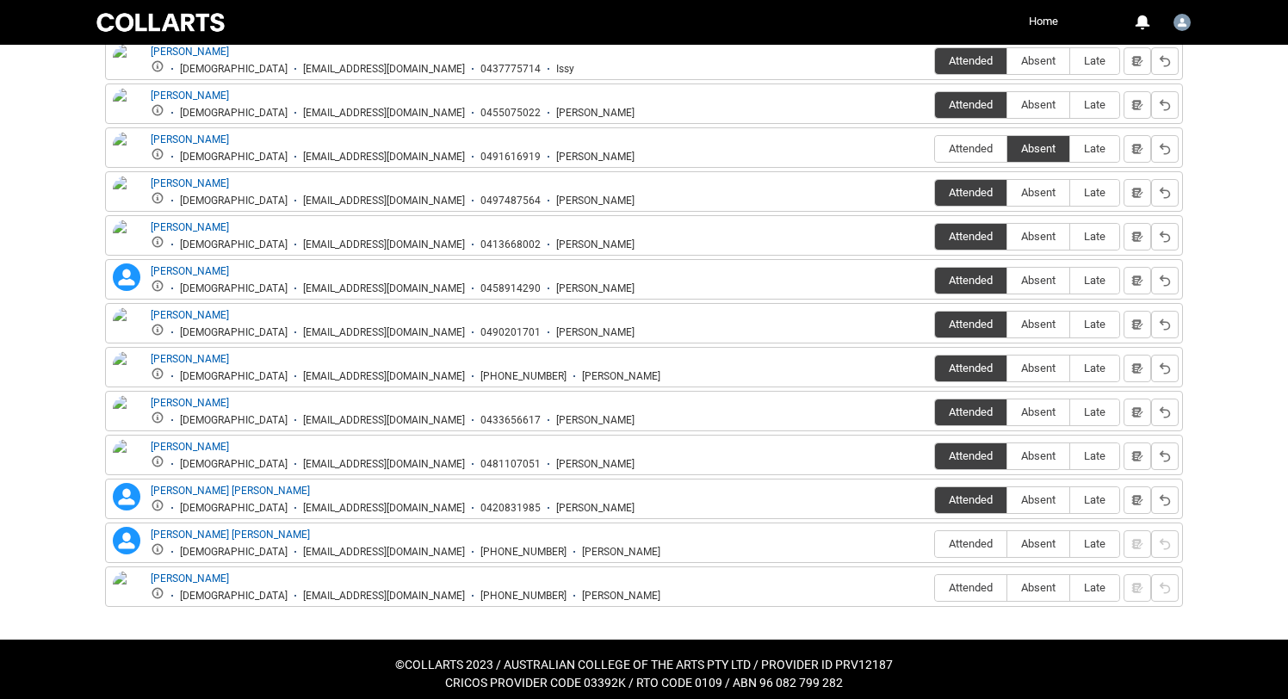
scroll to position [938, 0]
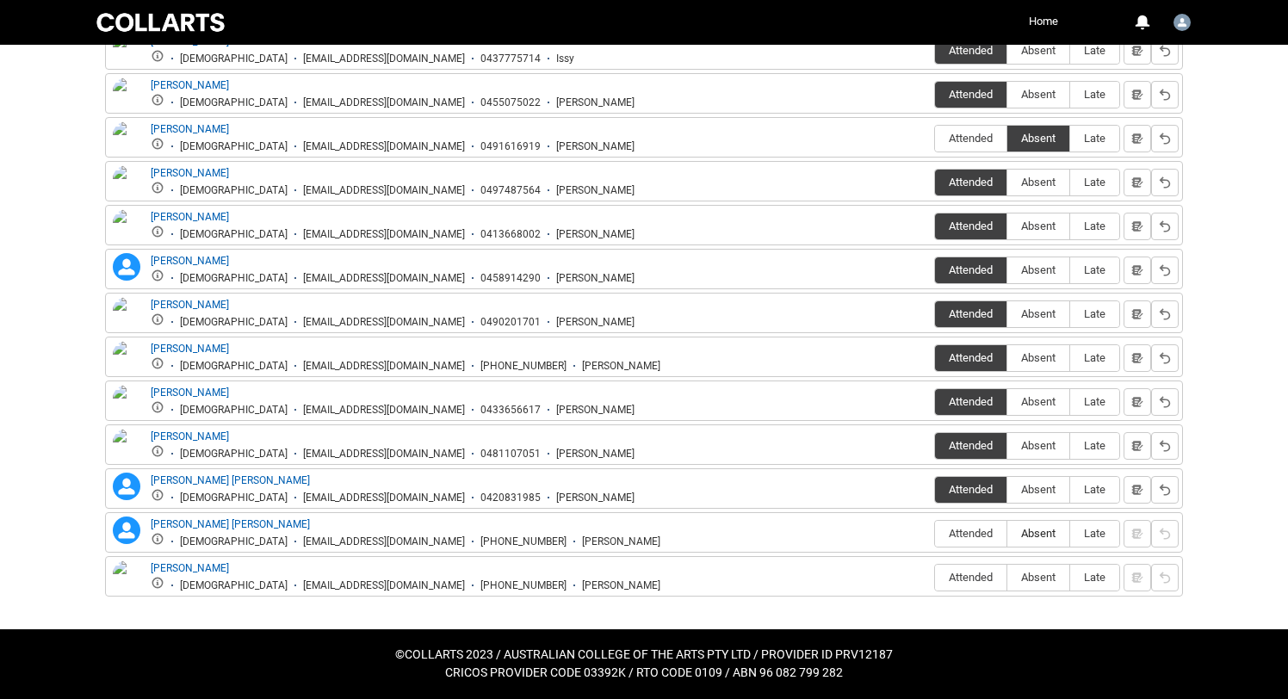
click at [1028, 540] on span "Absent" at bounding box center [1038, 533] width 62 height 13
click at [1007, 534] on input "Absent" at bounding box center [1006, 533] width 1 height 1
type lightning-radio-group "Absent"
radio input "true"
click at [990, 538] on span "Attended" at bounding box center [970, 533] width 71 height 13
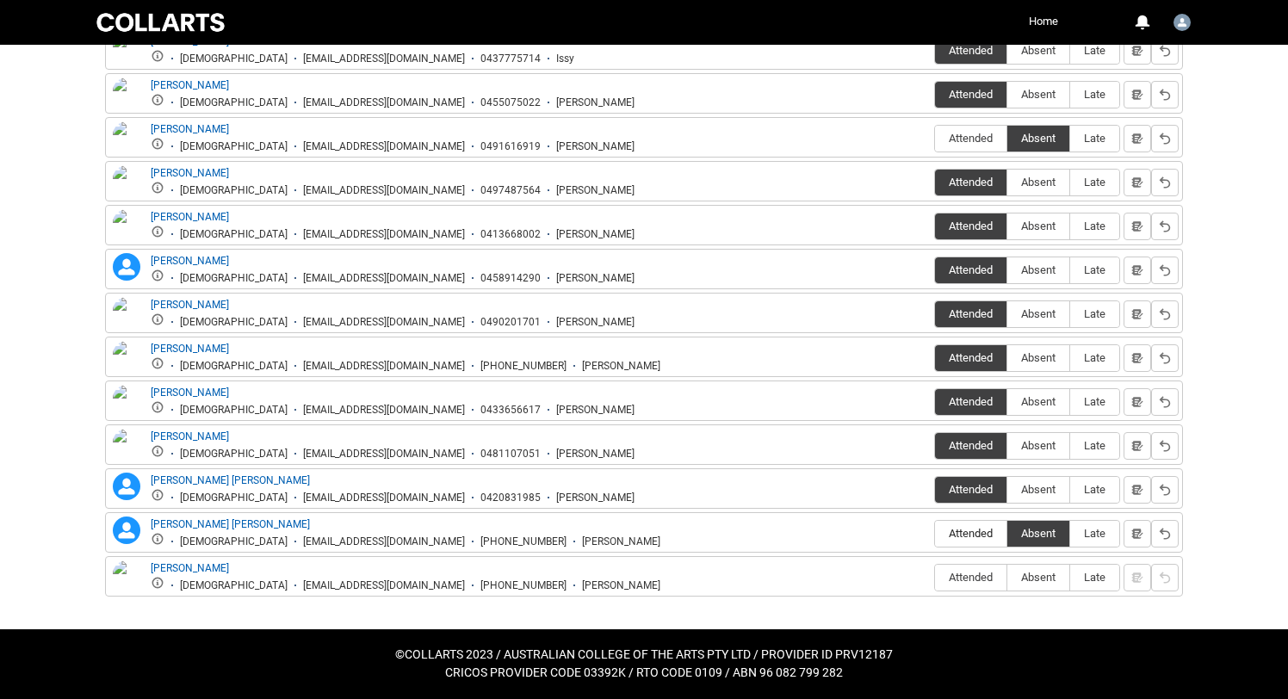
click at [935, 534] on input "Attended" at bounding box center [934, 533] width 1 height 1
type lightning-radio-group "Attended"
radio input "true"
click at [1025, 530] on span "Absent" at bounding box center [1038, 533] width 62 height 13
click at [1007, 533] on input "Absent" at bounding box center [1006, 533] width 1 height 1
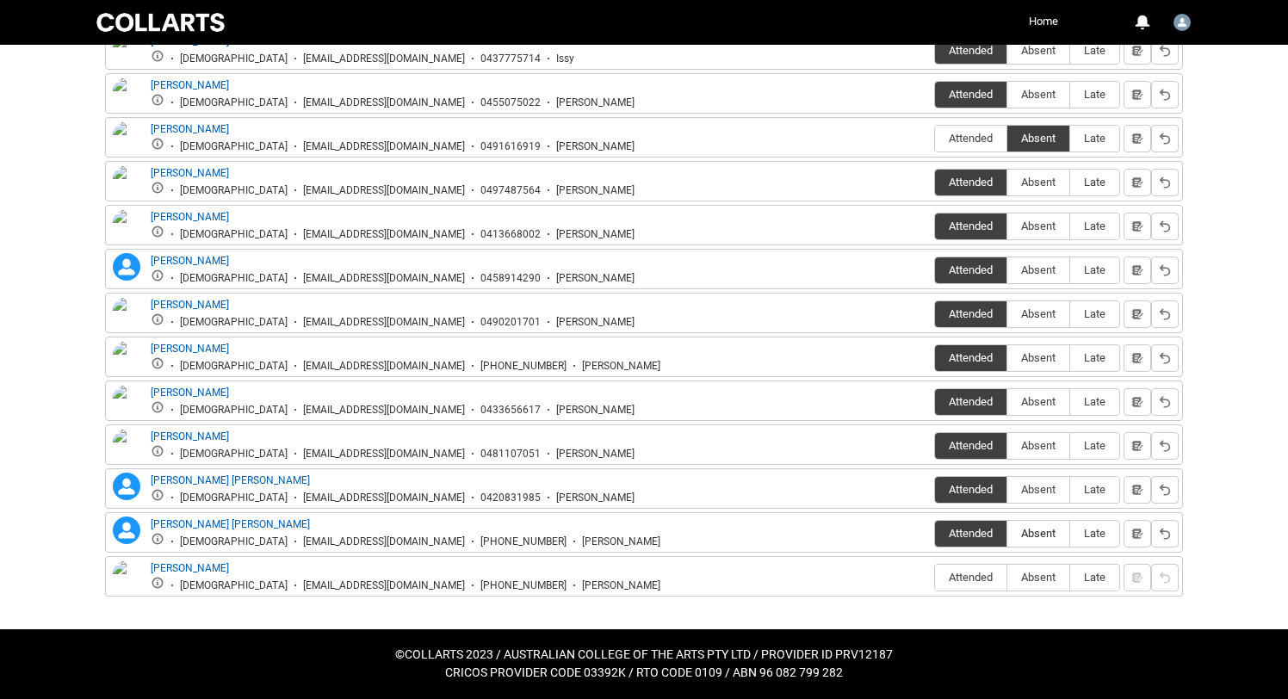
type lightning-radio-group "Absent"
radio input "true"
click at [949, 579] on span "Attended" at bounding box center [970, 577] width 71 height 13
click at [935, 578] on input "Attended" at bounding box center [934, 577] width 1 height 1
type lightning-radio-group "Attended"
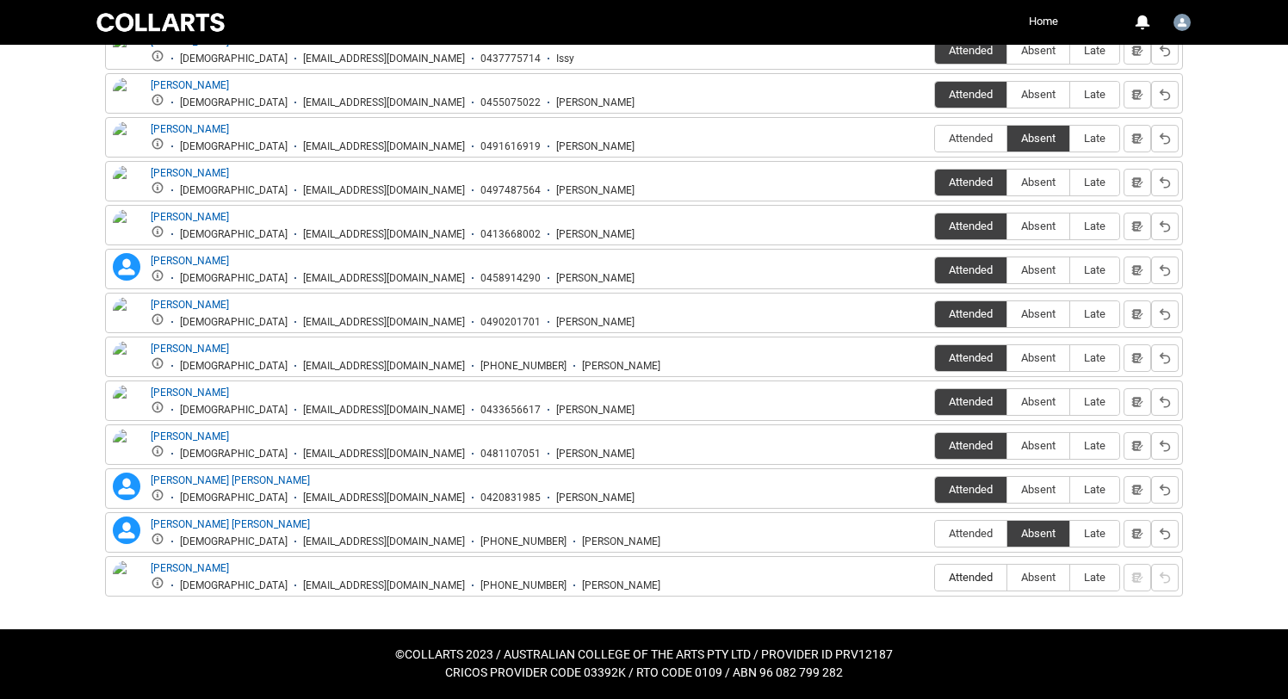
radio input "true"
click at [974, 532] on span "Attended" at bounding box center [970, 533] width 71 height 13
click at [935, 533] on input "Attended" at bounding box center [934, 533] width 1 height 1
type lightning-radio-group "Attended"
radio input "true"
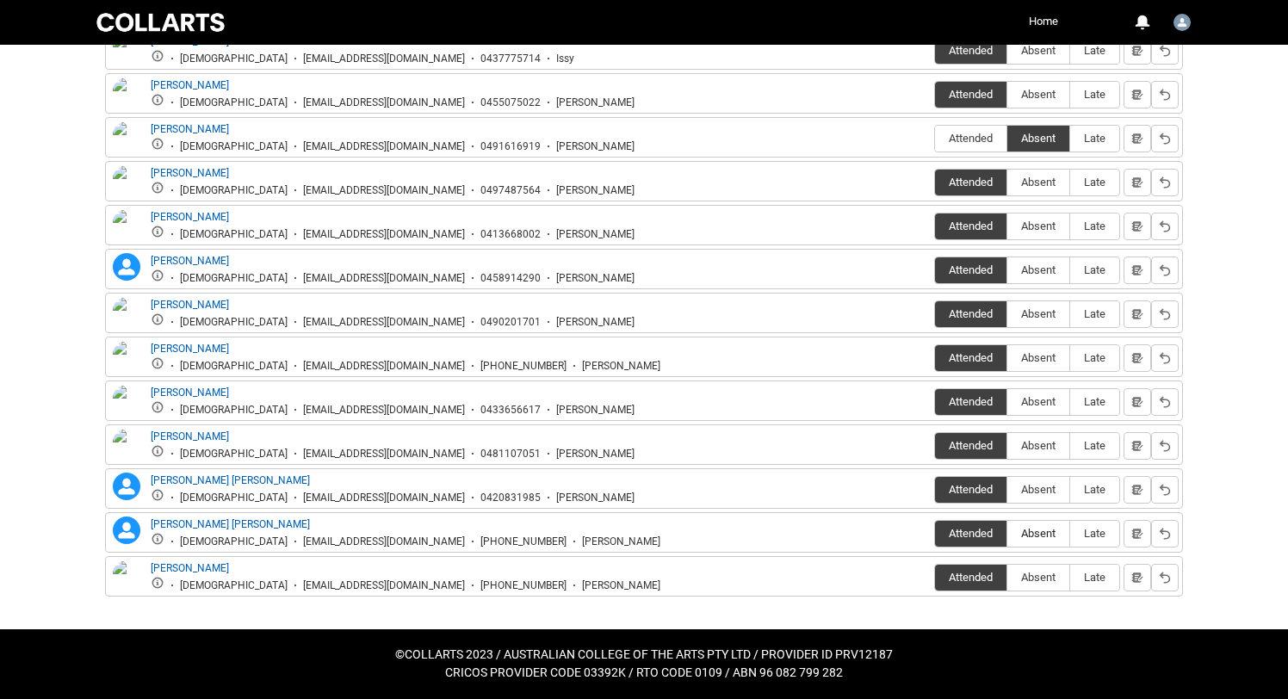
click at [1021, 530] on span "Absent" at bounding box center [1038, 533] width 62 height 13
click at [1007, 533] on input "Absent" at bounding box center [1006, 533] width 1 height 1
type lightning-radio-group "Absent"
radio input "true"
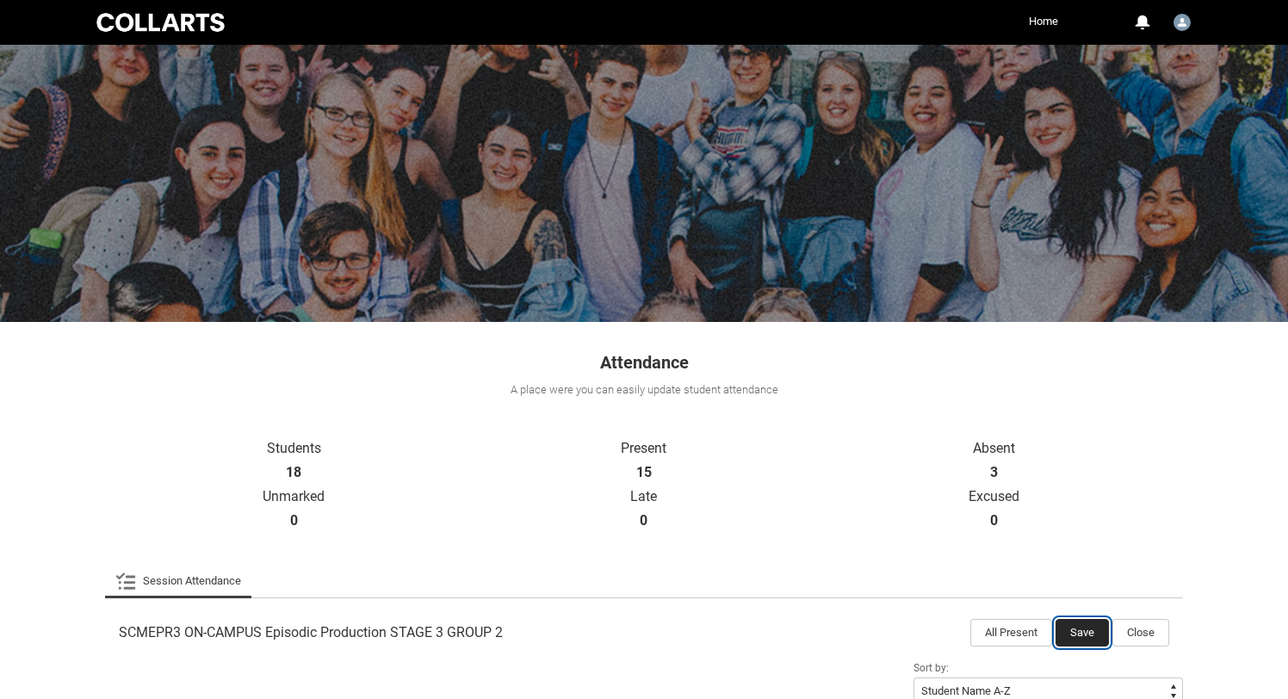
click at [1081, 634] on button "Save" at bounding box center [1081, 633] width 53 height 28
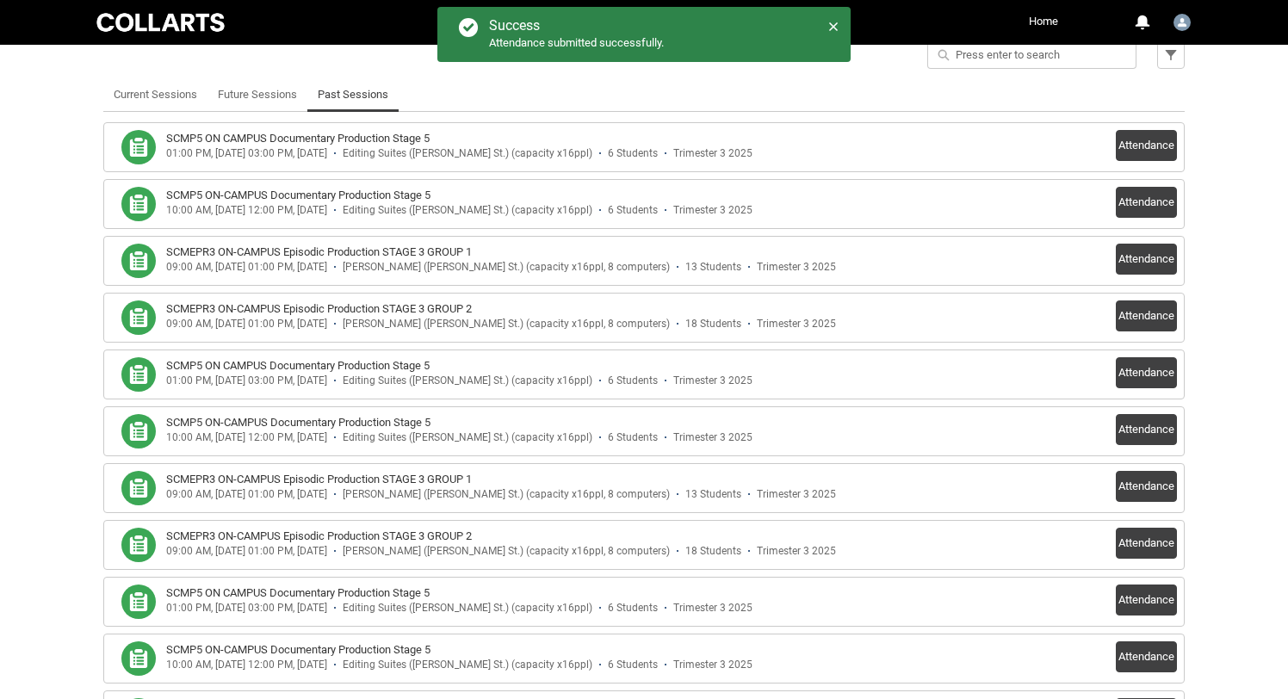
scroll to position [469, 0]
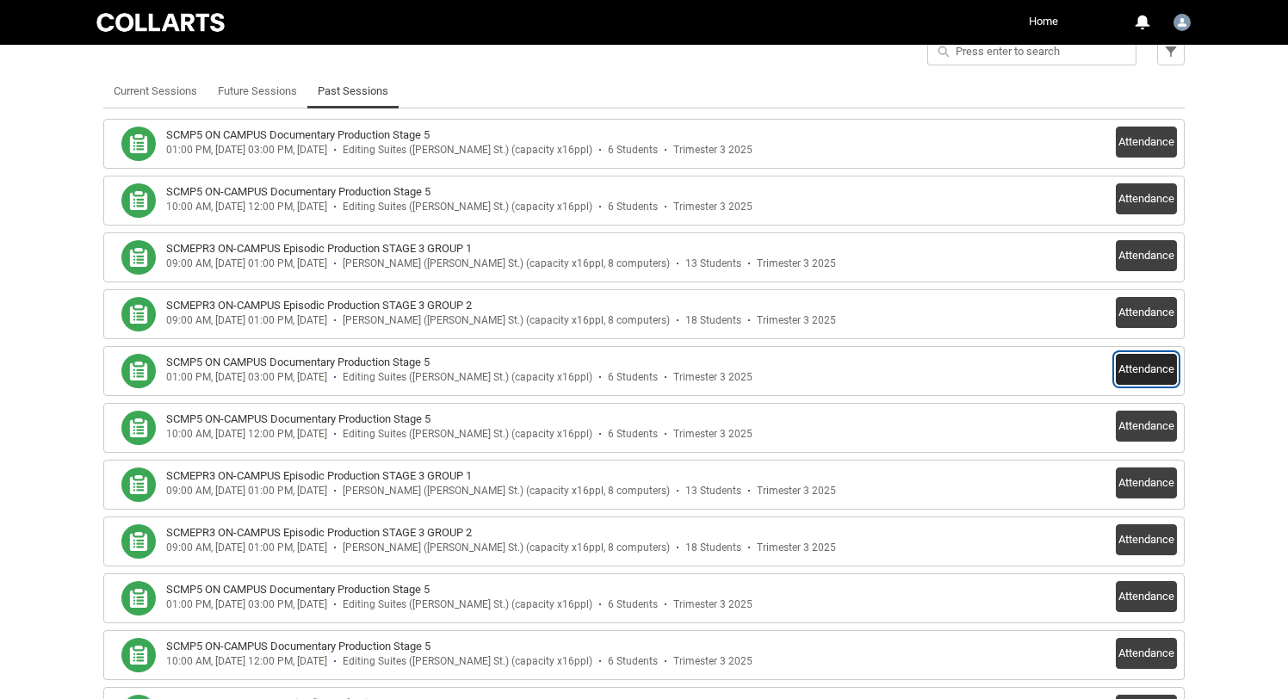
click at [1135, 366] on button "Attendance" at bounding box center [1146, 369] width 61 height 31
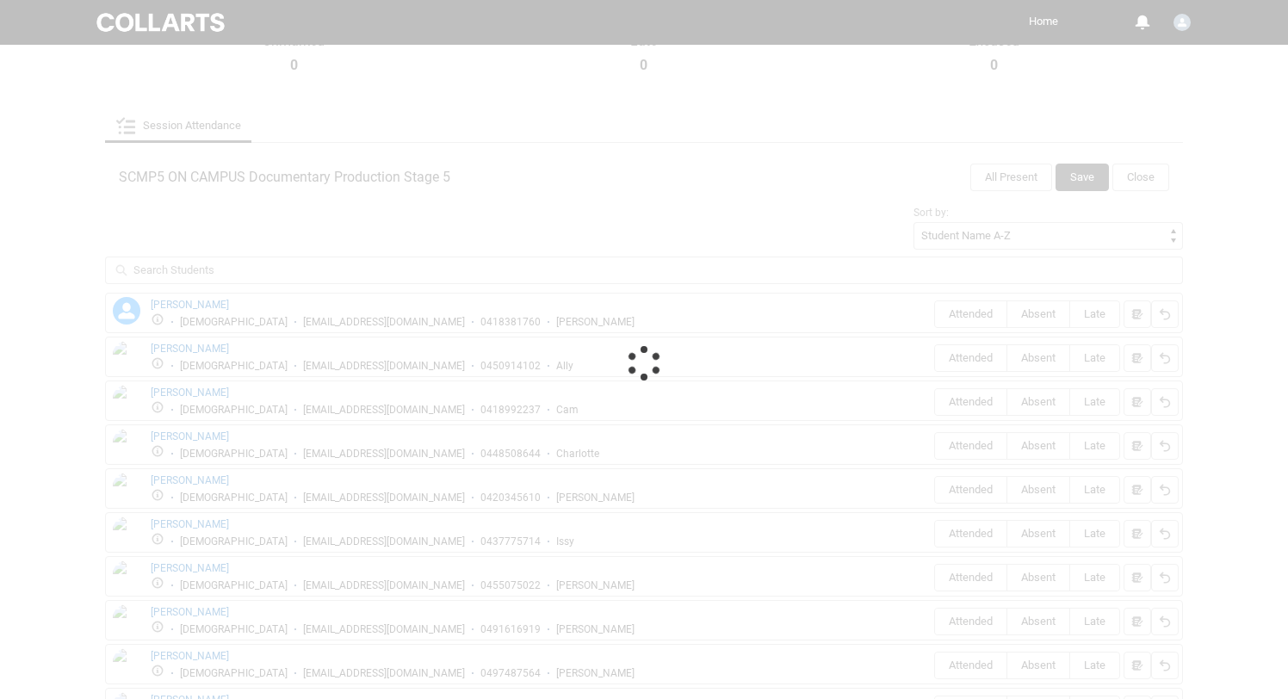
scroll to position [411, 0]
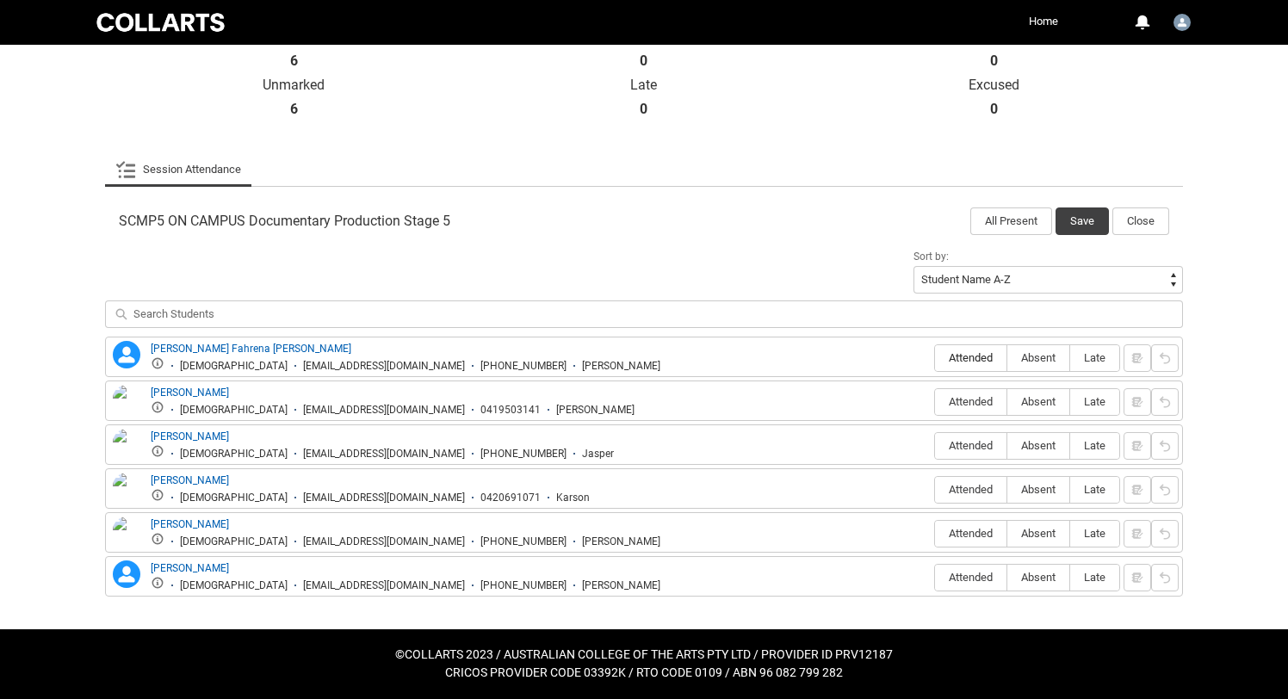
click at [963, 360] on span "Attended" at bounding box center [970, 357] width 71 height 13
click at [935, 358] on input "Attended" at bounding box center [934, 357] width 1 height 1
type lightning-radio-group "Attended"
radio input "true"
click at [966, 417] on div "[PERSON_NAME] [DEMOGRAPHIC_DATA] [EMAIL_ADDRESS][DOMAIN_NAME] 0419503141 [PERSO…" at bounding box center [644, 400] width 1078 height 40
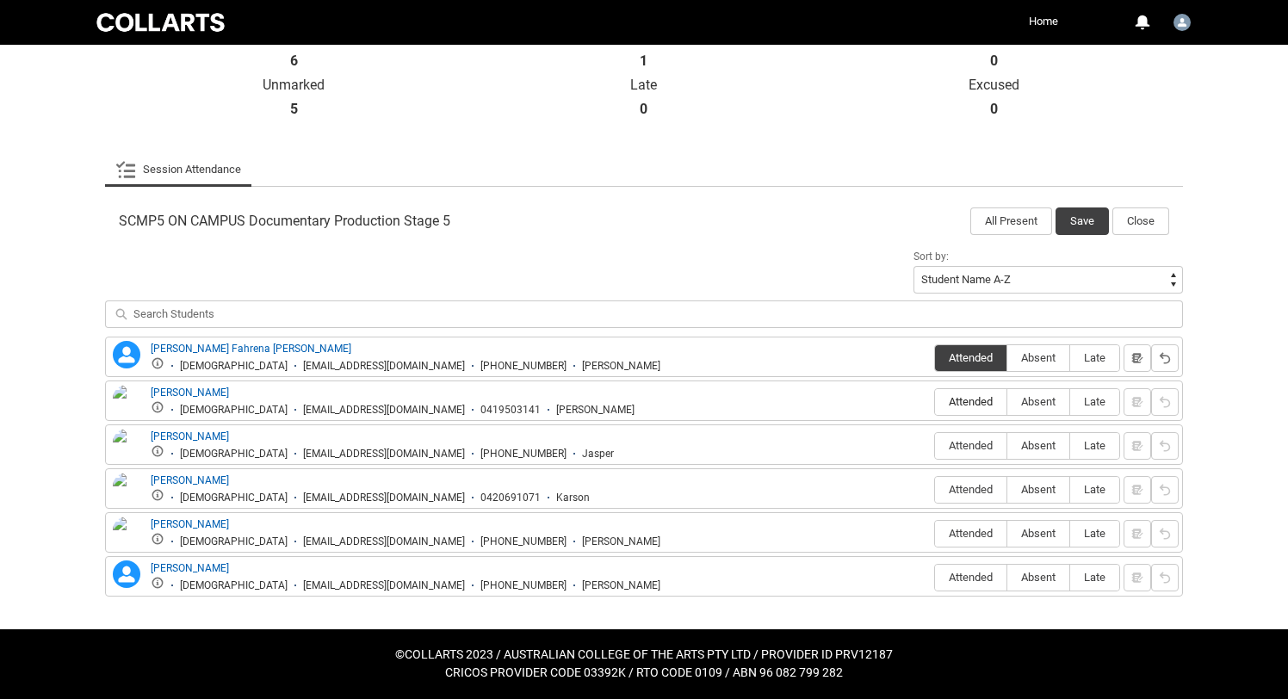
click at [950, 406] on span "Attended" at bounding box center [970, 401] width 71 height 13
click at [935, 402] on input "Attended" at bounding box center [934, 401] width 1 height 1
type lightning-radio-group "Attended"
radio input "true"
click at [950, 455] on label "Attended" at bounding box center [970, 446] width 71 height 27
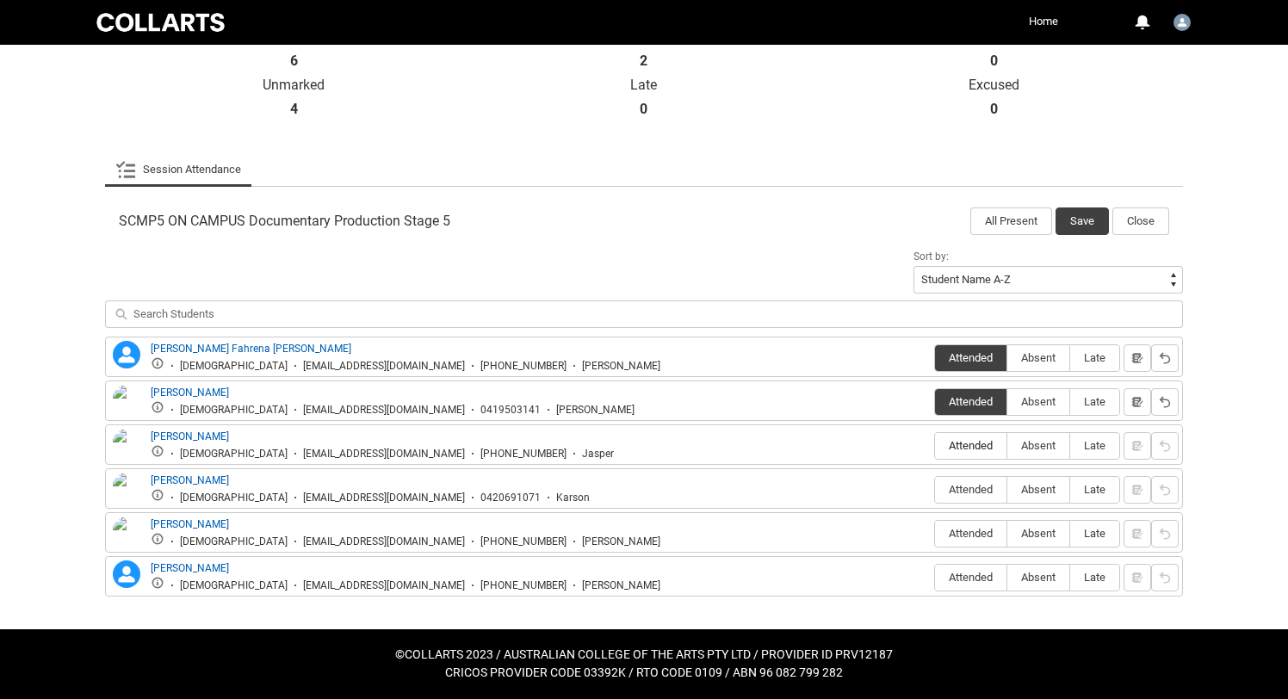
click at [935, 446] on input "Attended" at bounding box center [934, 445] width 1 height 1
type lightning-radio-group "Attended"
radio input "true"
click at [954, 482] on label "Attended" at bounding box center [970, 490] width 71 height 27
click at [935, 489] on input "Attended" at bounding box center [934, 489] width 1 height 1
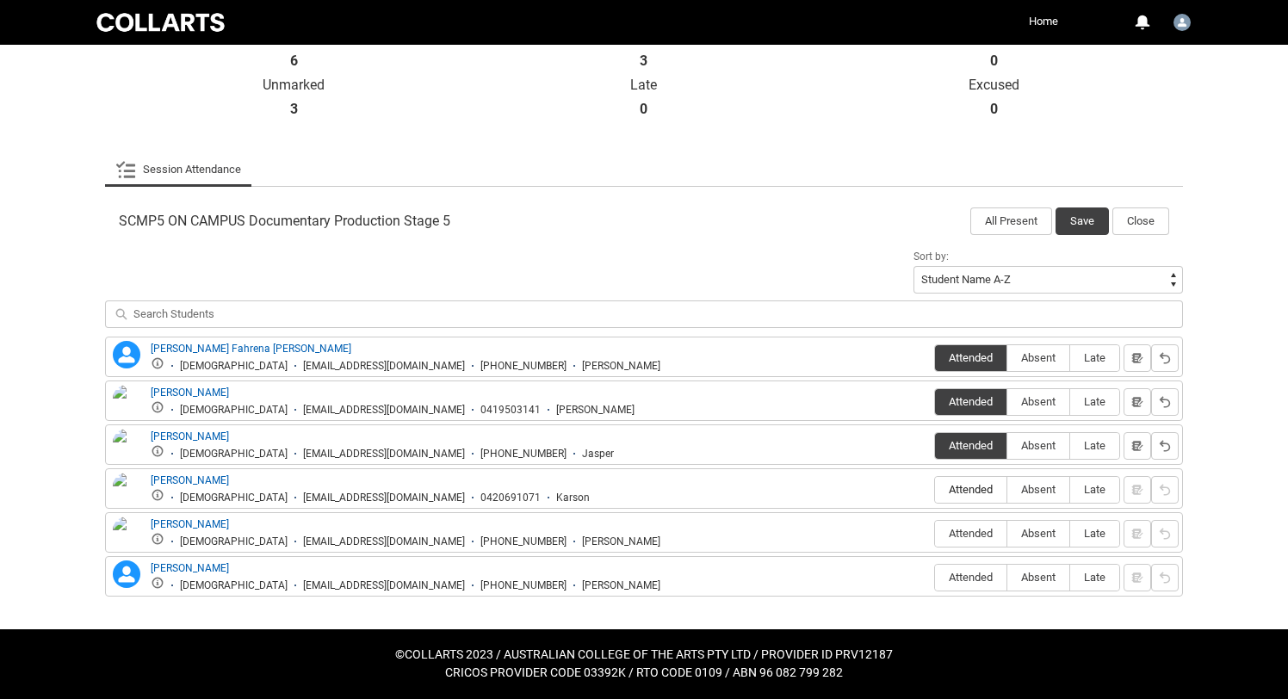
type lightning-radio-group "Attended"
radio input "true"
click at [965, 538] on span "Attended" at bounding box center [970, 533] width 71 height 13
click at [935, 534] on input "Attended" at bounding box center [934, 533] width 1 height 1
type lightning-radio-group "Attended"
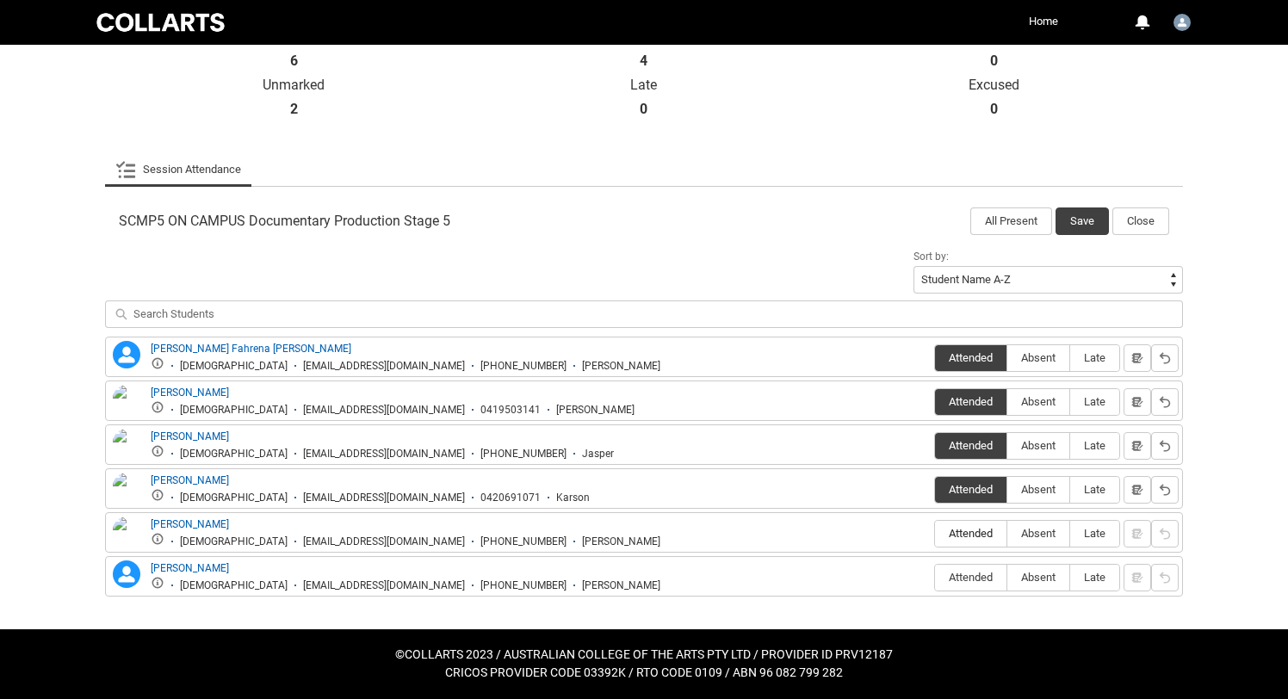
radio input "true"
click at [977, 600] on div "SCMP5 ON CAMPUS Documentary Production Stage 5 All Present Save Close Sort by: …" at bounding box center [644, 402] width 1078 height 430
click at [960, 584] on label "Attended" at bounding box center [970, 578] width 71 height 27
click at [935, 578] on input "Attended" at bounding box center [934, 577] width 1 height 1
type lightning-radio-group "Attended"
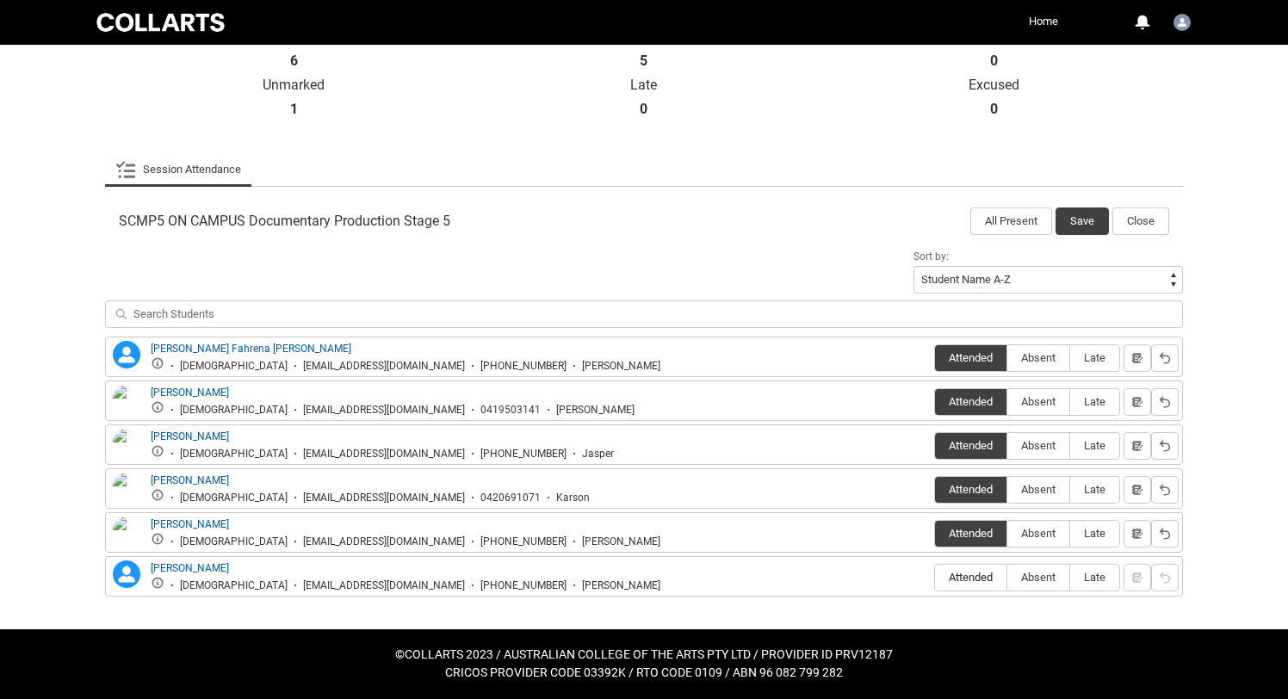
radio input "true"
click at [1091, 222] on button "Save" at bounding box center [1081, 221] width 53 height 28
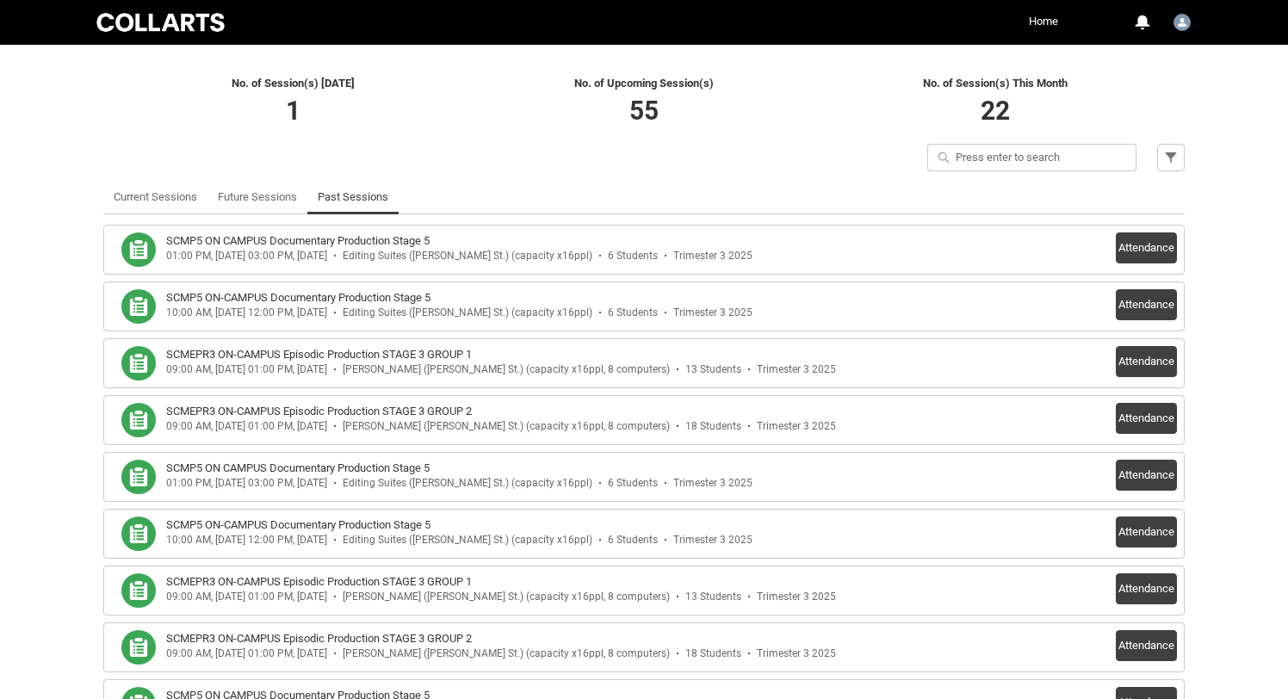
scroll to position [349, 0]
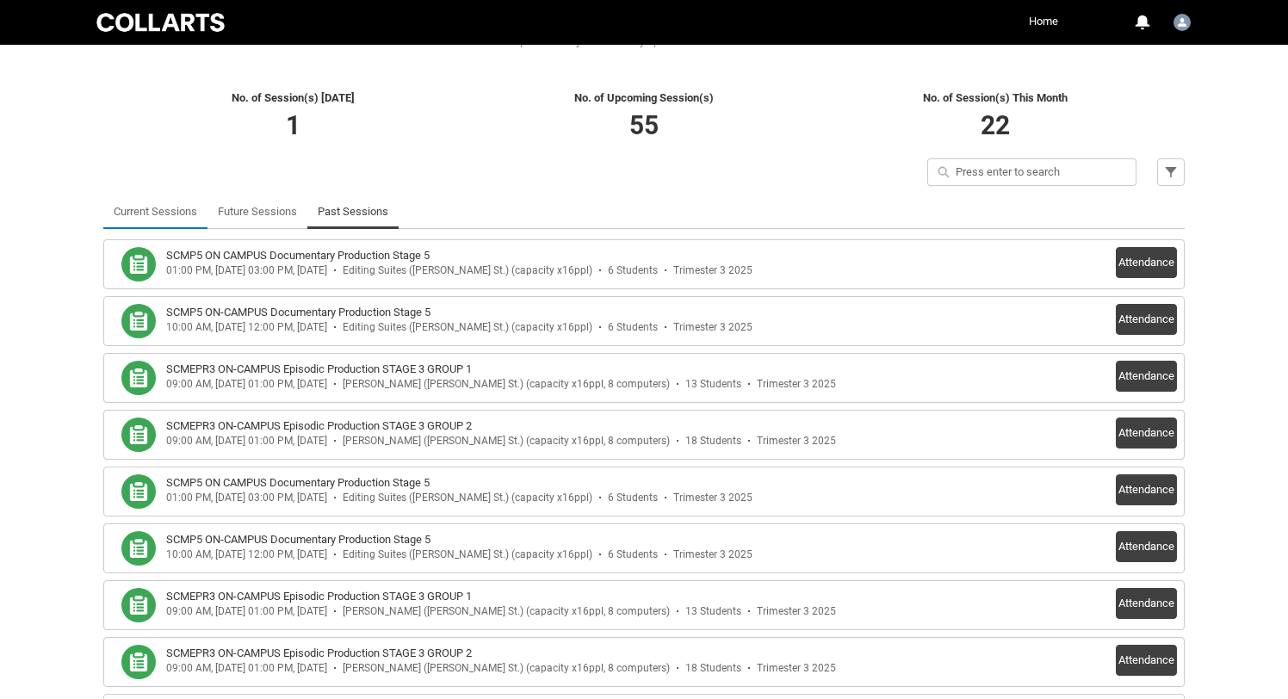
click at [133, 226] on li "Current Sessions" at bounding box center [155, 212] width 104 height 34
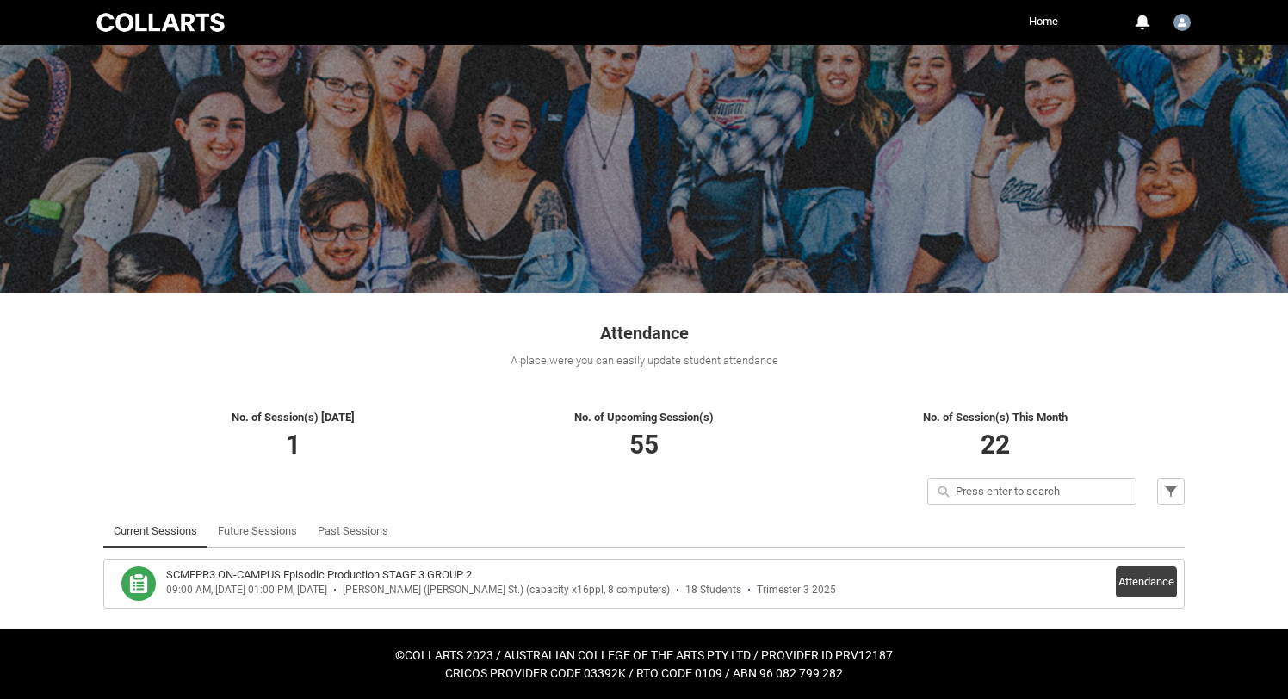
scroll to position [29, 0]
